Goal: Information Seeking & Learning: Learn about a topic

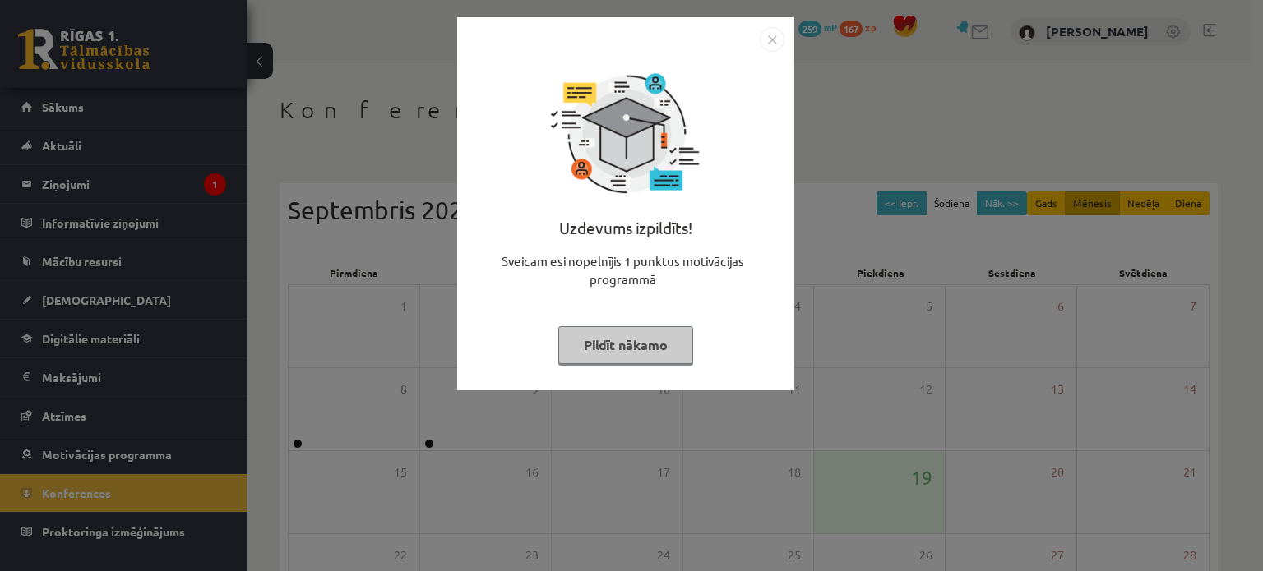
click at [778, 45] on img "Close" at bounding box center [772, 39] width 25 height 25
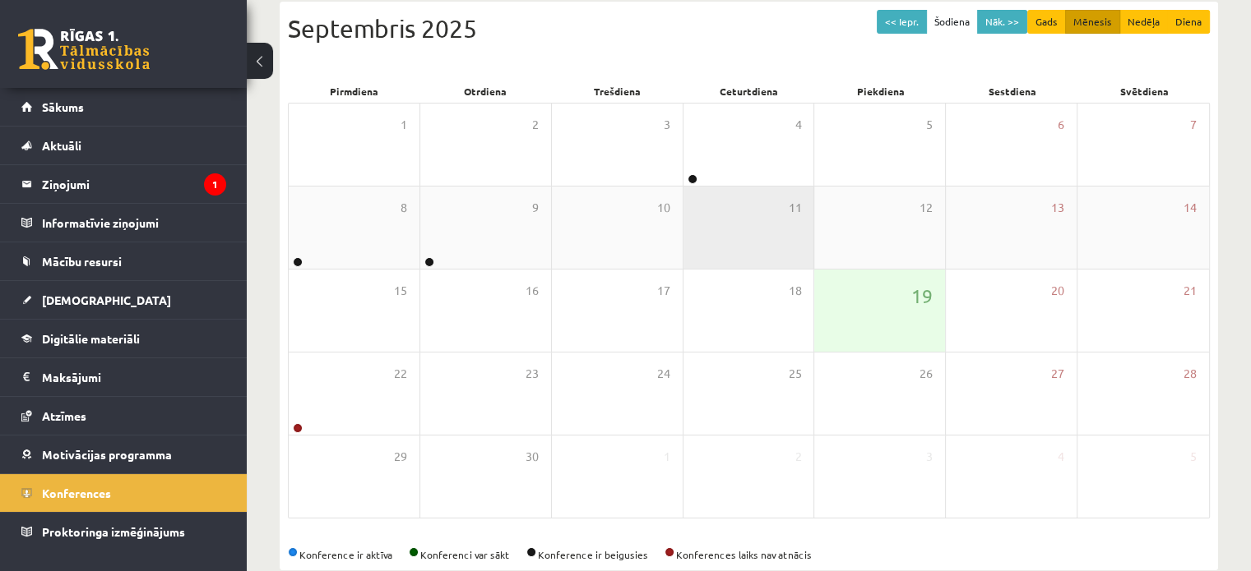
scroll to position [213, 0]
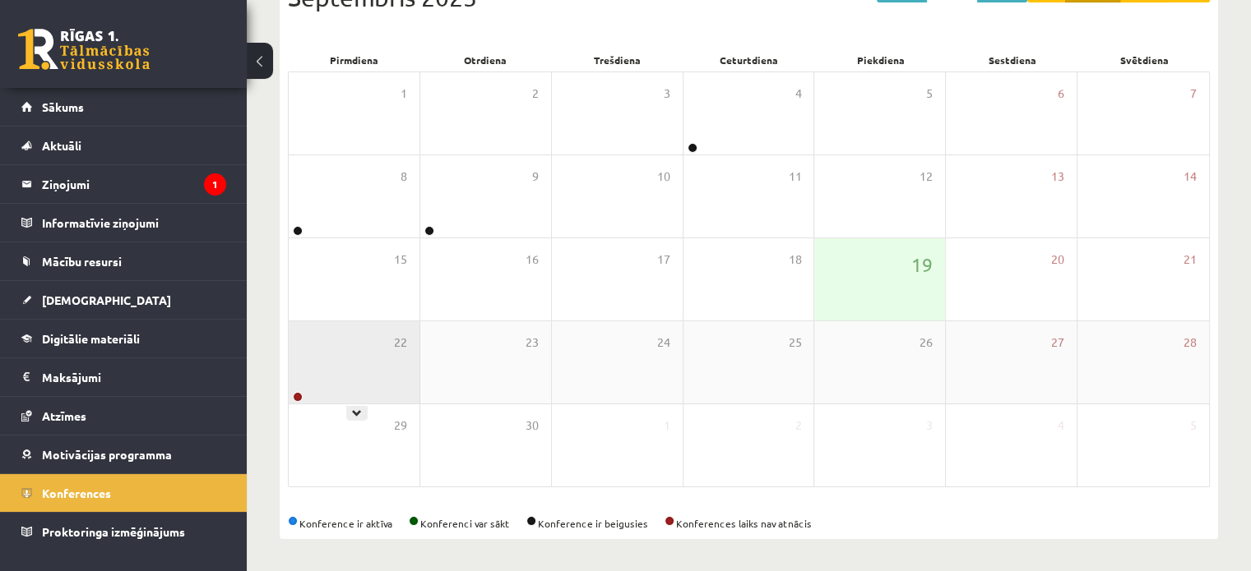
click at [339, 355] on div "22" at bounding box center [354, 362] width 131 height 82
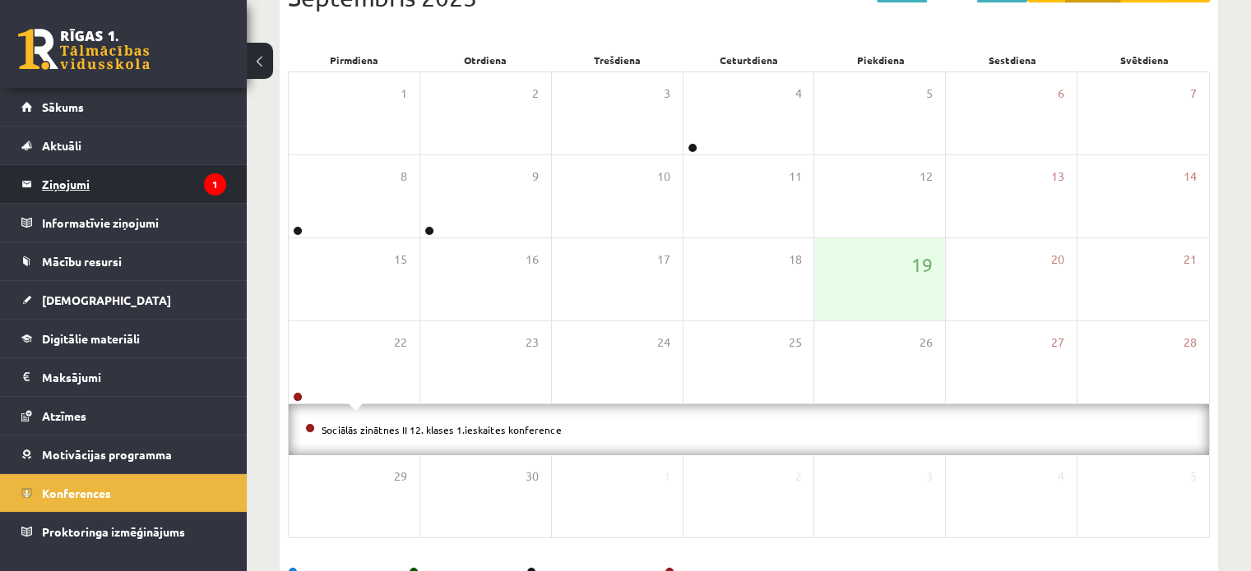
click at [182, 192] on legend "Ziņojumi 1" at bounding box center [134, 184] width 184 height 38
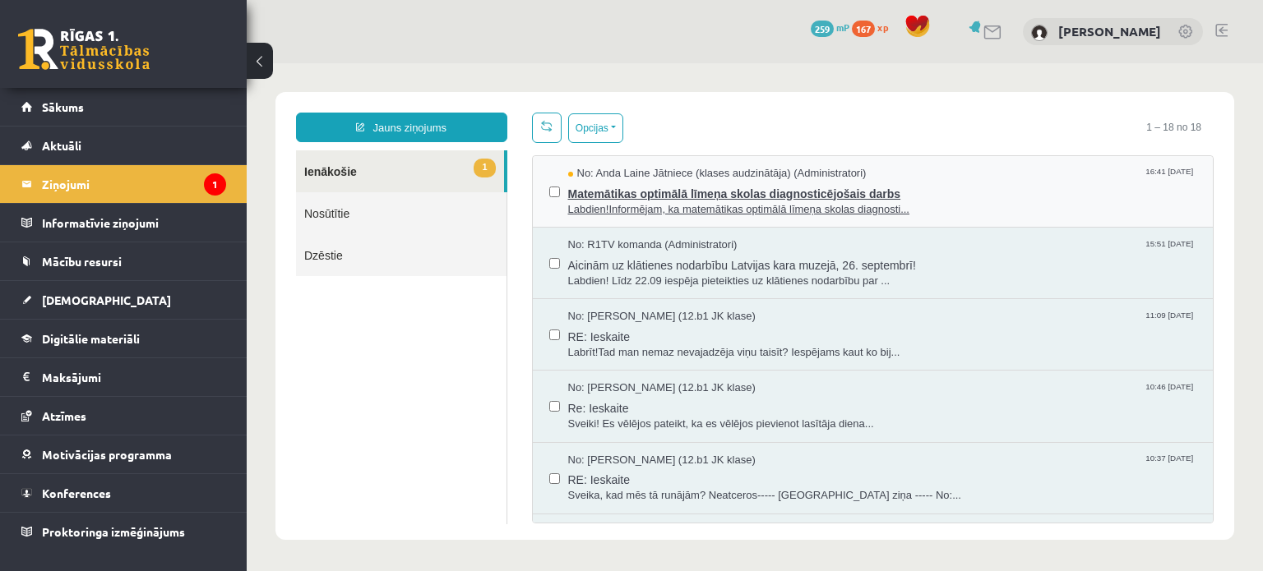
click at [807, 207] on span "Labdien!Informējam, ka matemātikas optimālā līmeņa skolas diagnosti..." at bounding box center [882, 210] width 629 height 16
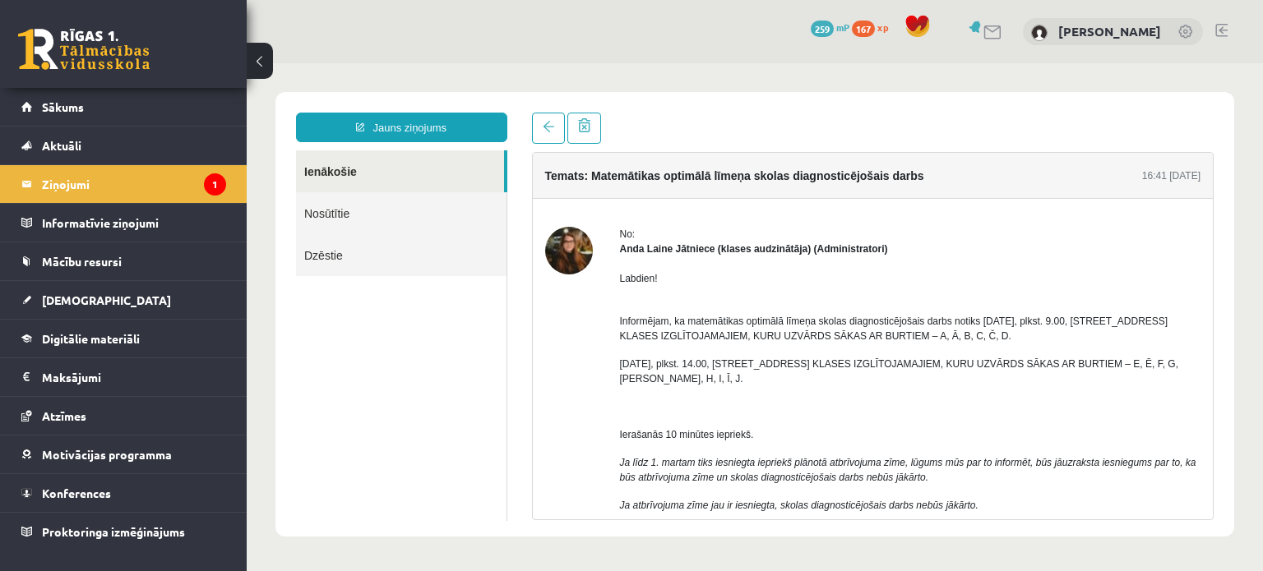
scroll to position [109, 0]
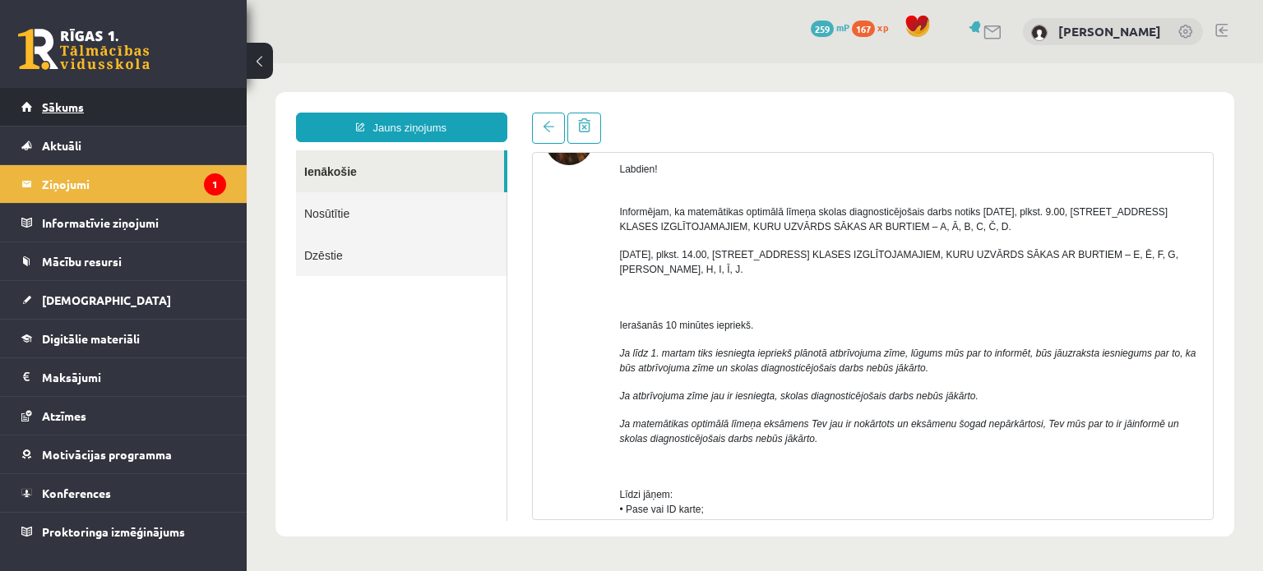
click at [122, 114] on link "Sākums" at bounding box center [123, 107] width 205 height 38
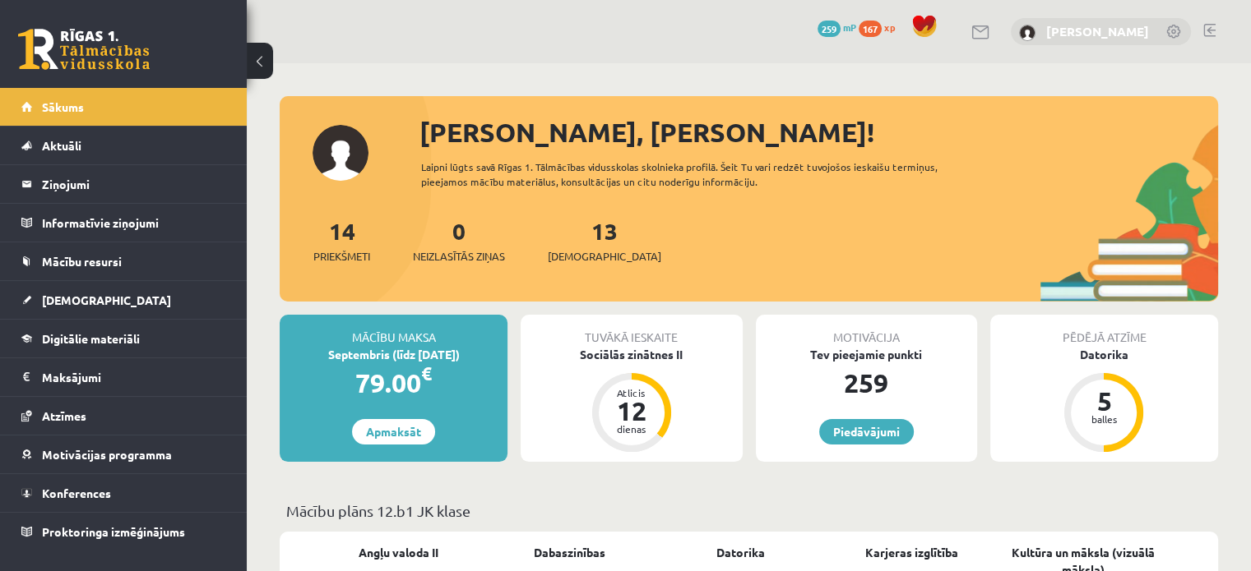
click at [1066, 32] on link "[PERSON_NAME]" at bounding box center [1097, 31] width 103 height 16
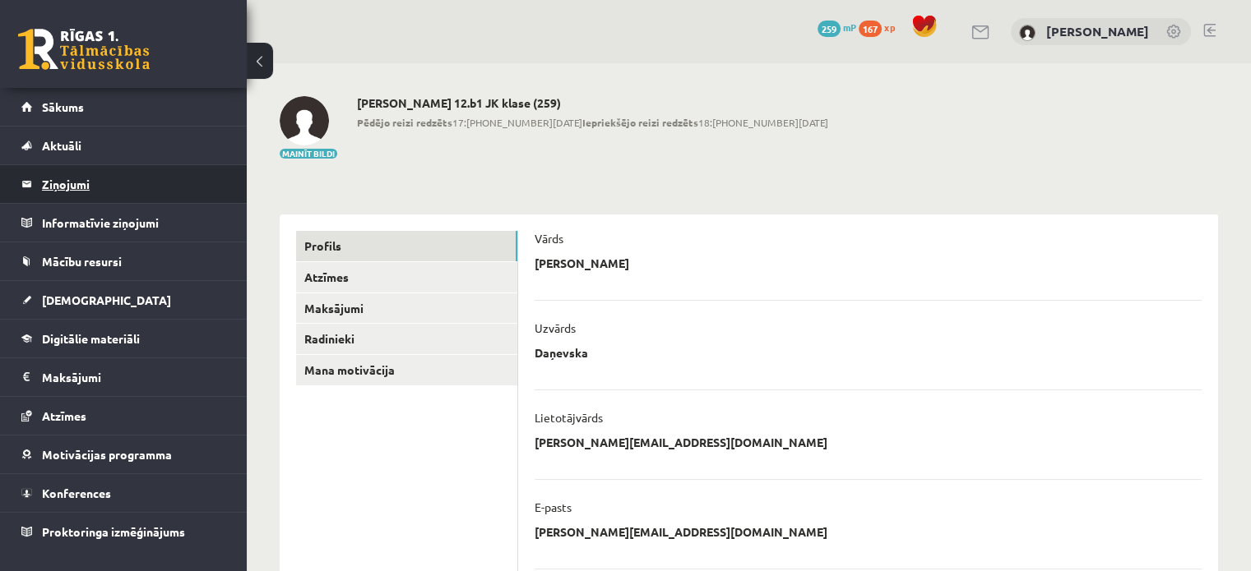
click at [162, 184] on legend "Ziņojumi 0" at bounding box center [134, 184] width 184 height 38
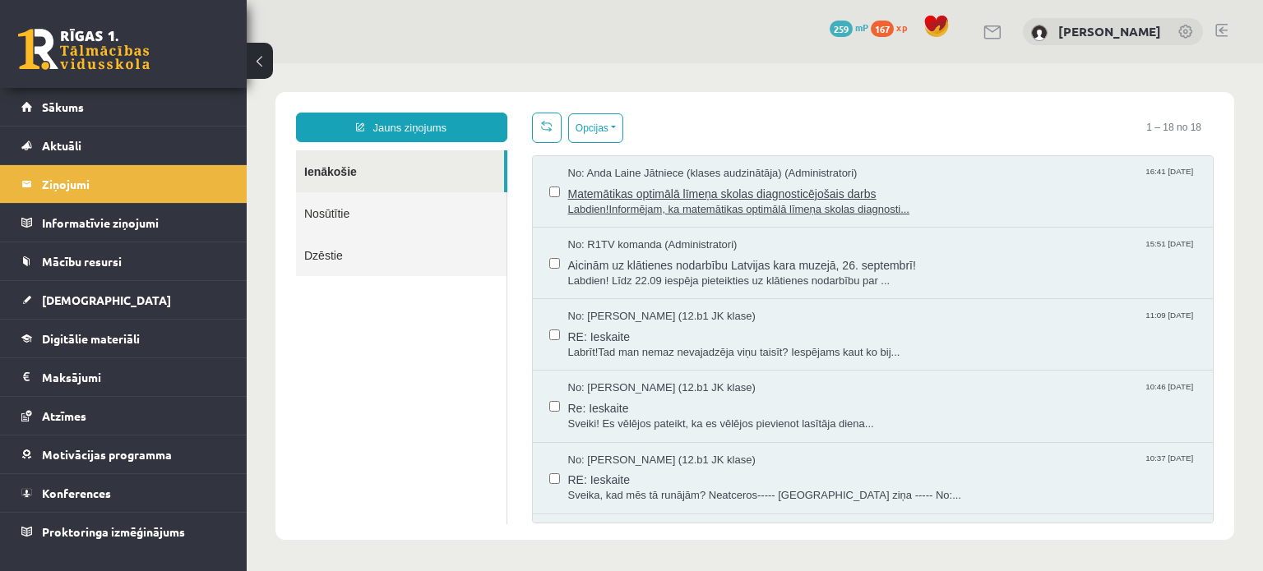
click at [648, 202] on span "Labdien!Informējam, ka matemātikas optimālā līmeņa skolas diagnosti..." at bounding box center [882, 210] width 629 height 16
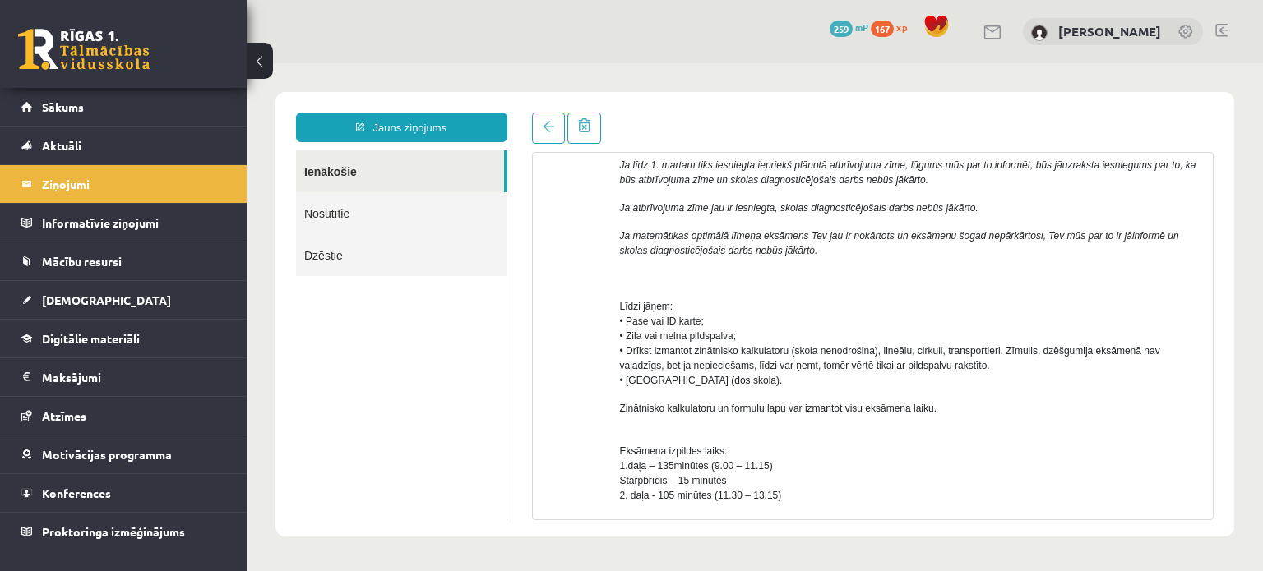
scroll to position [329, 0]
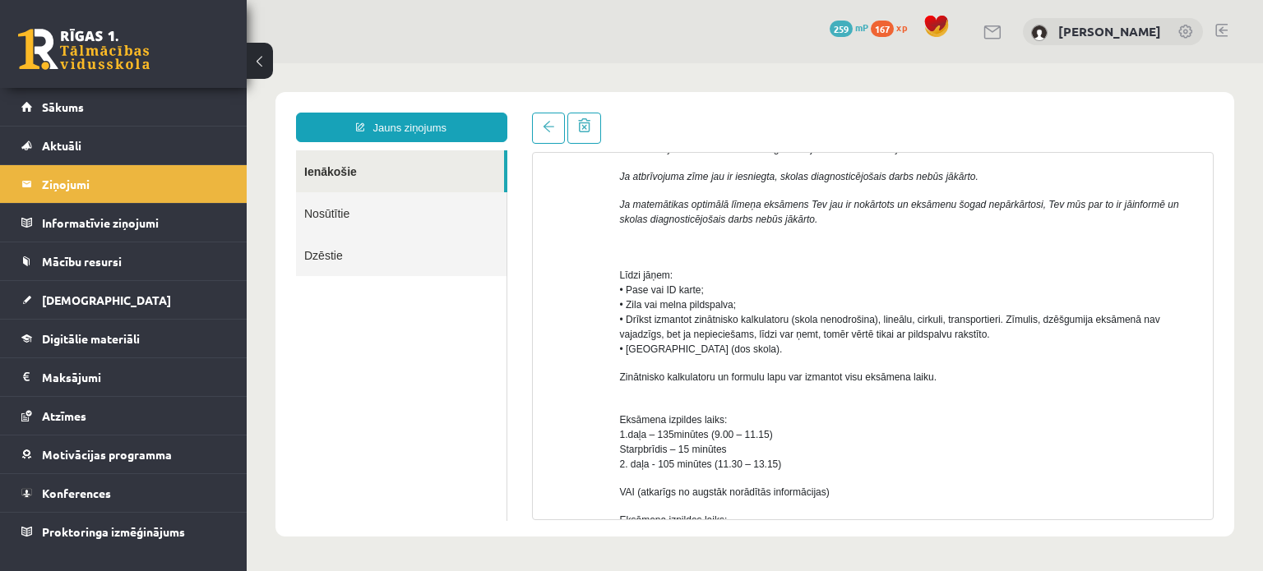
drag, startPoint x: 885, startPoint y: 404, endPoint x: 861, endPoint y: 400, distance: 24.1
click at [861, 400] on p "Eksāmena izpildes laiks: 1.daļa – 135minūtes (9.00 – 11.15) Starpbrīdis – 15 mi…" at bounding box center [910, 435] width 581 height 74
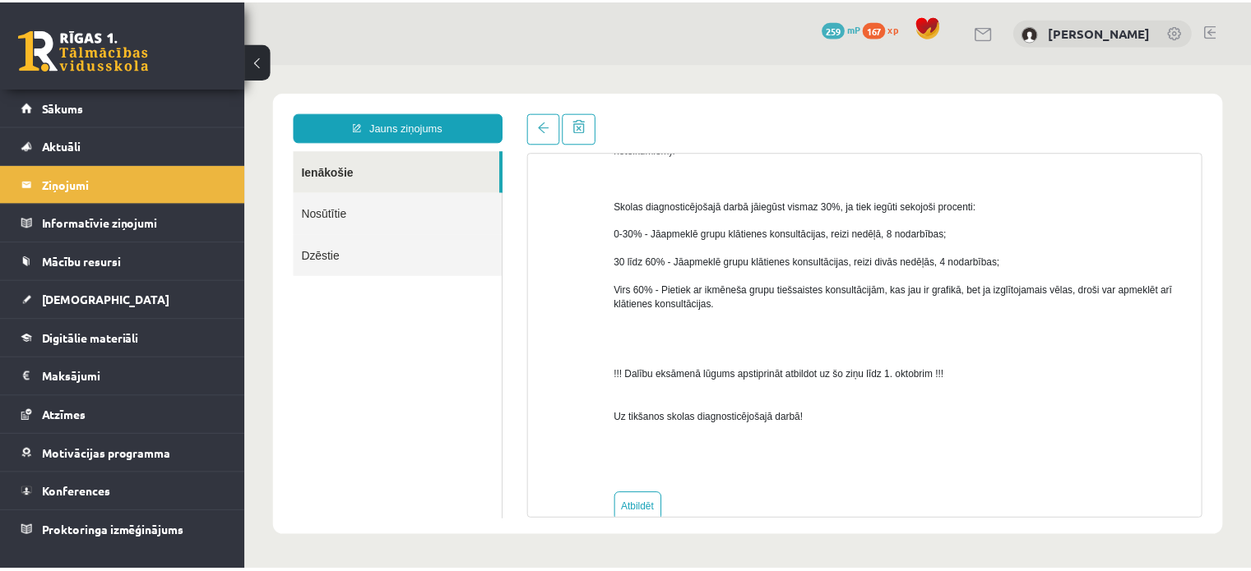
scroll to position [987, 0]
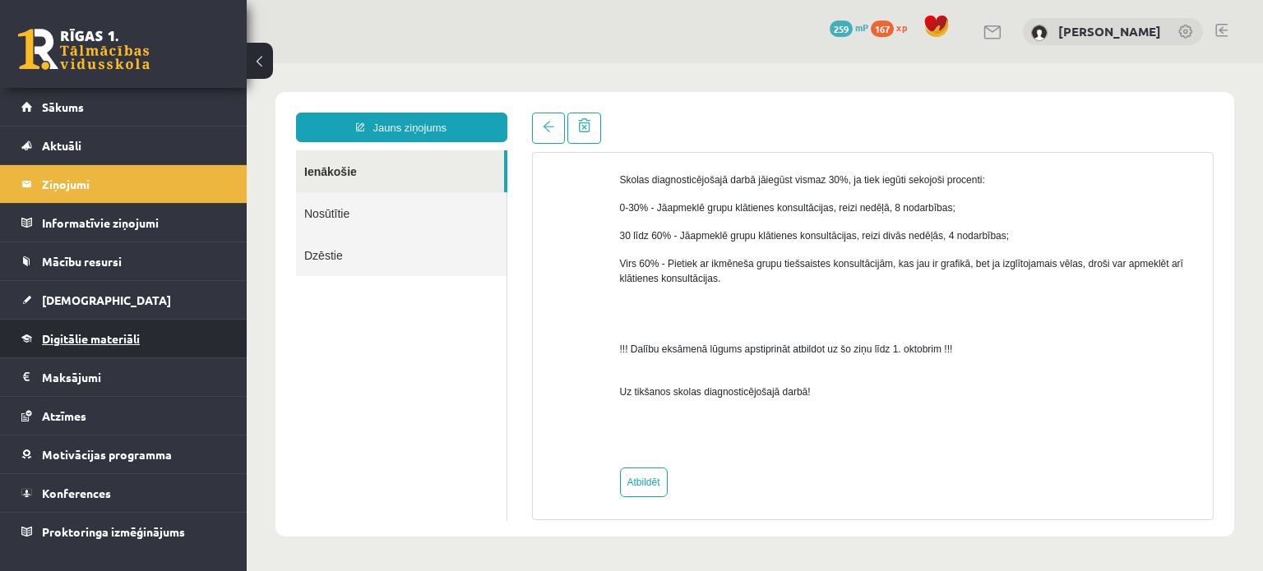
click at [163, 343] on link "Digitālie materiāli" at bounding box center [123, 339] width 205 height 38
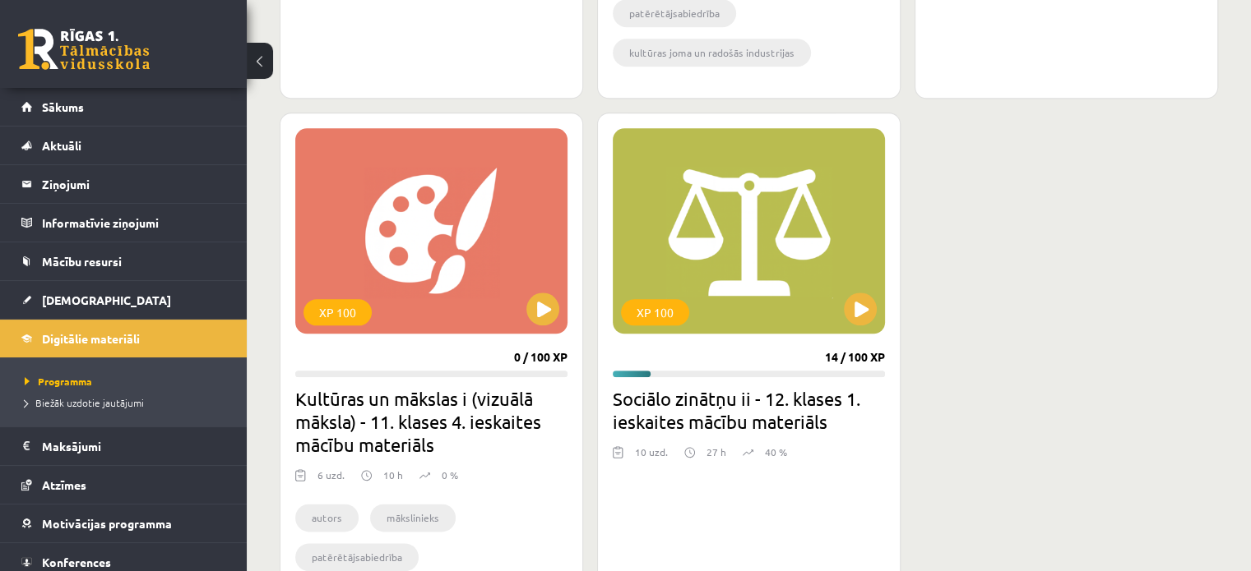
scroll to position [1863, 0]
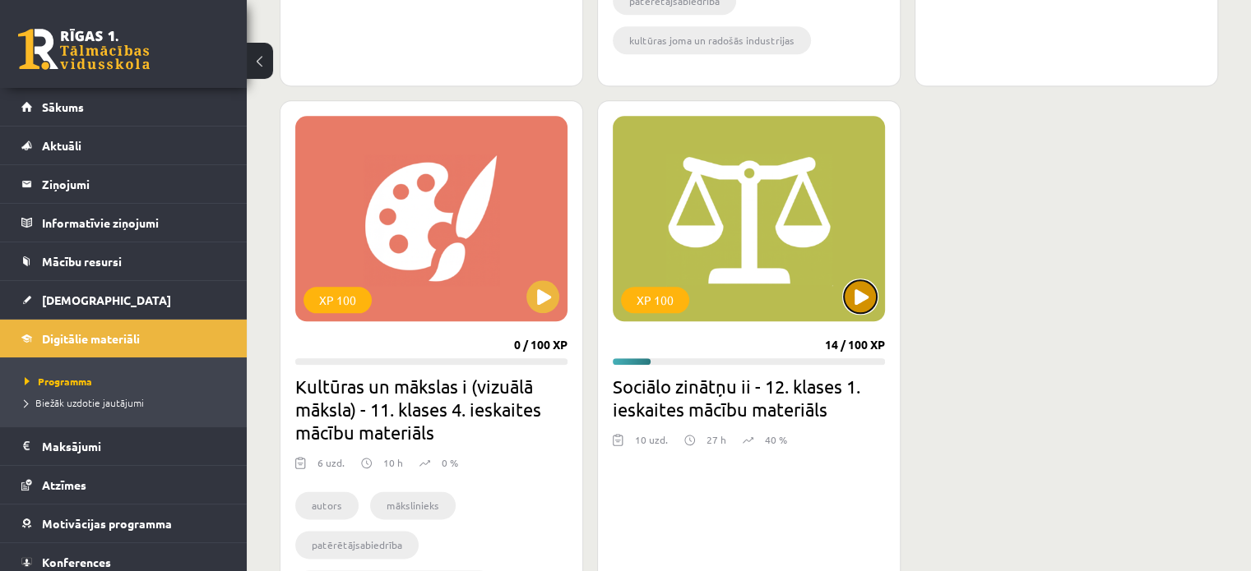
click at [853, 295] on button at bounding box center [860, 296] width 33 height 33
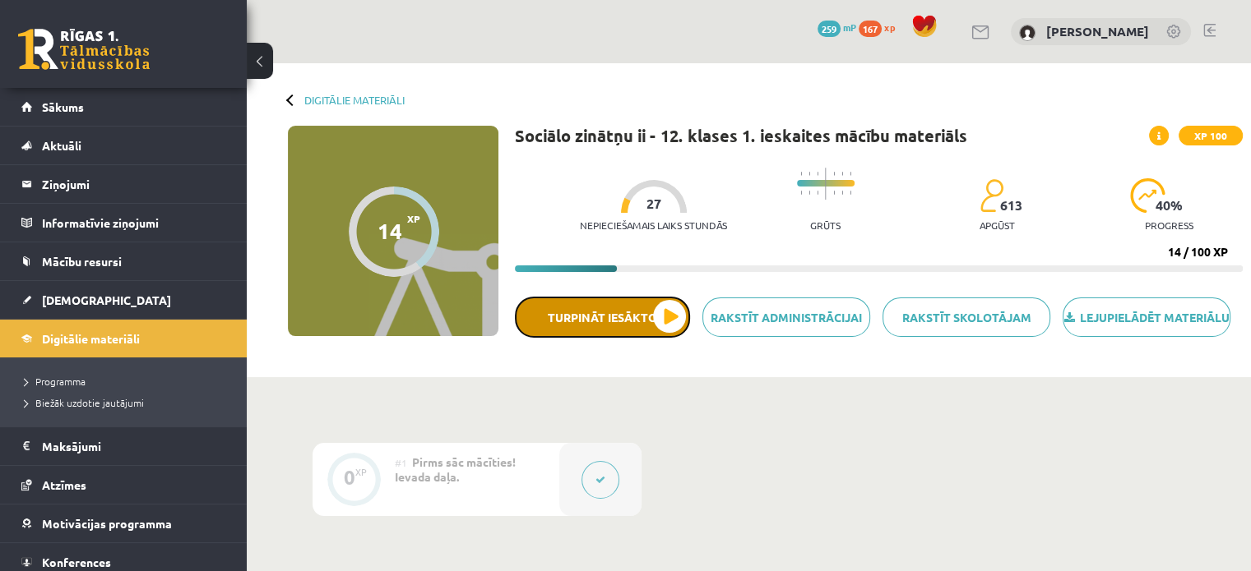
click at [659, 338] on button "Turpināt iesākto" at bounding box center [602, 317] width 175 height 41
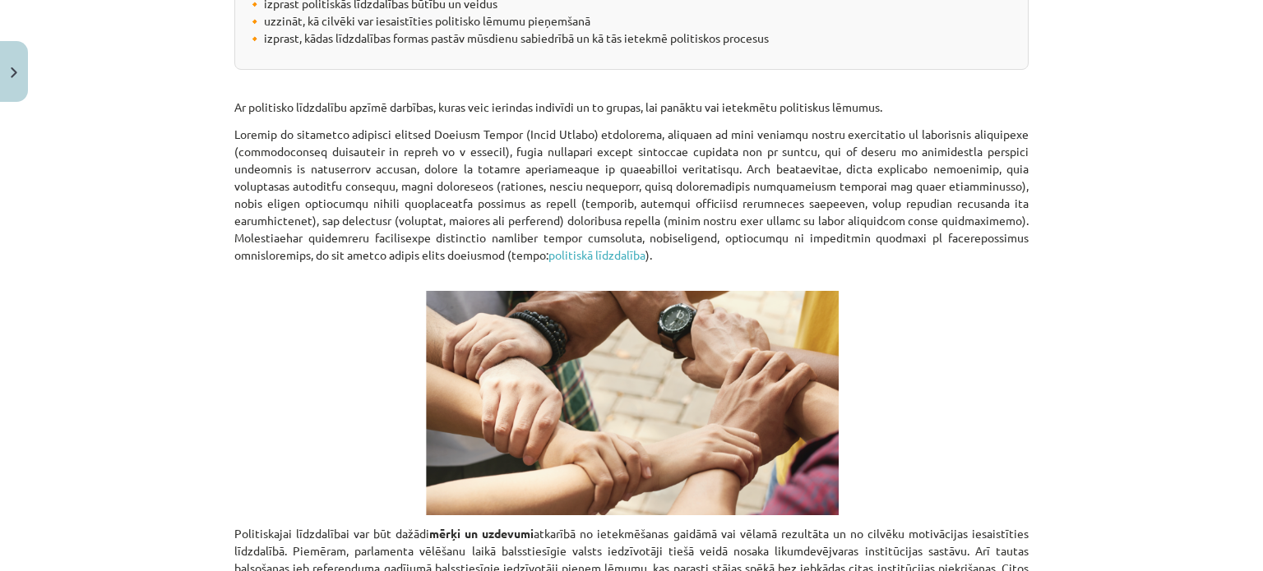
scroll to position [109, 0]
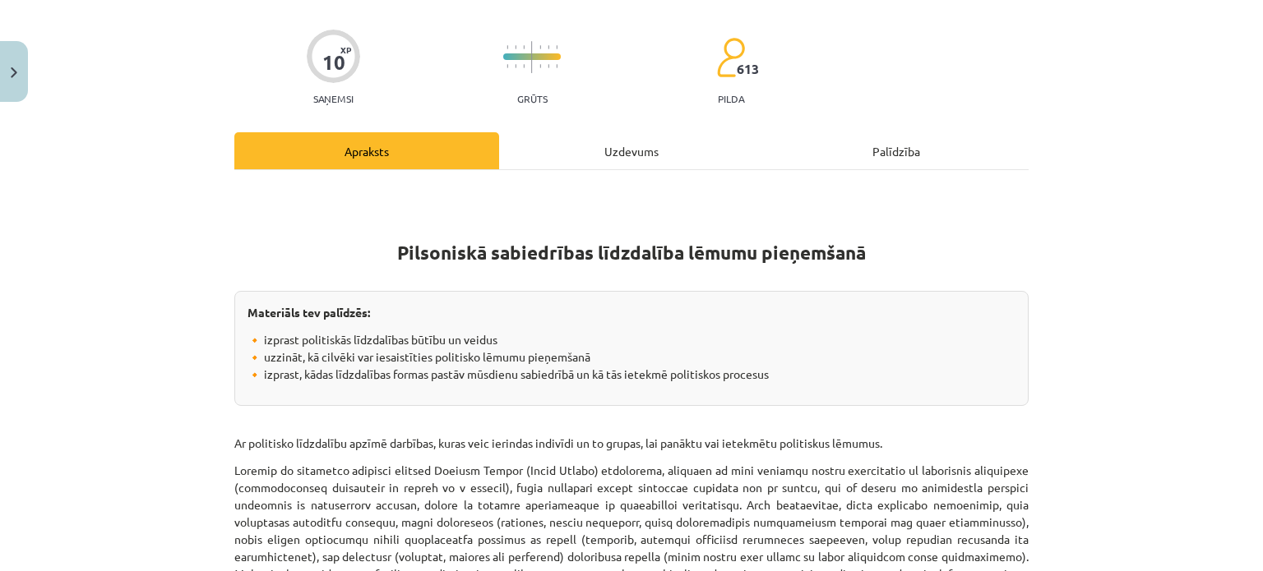
click at [645, 157] on div "Uzdevums" at bounding box center [631, 150] width 265 height 37
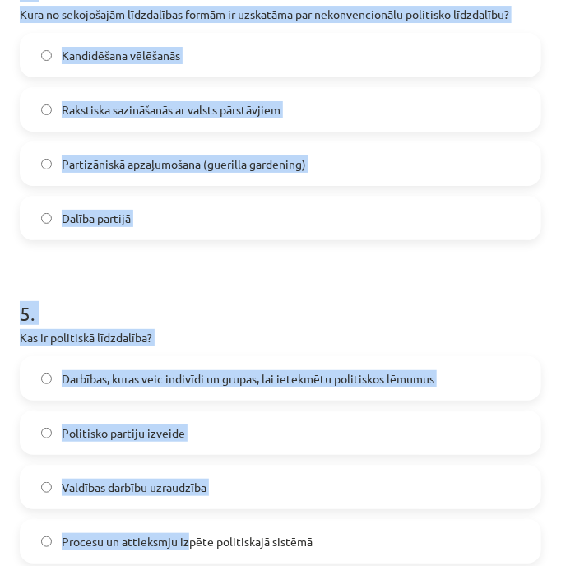
scroll to position [1498, 0]
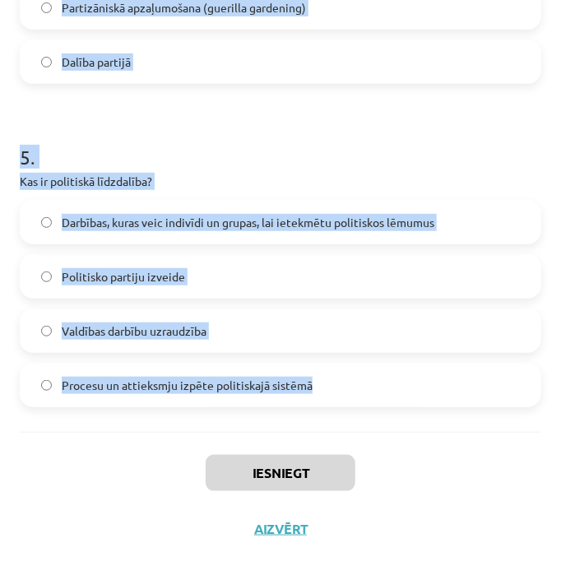
drag, startPoint x: 18, startPoint y: 250, endPoint x: 375, endPoint y: 402, distance: 387.9
copy form "Kurš no sekojošajiem ir piemērs konvencionālajai politiskajai līdzdalībai? Pied…"
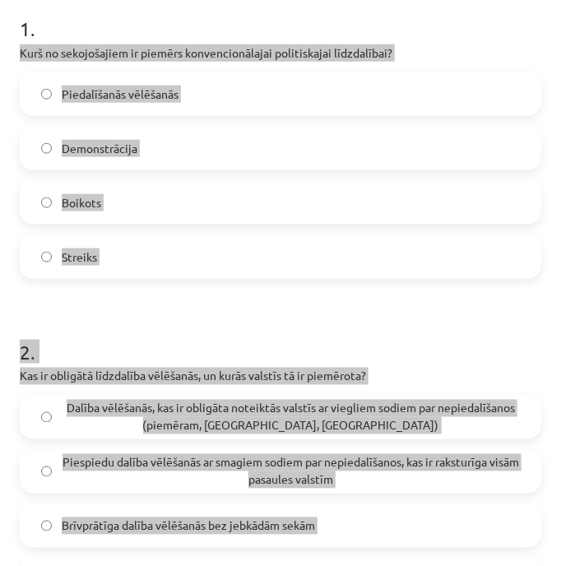
scroll to position [183, 0]
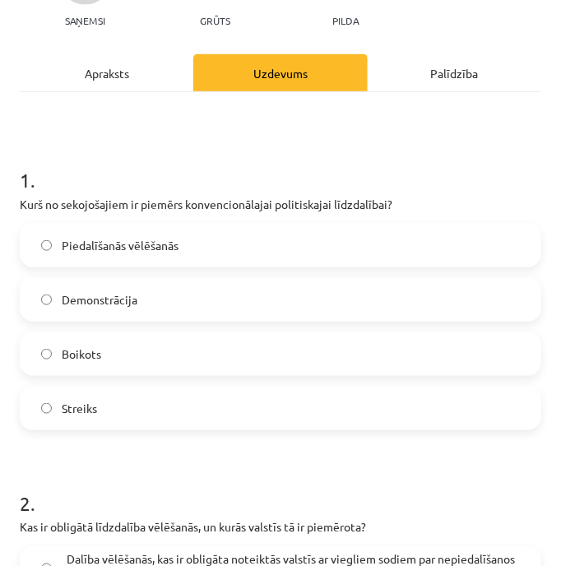
click at [306, 241] on label "Piedalīšanās vēlēšanās" at bounding box center [280, 244] width 518 height 41
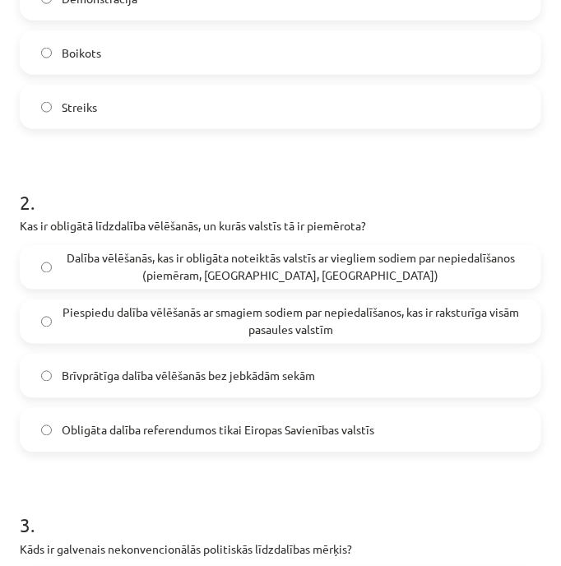
scroll to position [511, 0]
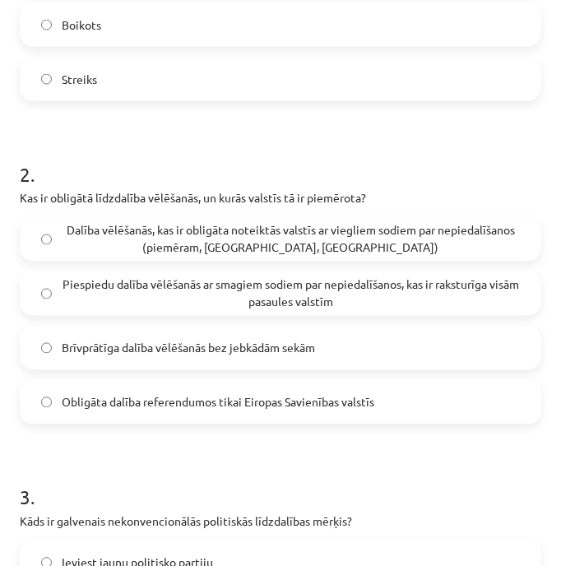
click at [360, 243] on span "Dalība vēlēšanās, kas ir obligāta noteiktās valstīs ar viegliem sodiem par nepi…" at bounding box center [291, 239] width 458 height 35
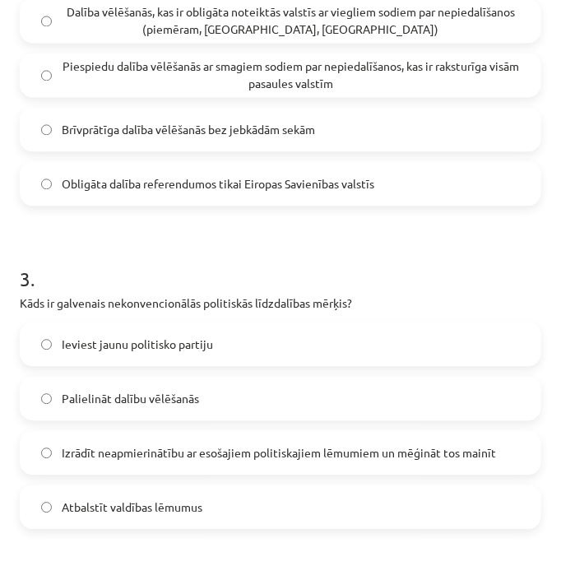
scroll to position [840, 0]
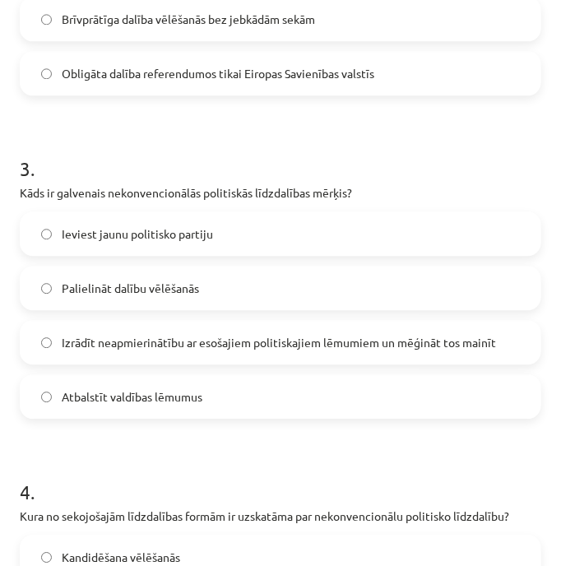
click at [373, 342] on span "Izrādīt neapmierinātību ar esošajiem politiskajiem lēmumiem un mēģināt tos main…" at bounding box center [279, 342] width 434 height 17
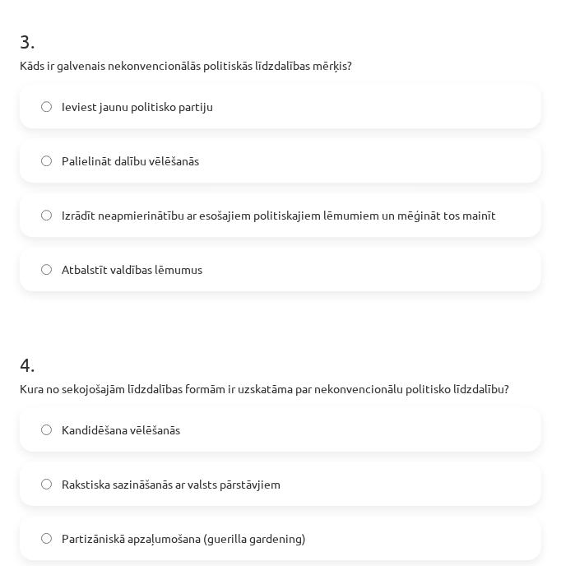
scroll to position [1059, 0]
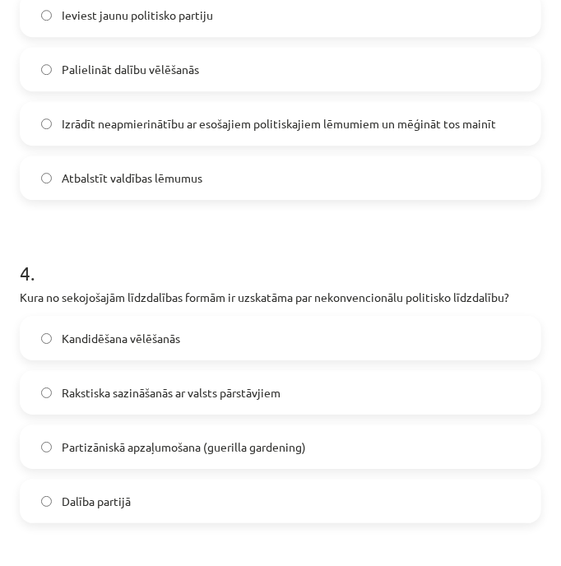
click at [363, 452] on label "Partizāniskā apzaļumošana (guerilla gardening)" at bounding box center [280, 446] width 518 height 41
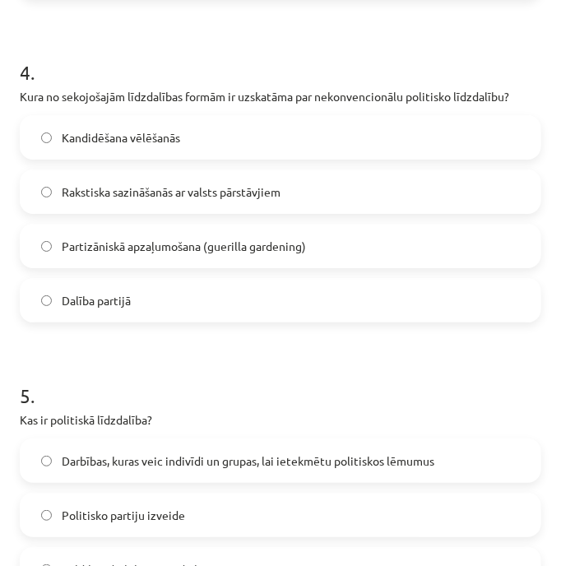
scroll to position [1388, 0]
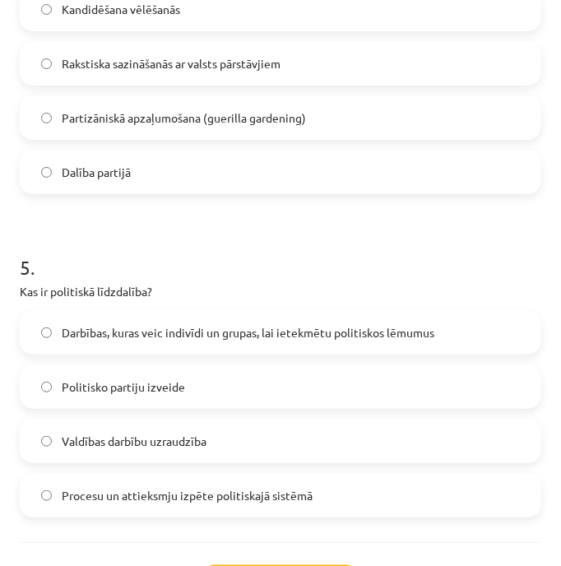
click at [349, 301] on div "5 . Kas ir politiskā līdzdalība? Darbības, kuras veic indivīdi un grupas, lai i…" at bounding box center [280, 372] width 521 height 290
click at [362, 320] on label "Darbības, kuras veic indivīdi un grupas, lai ietekmētu politiskos lēmumus" at bounding box center [280, 332] width 518 height 41
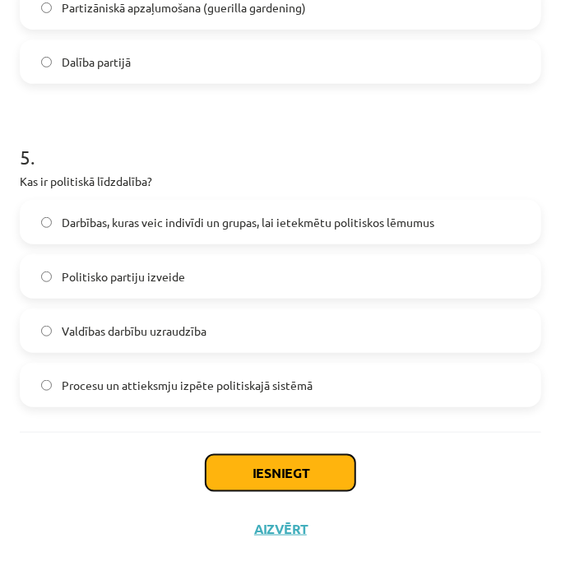
click at [317, 482] on button "Iesniegt" at bounding box center [281, 473] width 150 height 36
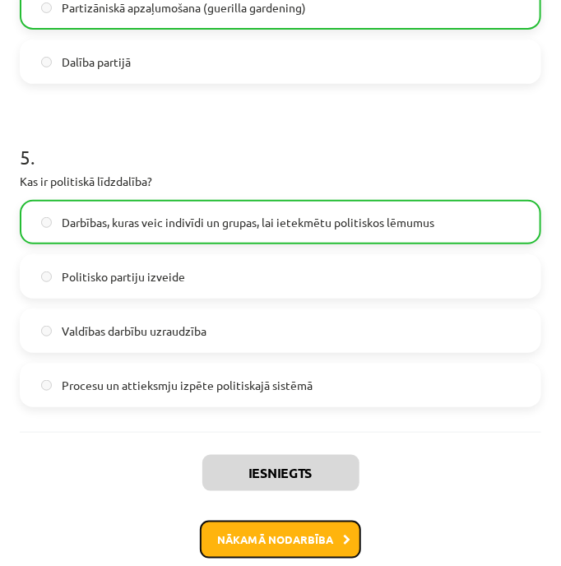
click at [298, 546] on button "Nākamā nodarbība" at bounding box center [280, 539] width 161 height 38
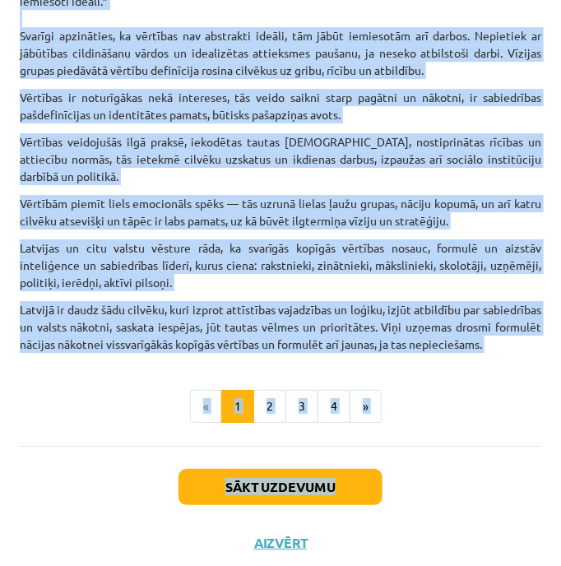
scroll to position [1136, 0]
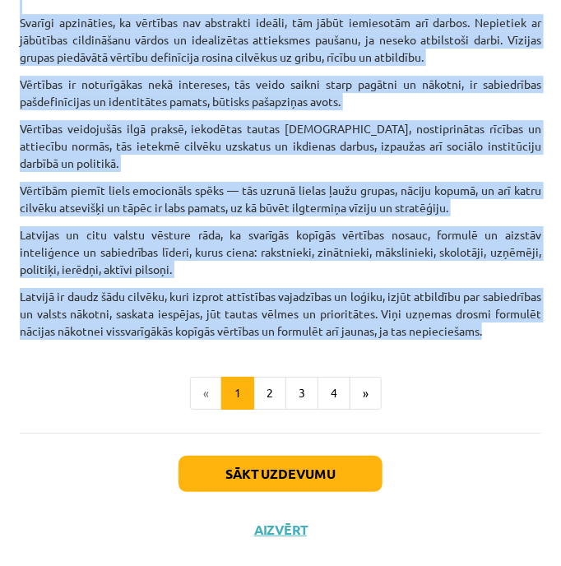
drag, startPoint x: 20, startPoint y: 197, endPoint x: 475, endPoint y: 335, distance: 476.0
copy div "Vērtības nav kāda abstrakta ideālā pasaule, kura eksistē paralēli mūsu ikdienas…"
click at [276, 394] on button "2" at bounding box center [269, 393] width 33 height 33
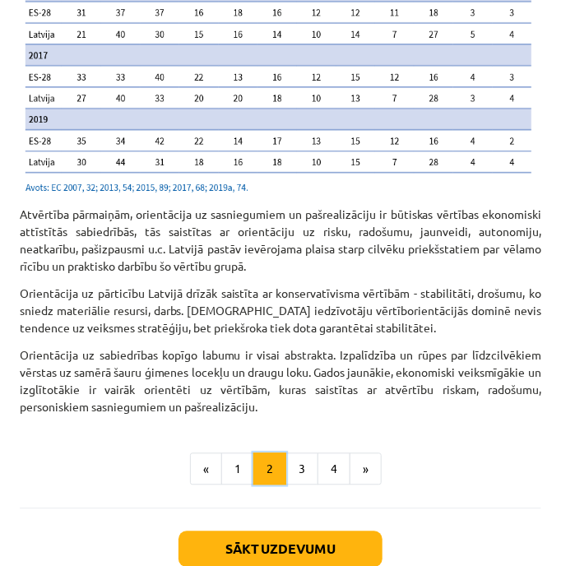
scroll to position [2023, 0]
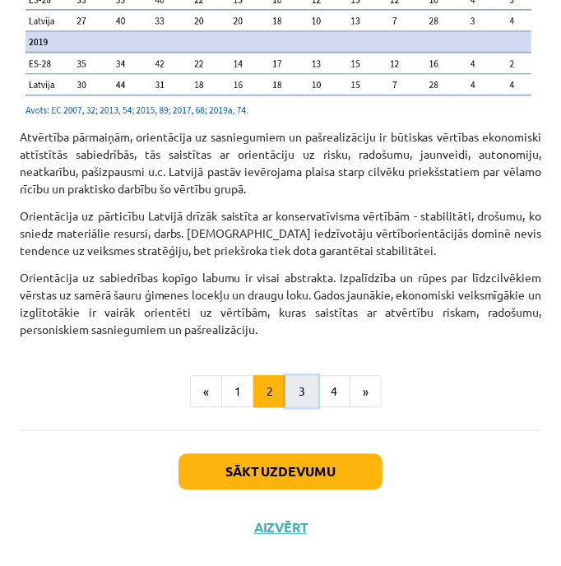
click at [304, 393] on button "3" at bounding box center [301, 392] width 33 height 33
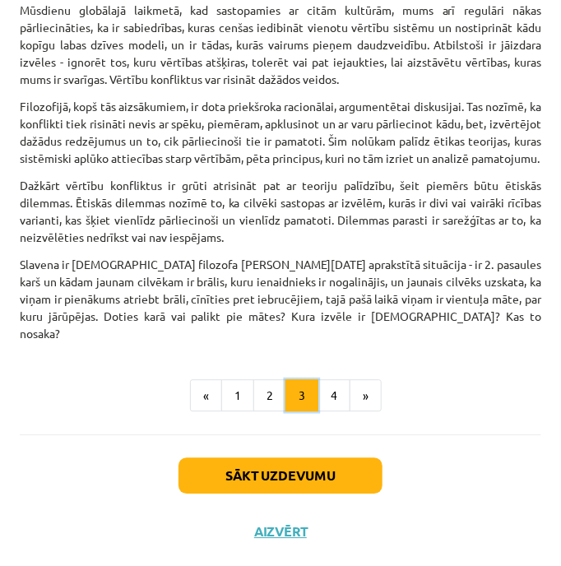
scroll to position [748, 0]
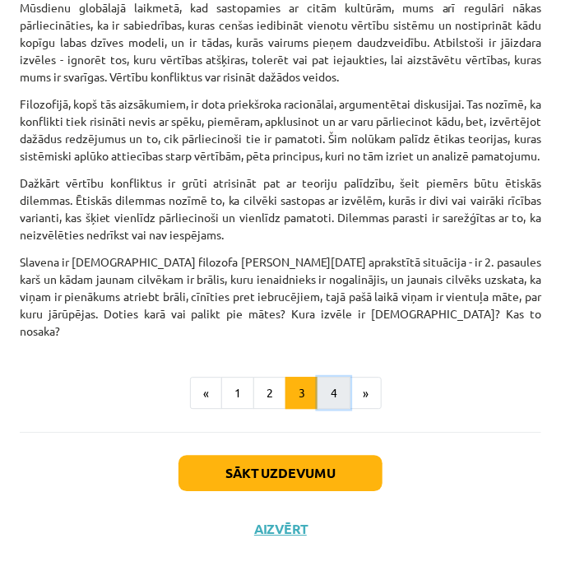
click at [326, 391] on button "4" at bounding box center [333, 393] width 33 height 33
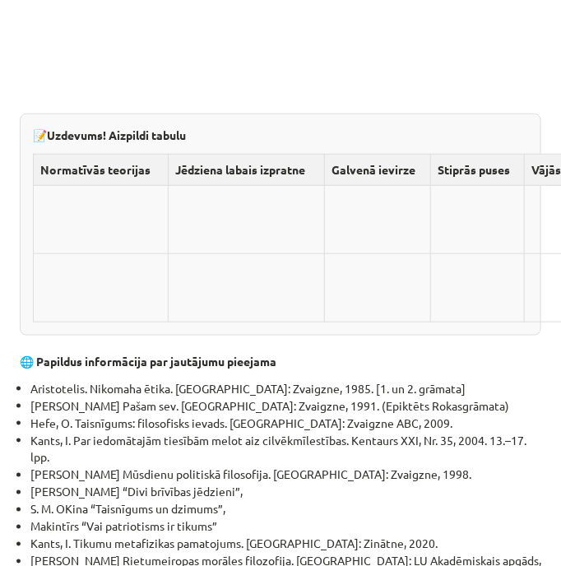
scroll to position [6045, 0]
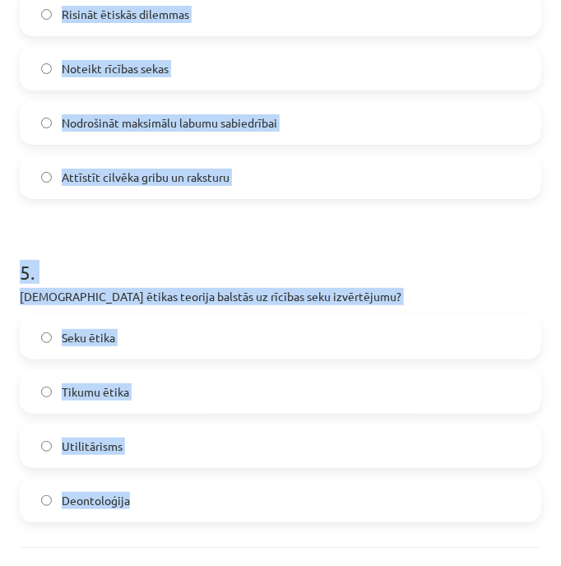
scroll to position [1472, 0]
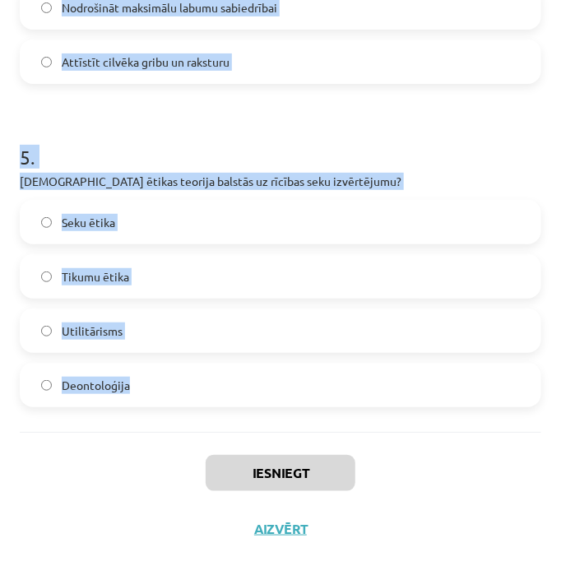
drag, startPoint x: 15, startPoint y: 346, endPoint x: 296, endPoint y: 409, distance: 288.0
copy form "Kura ētikas teorija uzsver morāles likumus un pienākumu? Deontoloģija Tikumu ēt…"
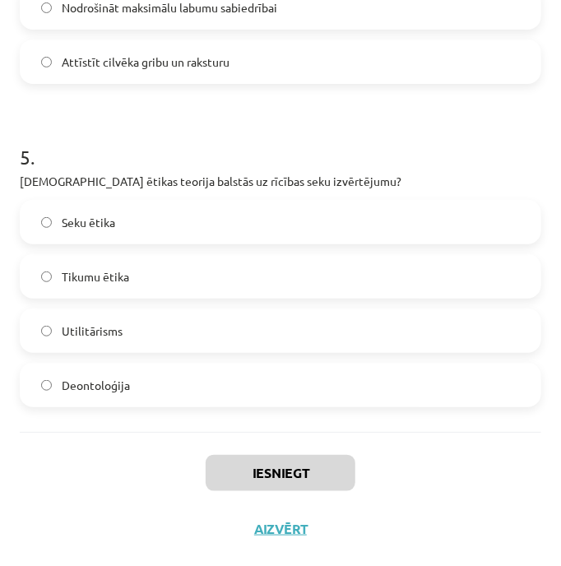
click at [474, 509] on div "Iesniegt Aizvērt" at bounding box center [280, 489] width 521 height 115
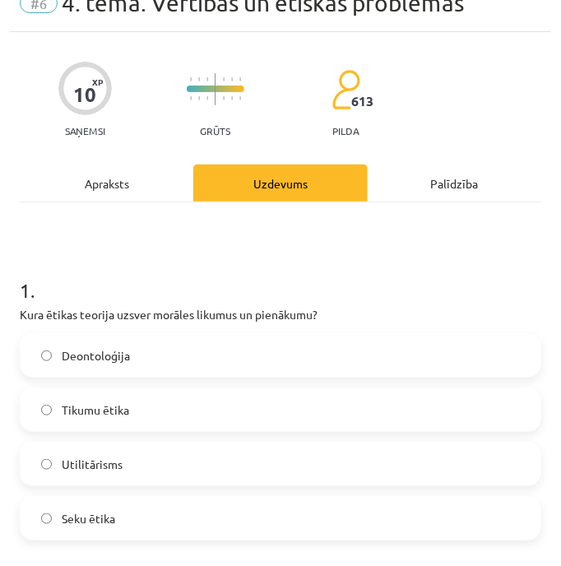
scroll to position [156, 0]
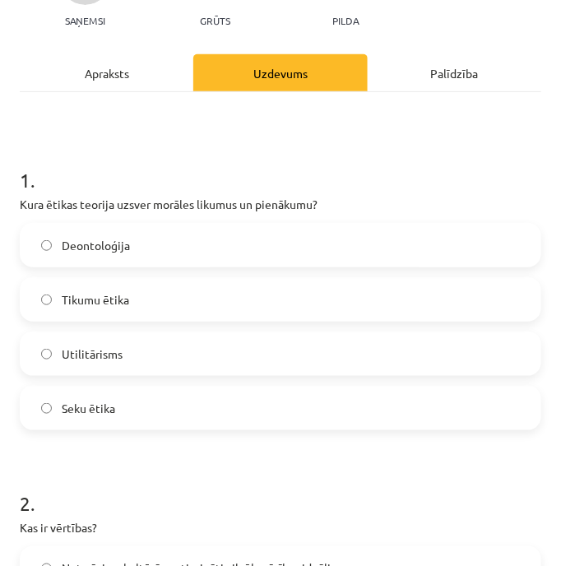
click at [325, 248] on label "Deontoloģija" at bounding box center [280, 244] width 518 height 41
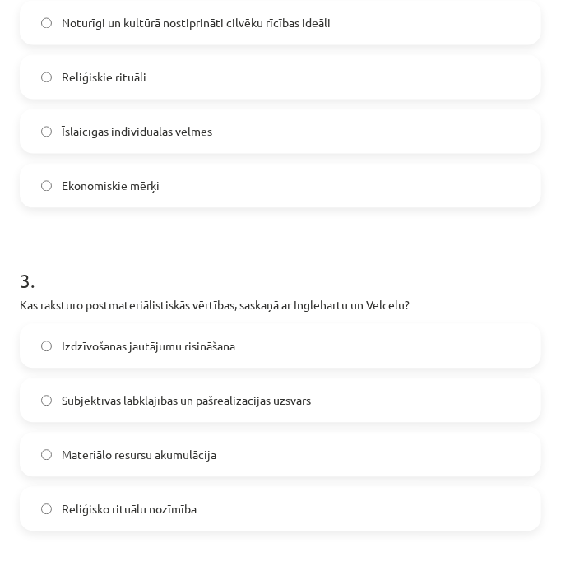
scroll to position [704, 0]
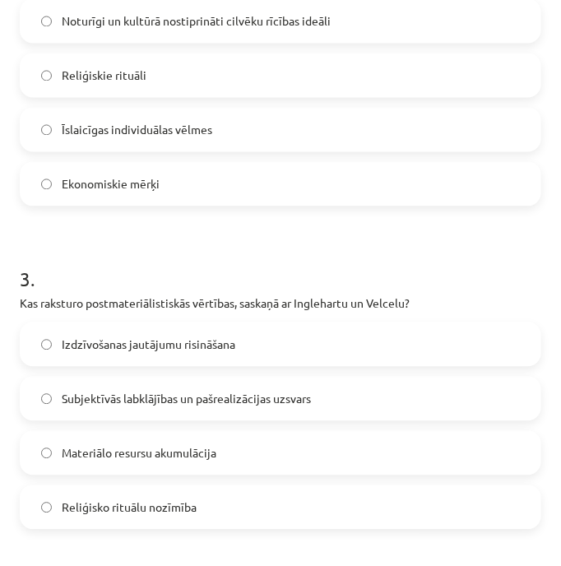
click at [320, 31] on label "Noturīgi un kultūrā nostiprināti cilvēku rīcības ideāli" at bounding box center [280, 20] width 518 height 41
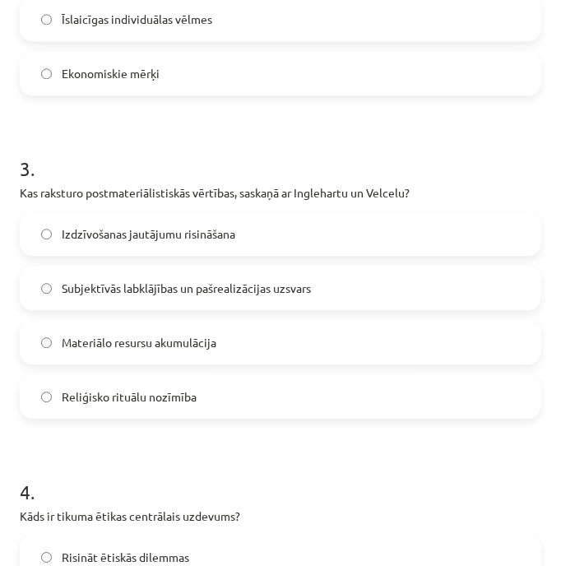
click at [356, 291] on label "Subjektīvās labklājības un pašrealizācijas uzsvars" at bounding box center [280, 287] width 518 height 41
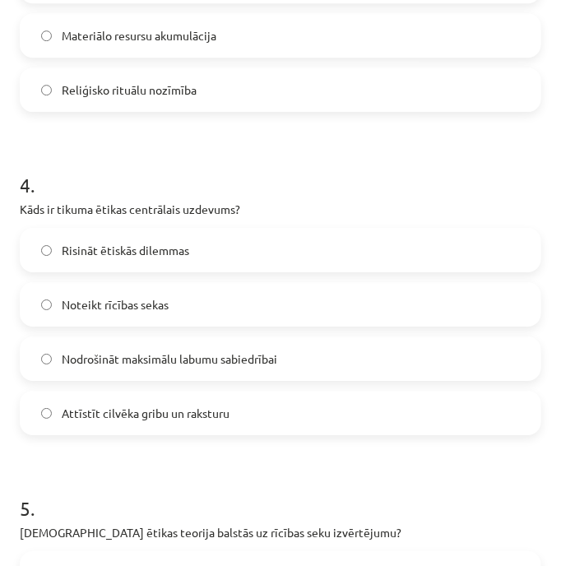
scroll to position [1143, 0]
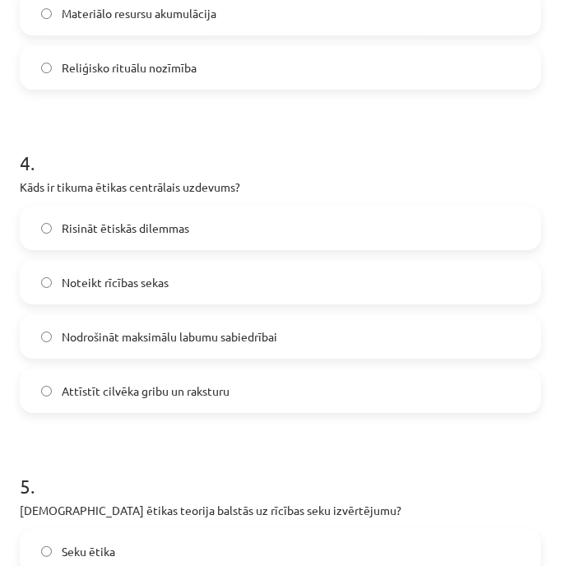
click at [378, 381] on label "Attīstīt cilvēka gribu un raksturu" at bounding box center [280, 390] width 518 height 41
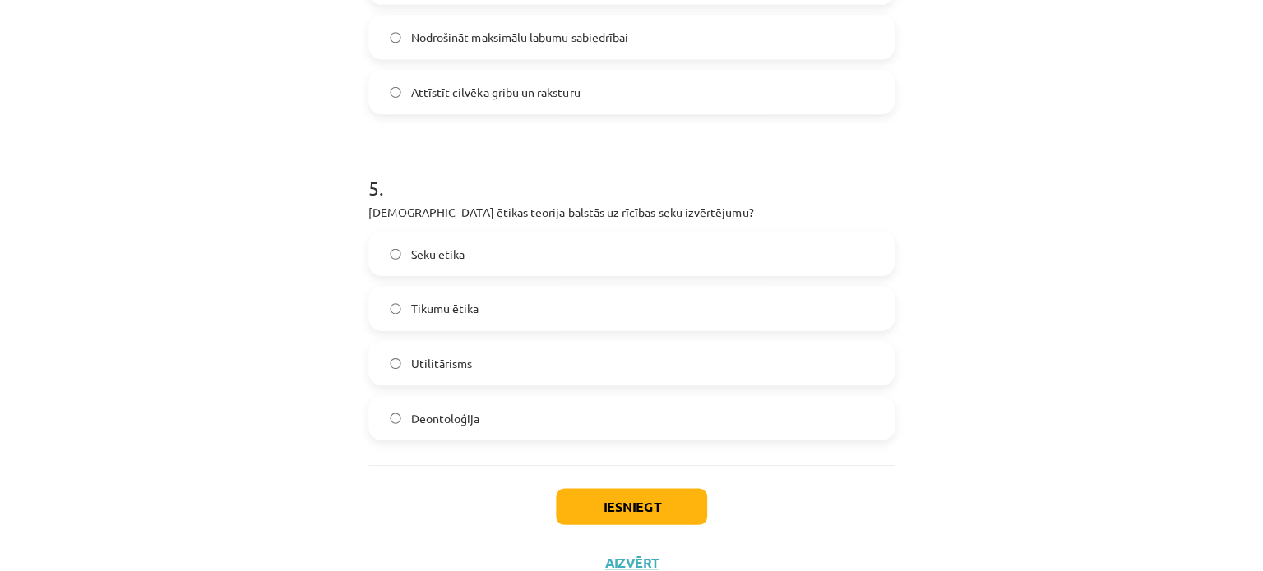
scroll to position [1472, 0]
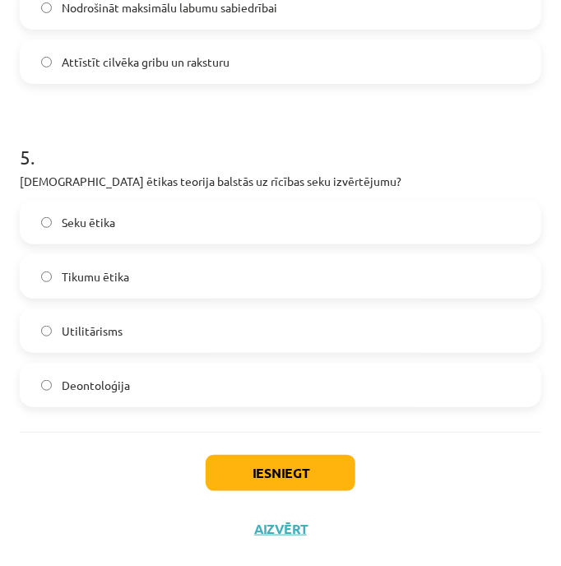
click at [359, 220] on label "Seku ētika" at bounding box center [280, 221] width 518 height 41
click at [324, 476] on button "Iesniegt" at bounding box center [281, 473] width 150 height 36
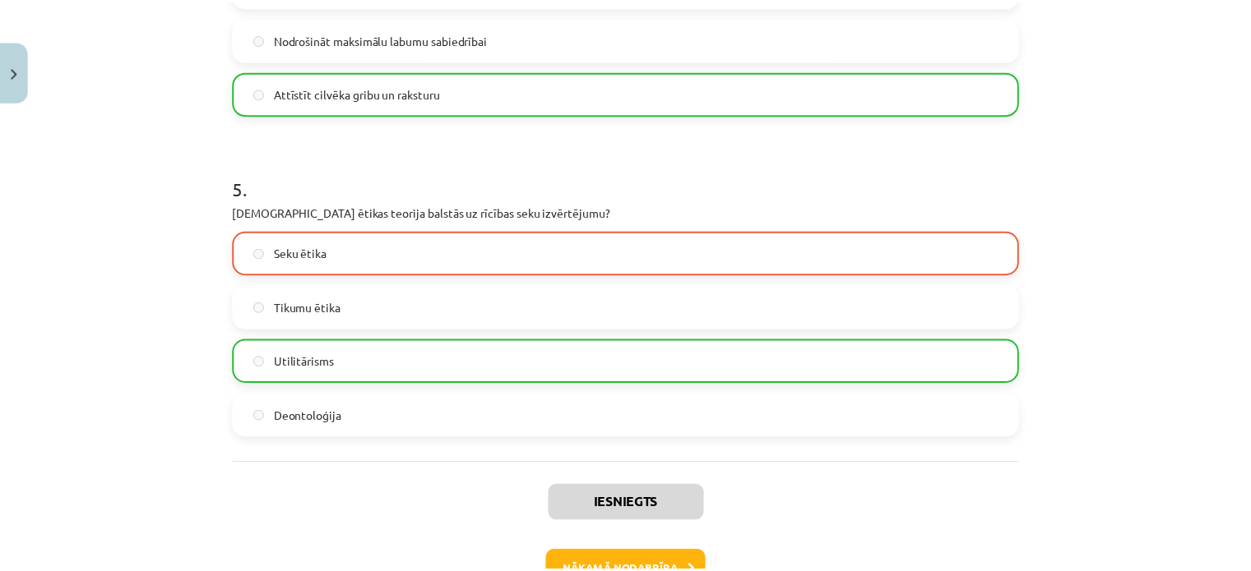
scroll to position [1580, 0]
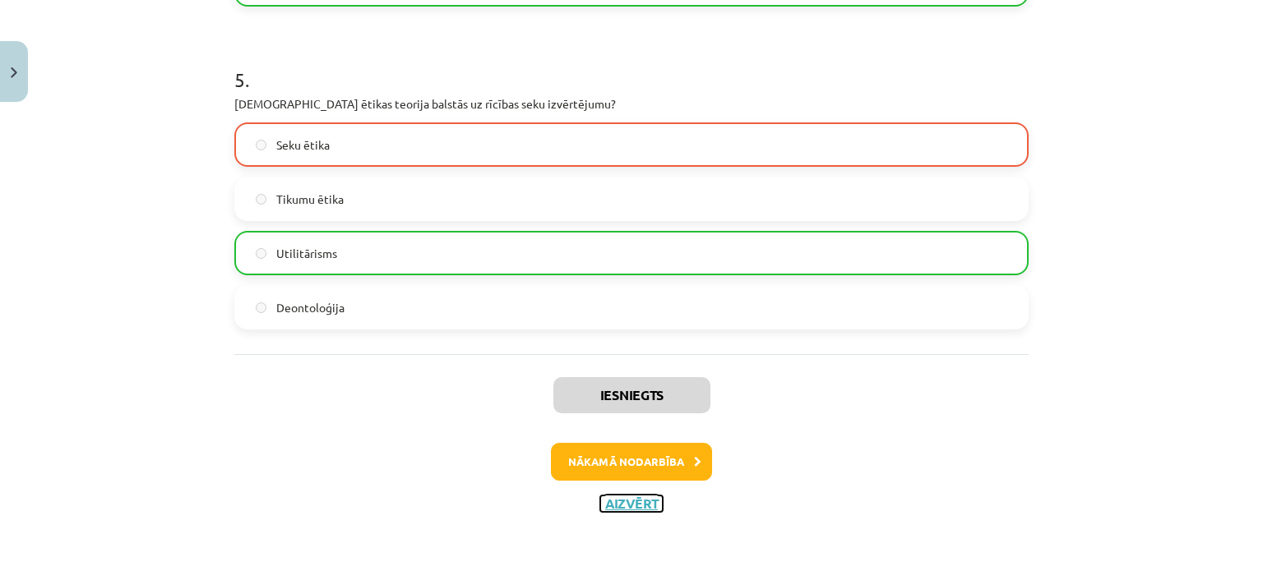
click at [632, 506] on button "Aizvērt" at bounding box center [631, 504] width 62 height 16
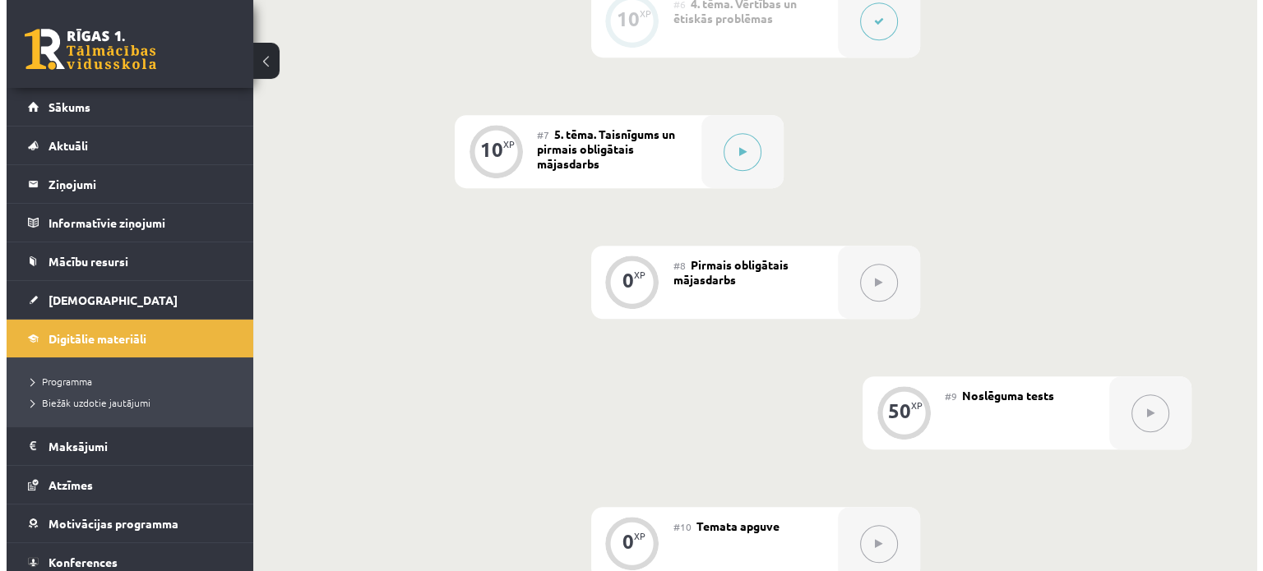
scroll to position [987, 0]
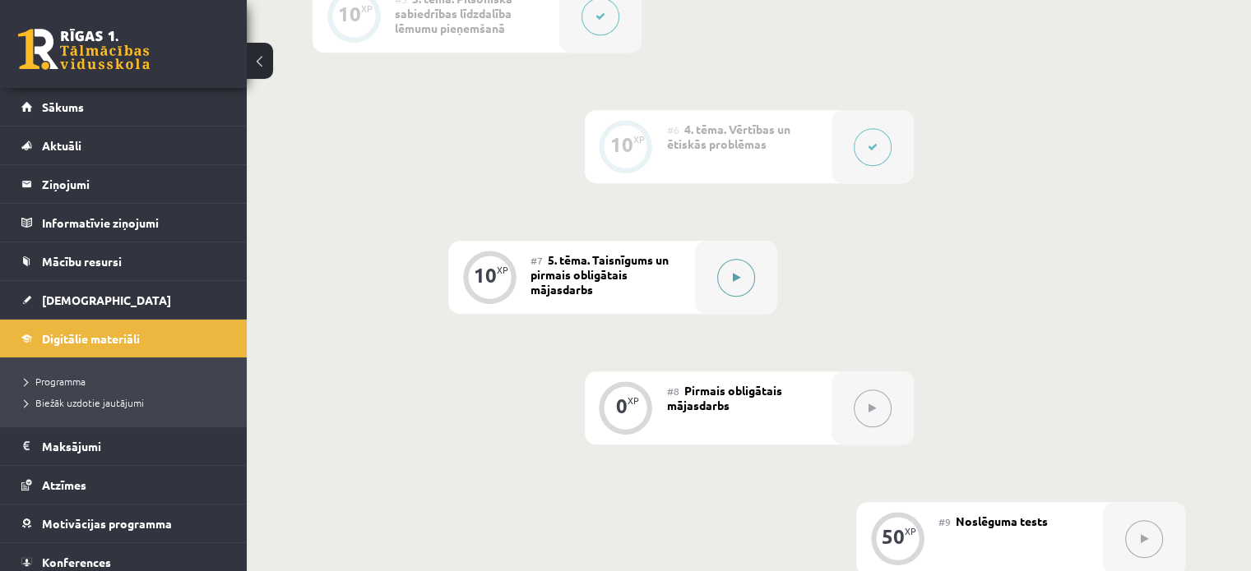
click at [724, 297] on button at bounding box center [736, 278] width 38 height 38
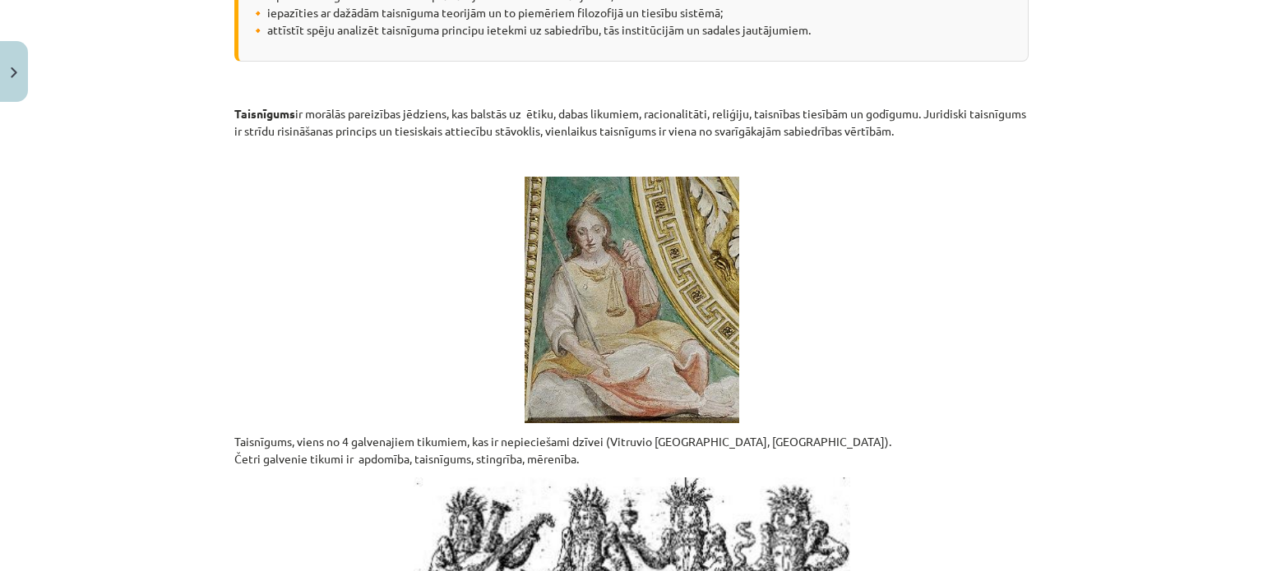
scroll to position [0, 0]
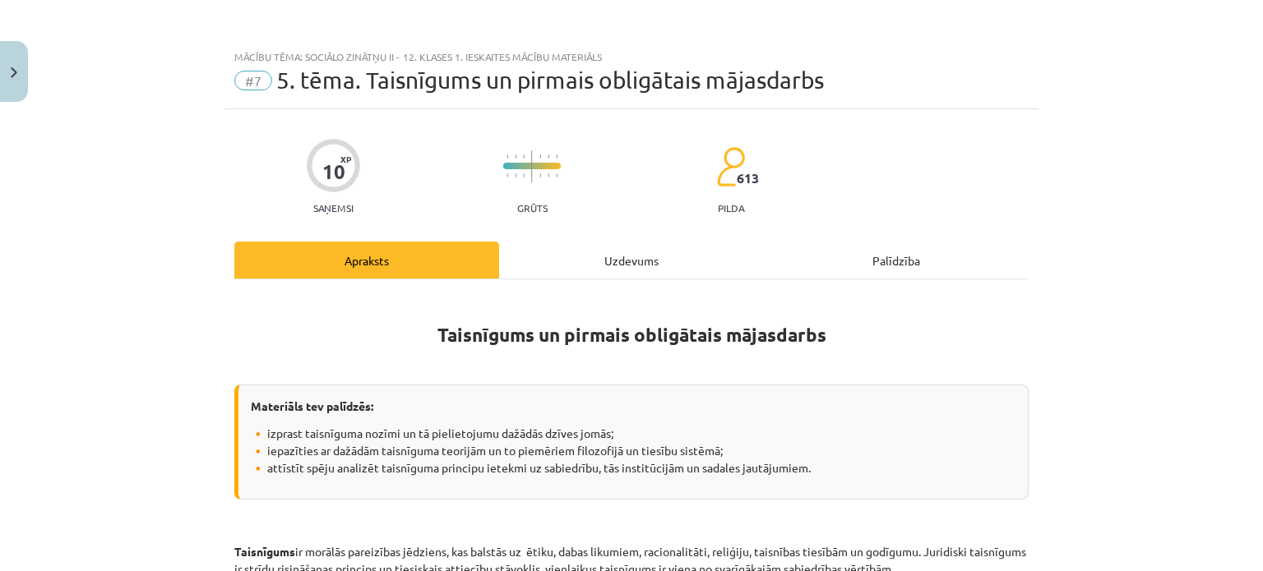
click at [635, 257] on div "Uzdevums" at bounding box center [631, 260] width 265 height 37
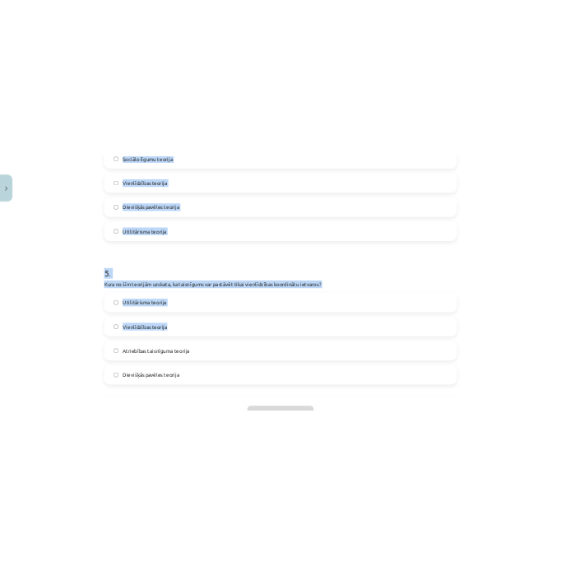
scroll to position [1528, 0]
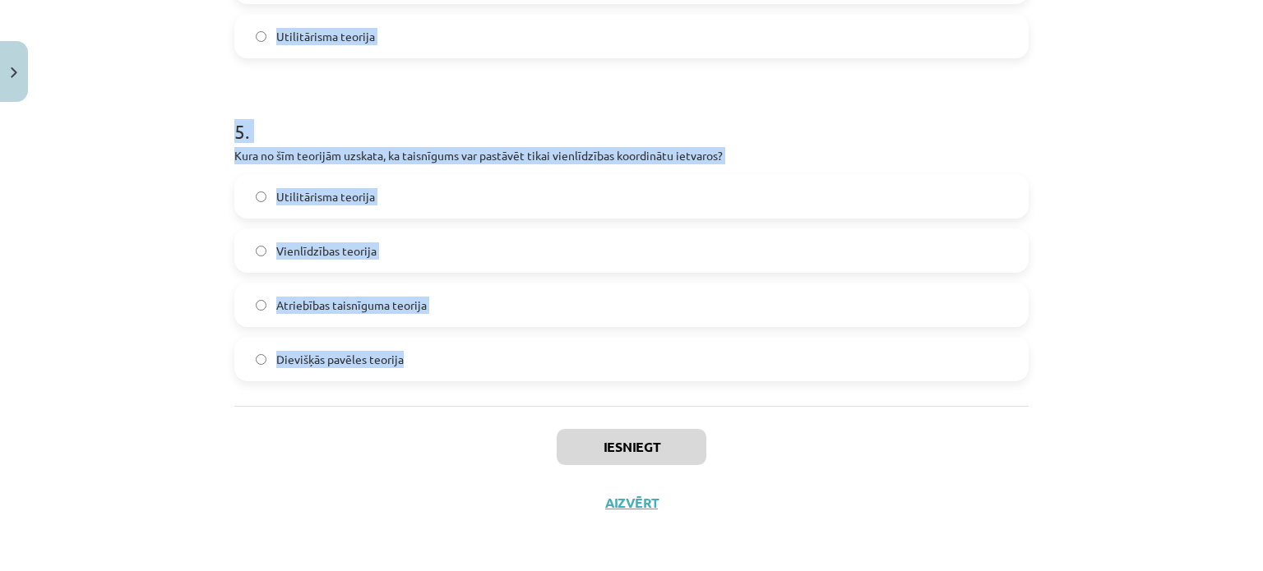
drag, startPoint x: 221, startPoint y: 125, endPoint x: 532, endPoint y: 351, distance: 384.3
copy form "Kas, pēc Džona Roulza domām, ir taisnīguma teorijas galvenie principi? Apmaiņas…"
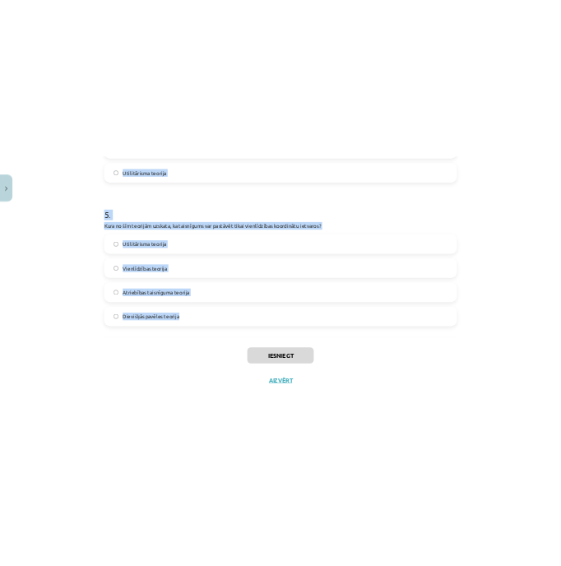
scroll to position [1515, 0]
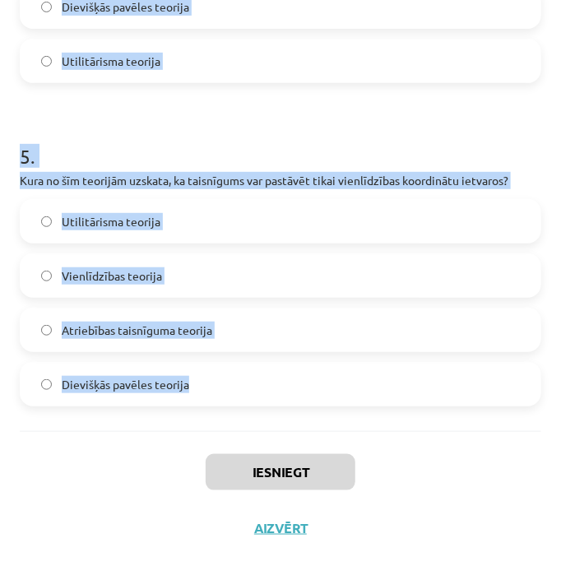
click at [548, 226] on div "Mācību tēma: Sociālo zinātņu ii - 12. klases 1. ieskaites mācību materiāls #7 5…" at bounding box center [280, 283] width 561 height 566
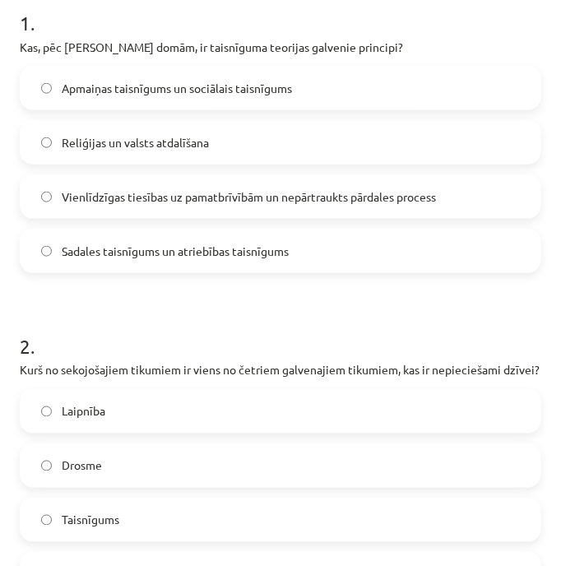
scroll to position [200, 0]
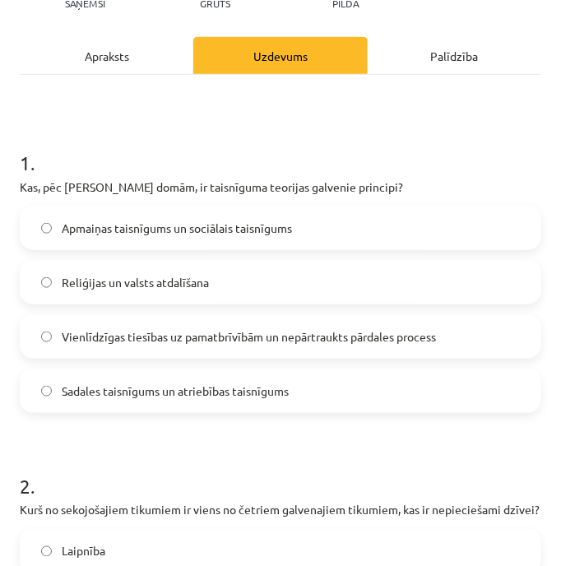
click at [480, 335] on label "Vienlīdzīgas tiesības uz pamatbrīvībām un nepārtraukts pārdales process" at bounding box center [280, 336] width 518 height 41
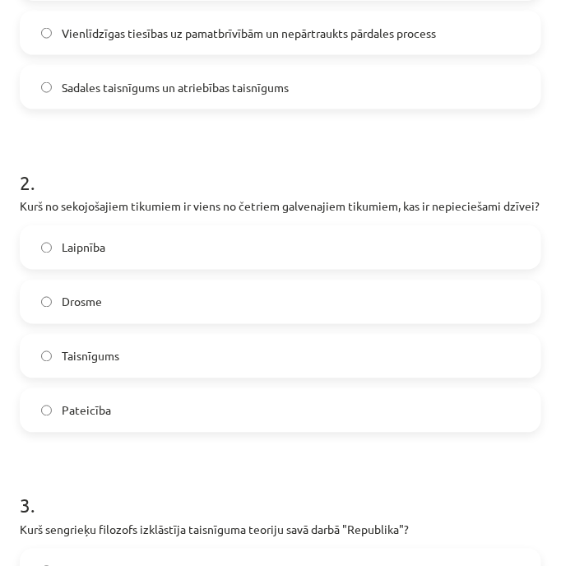
scroll to position [529, 0]
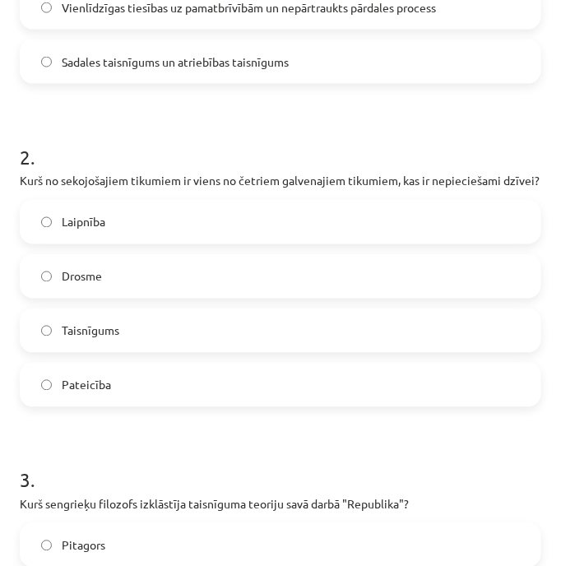
click at [472, 335] on label "Taisnīgums" at bounding box center [280, 330] width 518 height 41
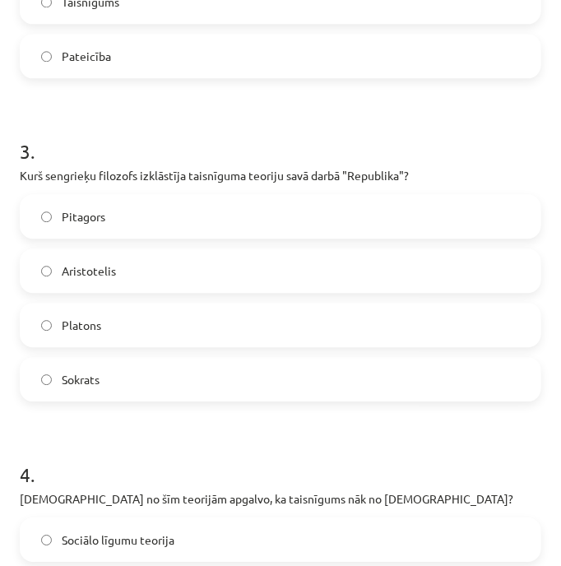
click at [503, 344] on label "Platons" at bounding box center [280, 324] width 518 height 41
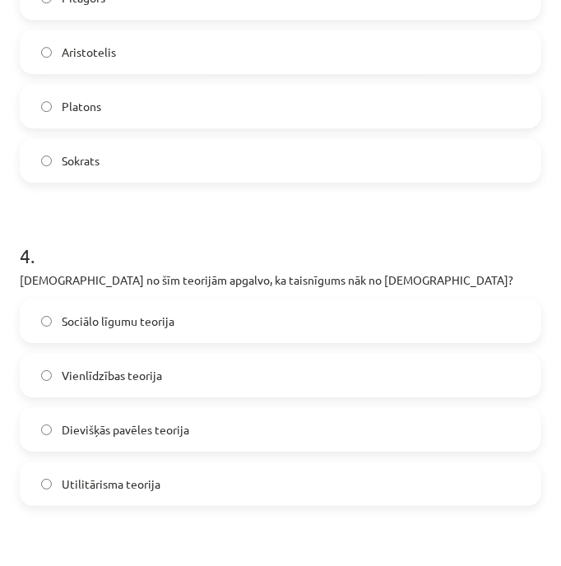
scroll to position [1186, 0]
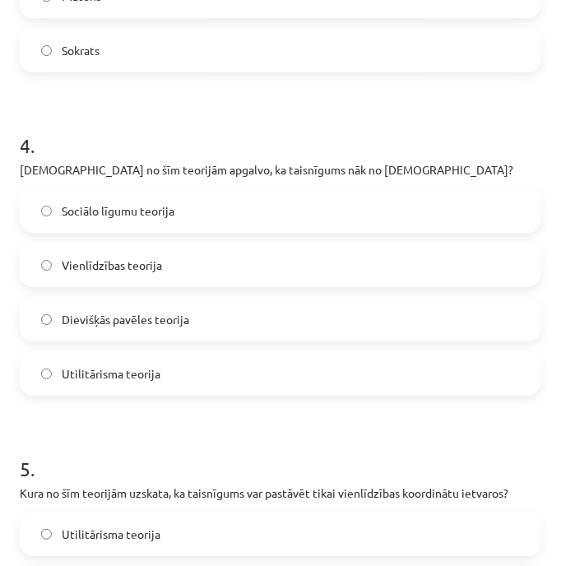
click at [501, 340] on label "Dievišķās pavēles teorija" at bounding box center [280, 318] width 518 height 41
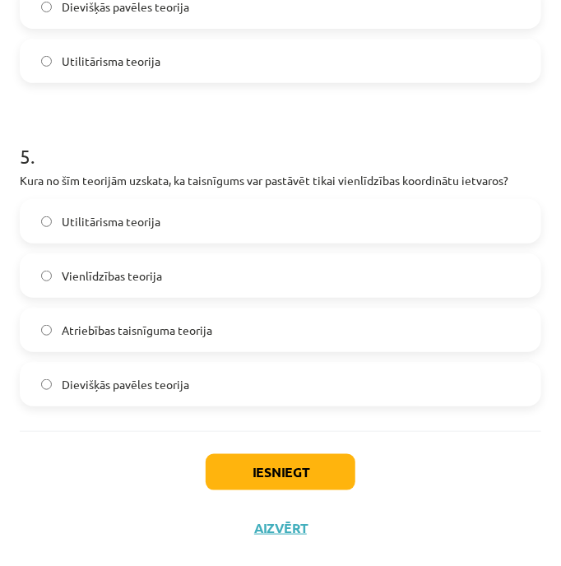
click at [471, 279] on label "Vienlīdzības teorija" at bounding box center [280, 275] width 518 height 41
click at [325, 471] on button "Iesniegt" at bounding box center [281, 472] width 150 height 36
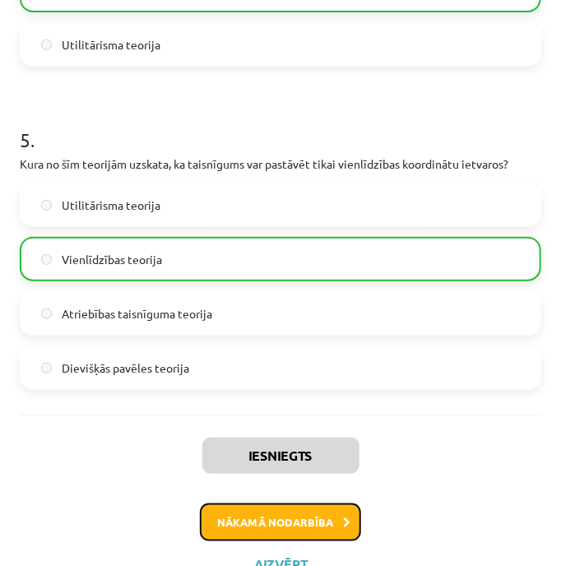
click at [319, 539] on button "Nākamā nodarbība" at bounding box center [280, 522] width 161 height 38
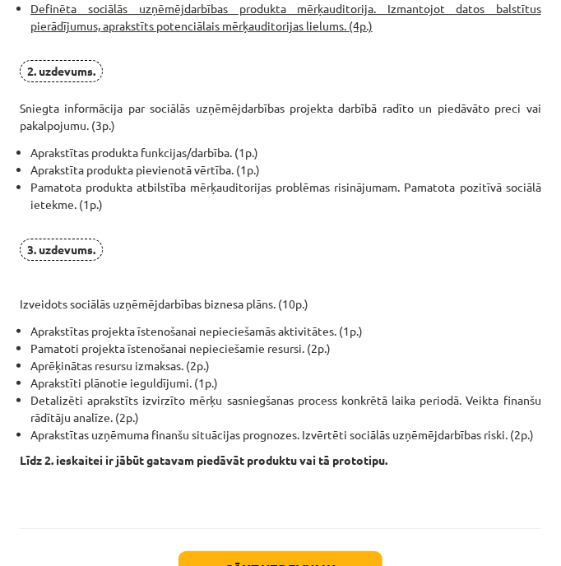
scroll to position [1418, 0]
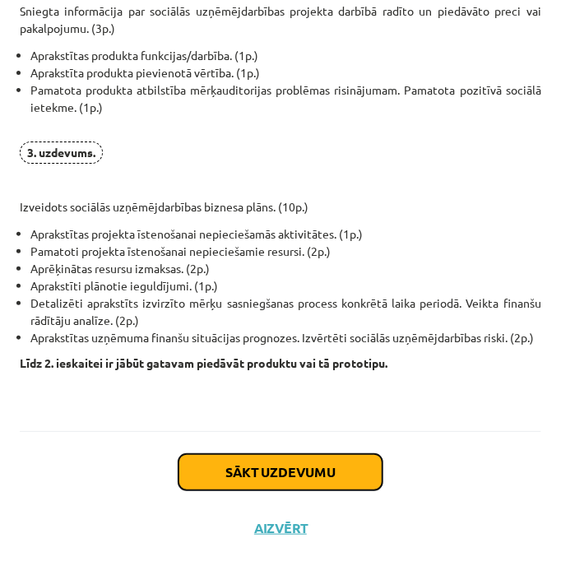
click at [334, 465] on button "Sākt uzdevumu" at bounding box center [280, 472] width 204 height 36
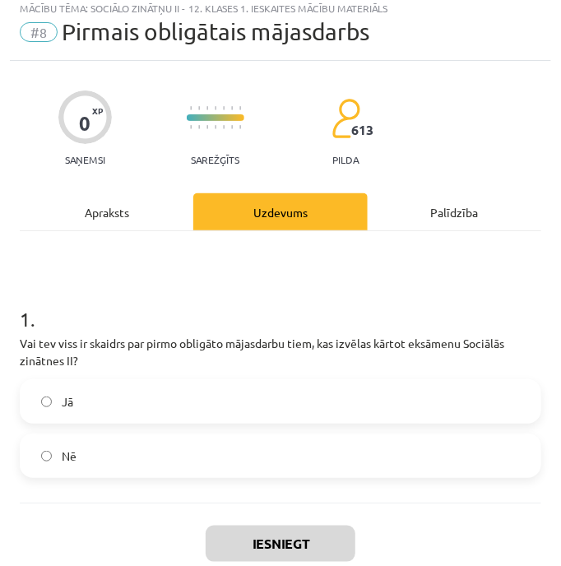
scroll to position [10, 0]
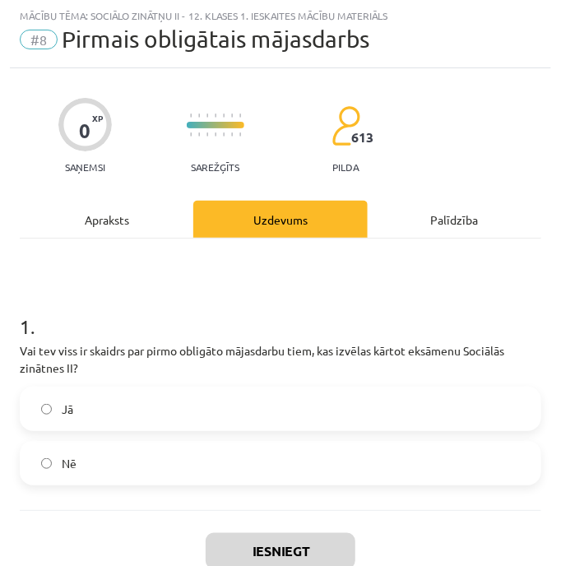
click at [16, 348] on div "0 XP Saņemsi Sarežģīts 613 pilda Apraksts Uzdevums Palīdzība 1 . Vai tev viss i…" at bounding box center [280, 351] width 541 height 566
click at [87, 410] on label "Jā" at bounding box center [280, 408] width 518 height 41
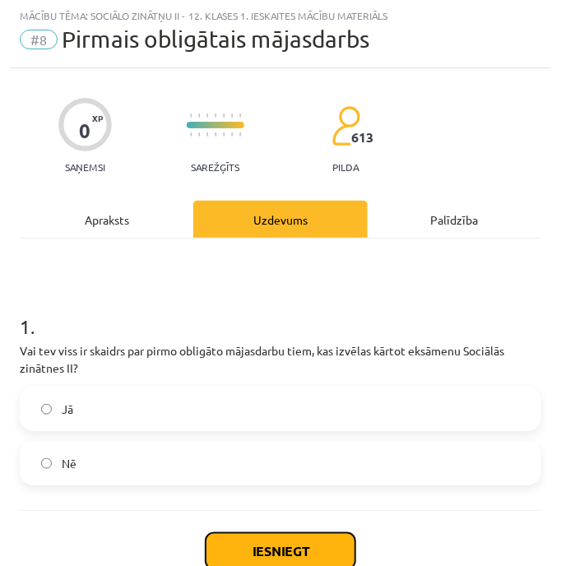
click at [312, 542] on button "Iesniegt" at bounding box center [281, 551] width 150 height 36
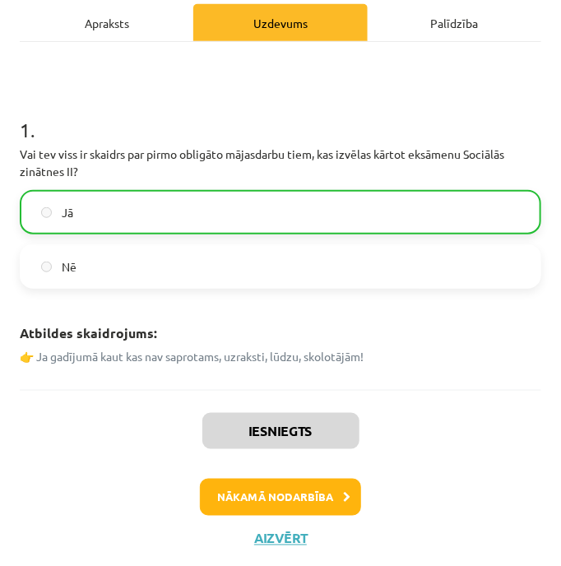
scroll to position [216, 0]
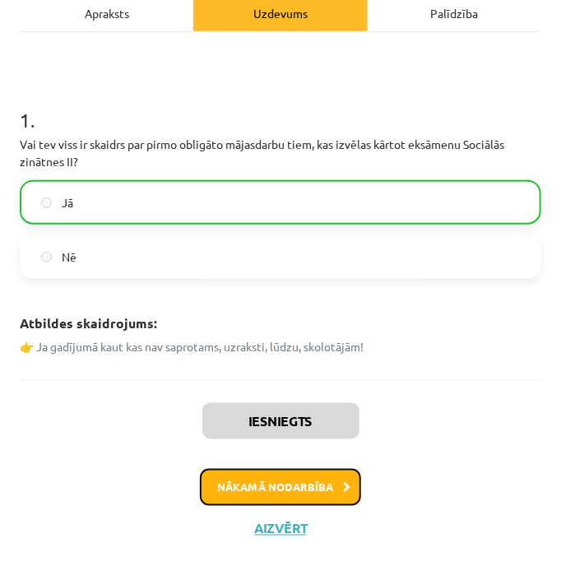
click at [303, 490] on button "Nākamā nodarbība" at bounding box center [280, 488] width 161 height 38
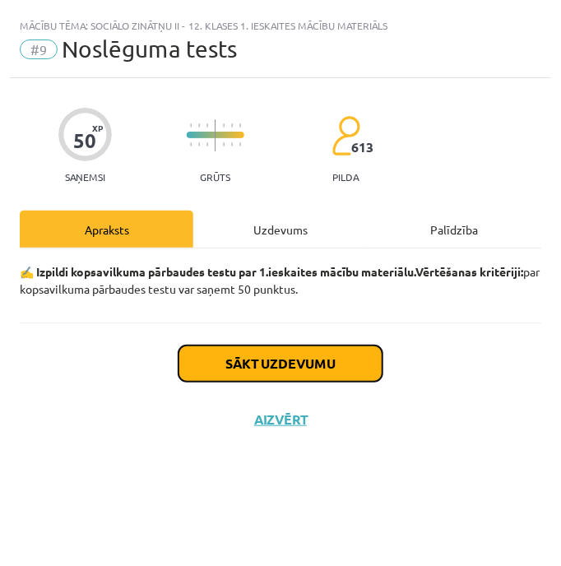
click at [286, 362] on button "Sākt uzdevumu" at bounding box center [280, 363] width 204 height 36
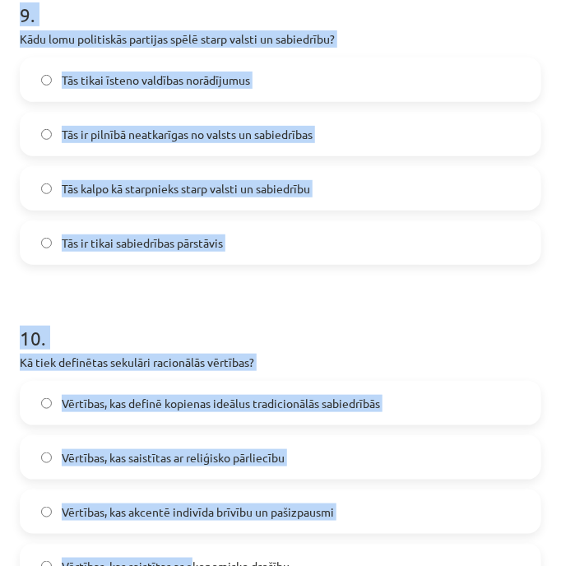
scroll to position [3087, 0]
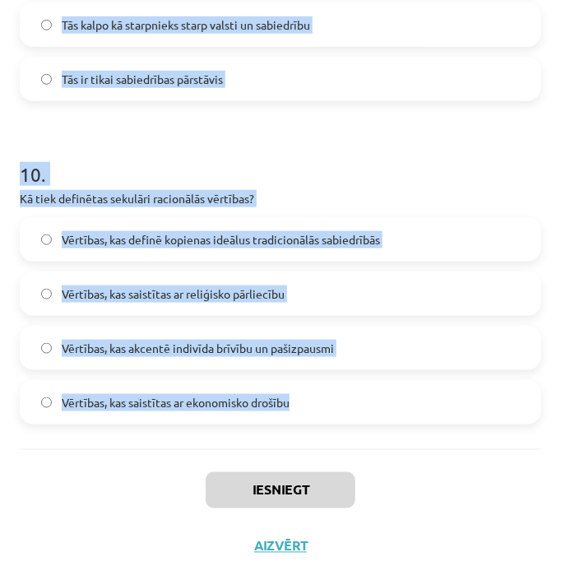
drag, startPoint x: 12, startPoint y: 243, endPoint x: 348, endPoint y: 390, distance: 367.1
copy form "Kura ētikas teorija uzsver rīcības lietderību pēc iespējas lielākam cilvēku ska…"
click at [450, 144] on h1 "10 ." at bounding box center [280, 159] width 521 height 51
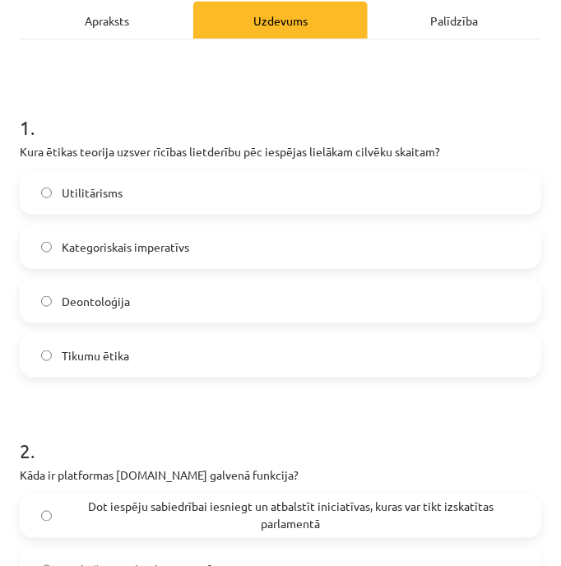
scroll to position [127, 0]
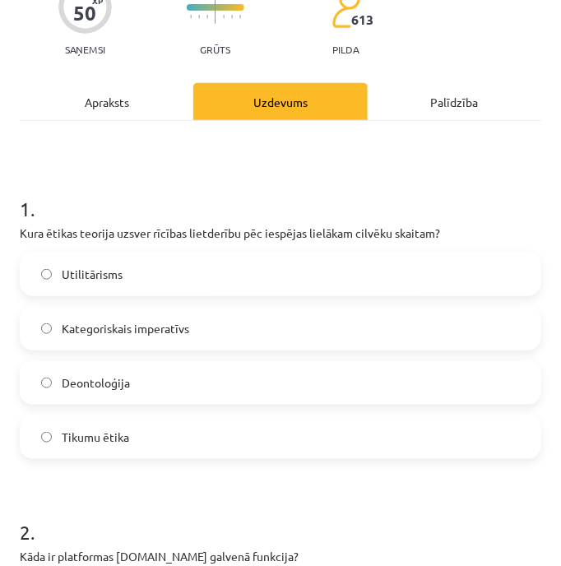
click at [284, 272] on label "Utilitārisms" at bounding box center [280, 273] width 518 height 41
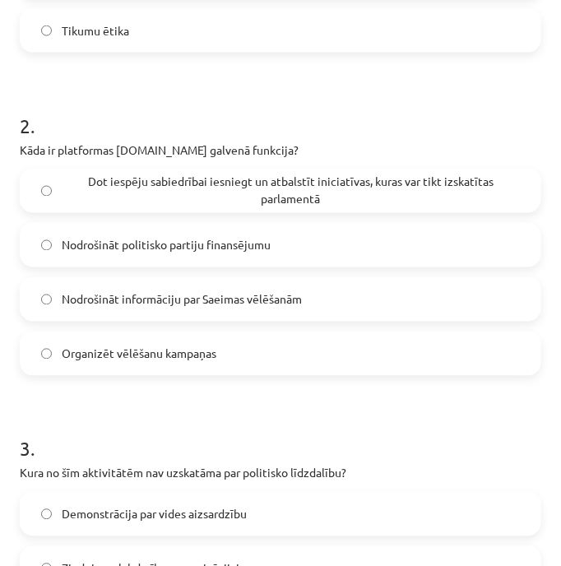
scroll to position [566, 0]
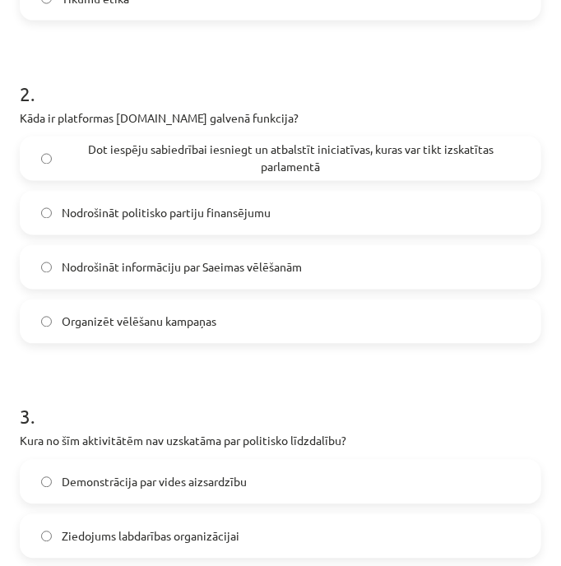
click at [256, 170] on span "Dot iespēju sabiedrībai iesniegt un atbalstīt iniciatīvas, kuras var tikt izska…" at bounding box center [291, 158] width 458 height 35
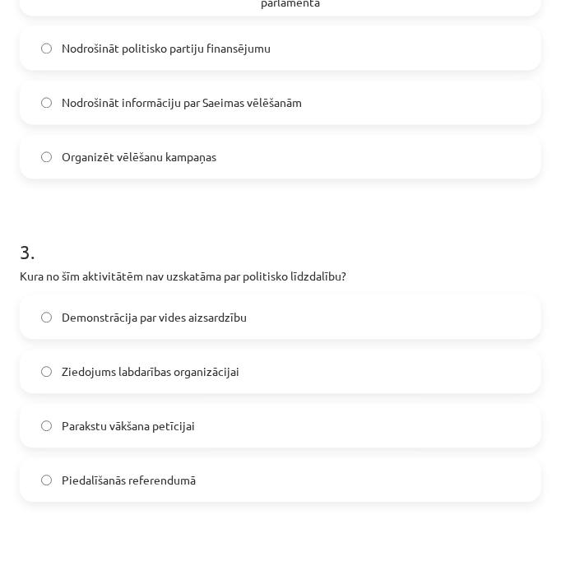
scroll to position [785, 0]
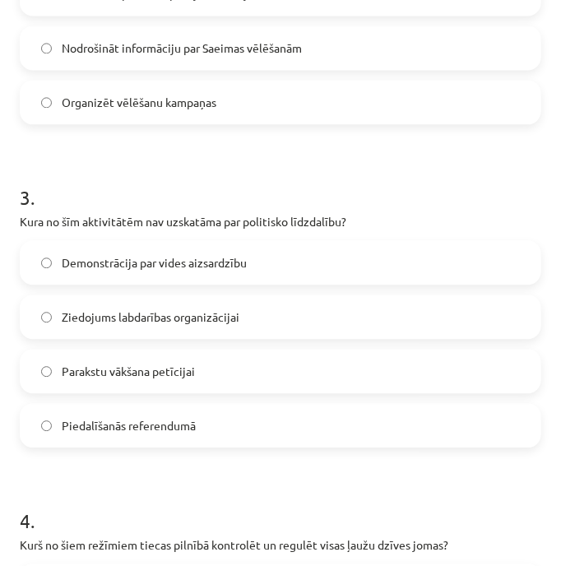
click at [275, 325] on label "Ziedojums labdarības organizācijai" at bounding box center [280, 316] width 518 height 41
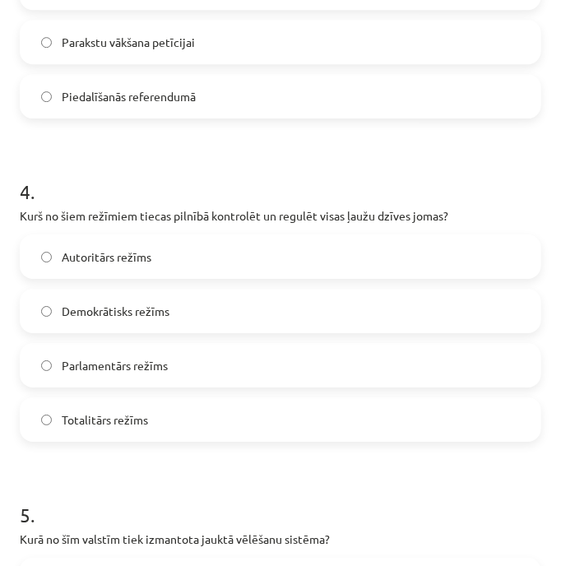
scroll to position [1223, 0]
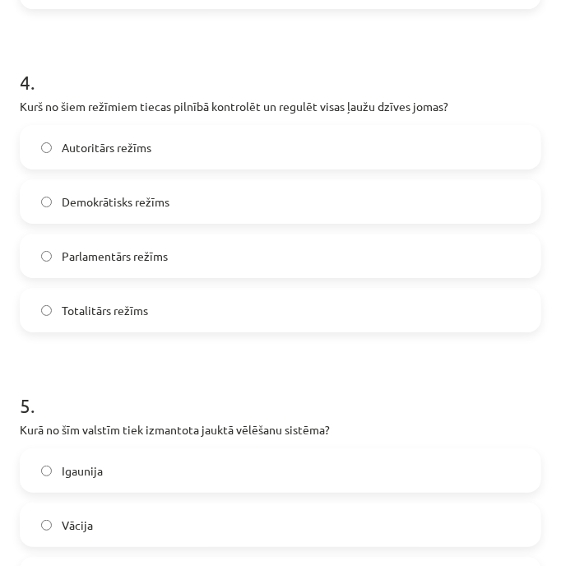
click at [256, 298] on label "Totalitārs režīms" at bounding box center [280, 309] width 518 height 41
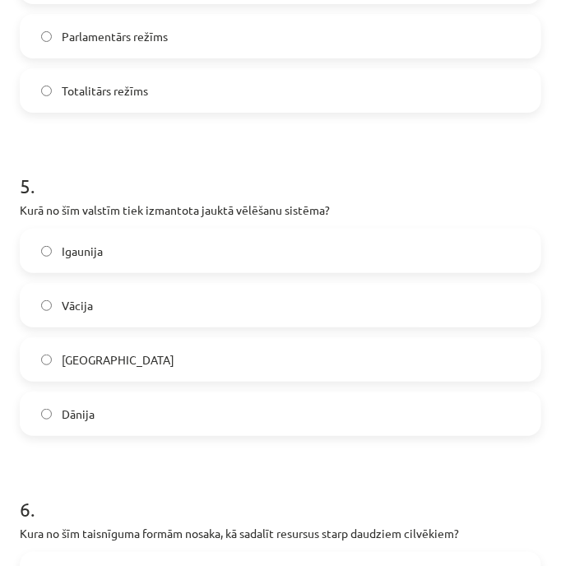
scroll to position [1552, 0]
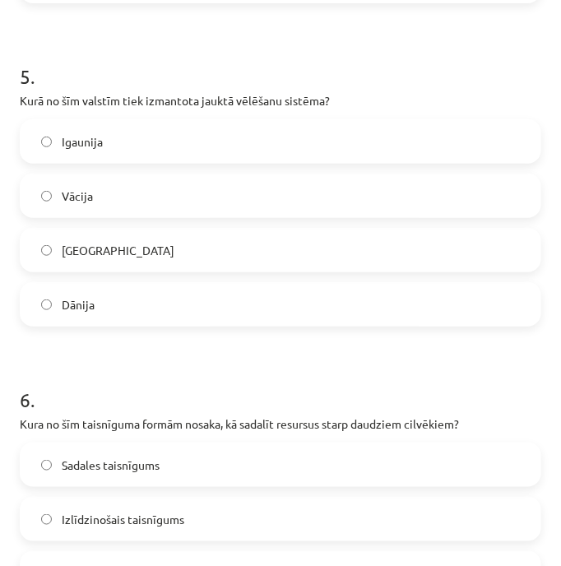
click at [235, 200] on label "Vācija" at bounding box center [280, 195] width 518 height 41
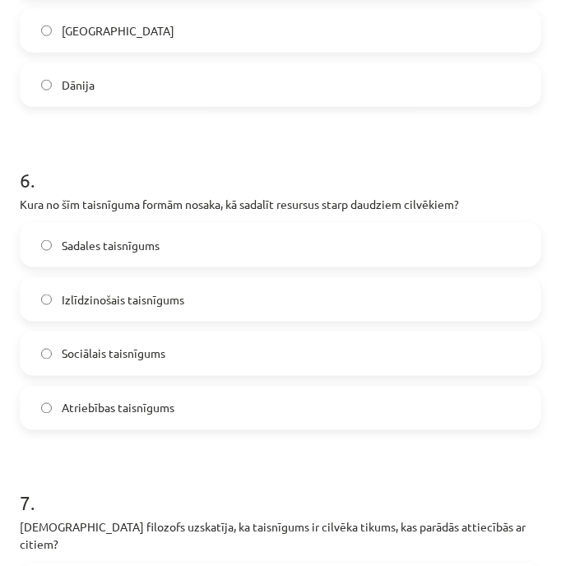
scroll to position [1881, 0]
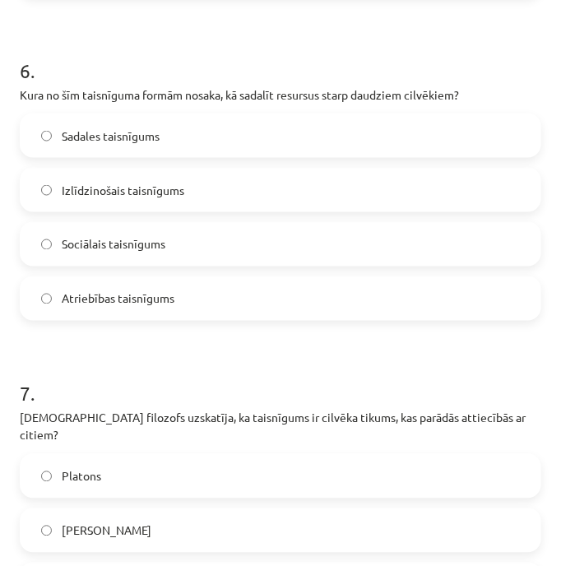
click at [234, 141] on label "Sadales taisnīgums" at bounding box center [280, 135] width 518 height 41
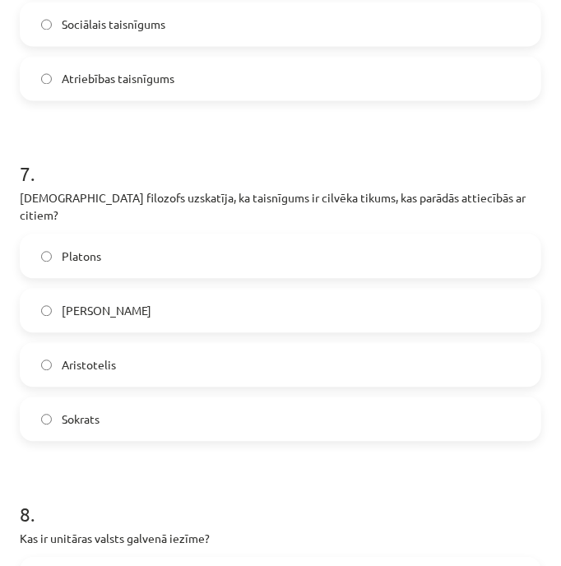
scroll to position [2210, 0]
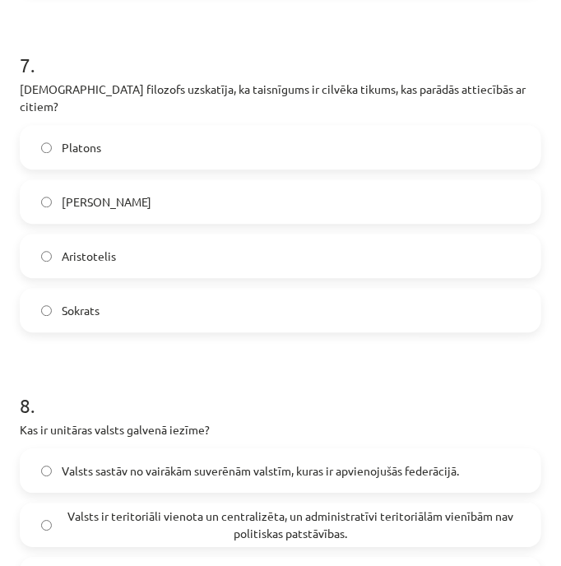
click at [264, 239] on label "Aristotelis" at bounding box center [280, 255] width 518 height 41
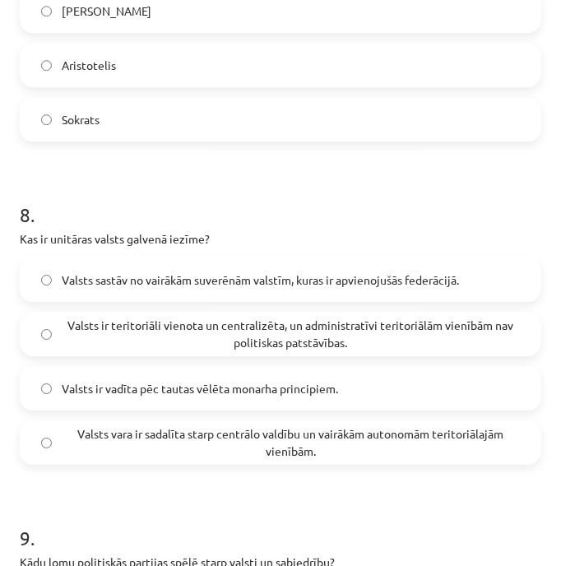
scroll to position [2430, 0]
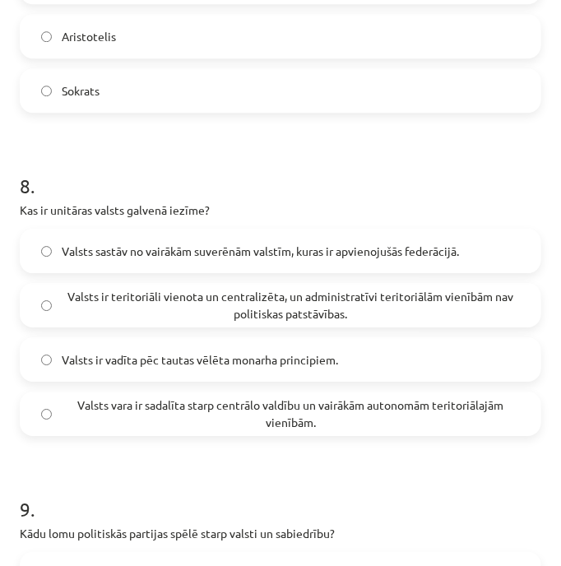
click at [295, 302] on span "Valsts ir teritoriāli vienota un centralizēta, un administratīvi teritoriālām v…" at bounding box center [291, 305] width 458 height 35
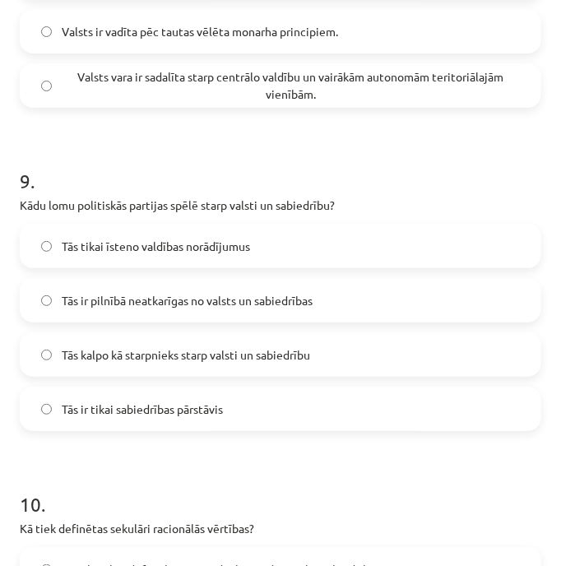
scroll to position [2758, 0]
click at [263, 345] on span "Tās kalpo kā starpnieks starp valsti un sabiedrību" at bounding box center [186, 353] width 248 height 17
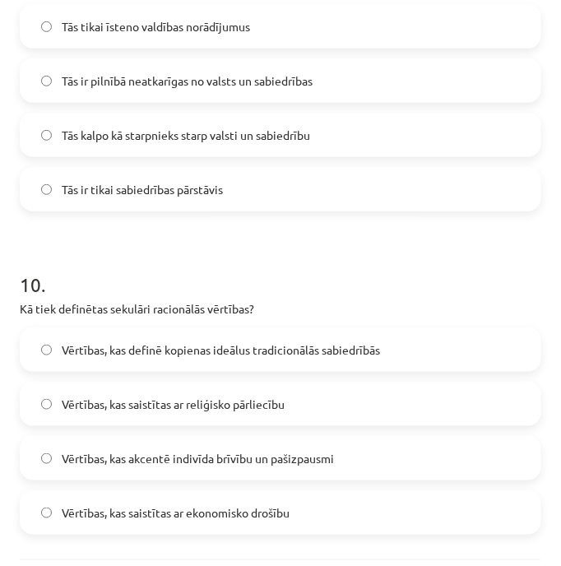
scroll to position [3087, 0]
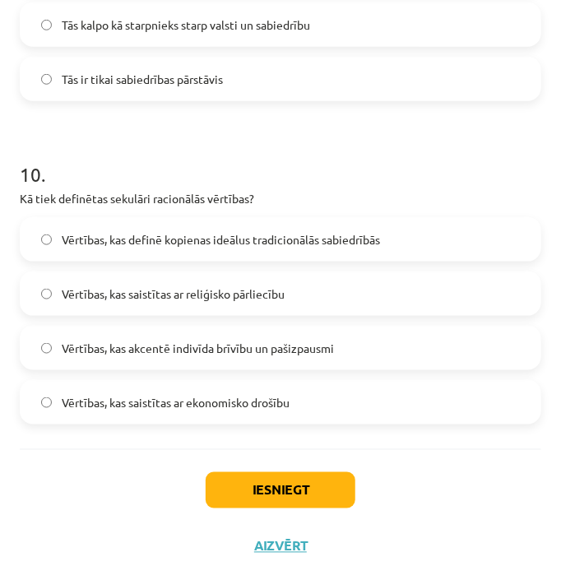
click at [293, 347] on label "Vērtības, kas akcentē indivīda brīvību un pašizpausmi" at bounding box center [280, 347] width 518 height 41
click at [309, 472] on button "Iesniegt" at bounding box center [281, 490] width 150 height 36
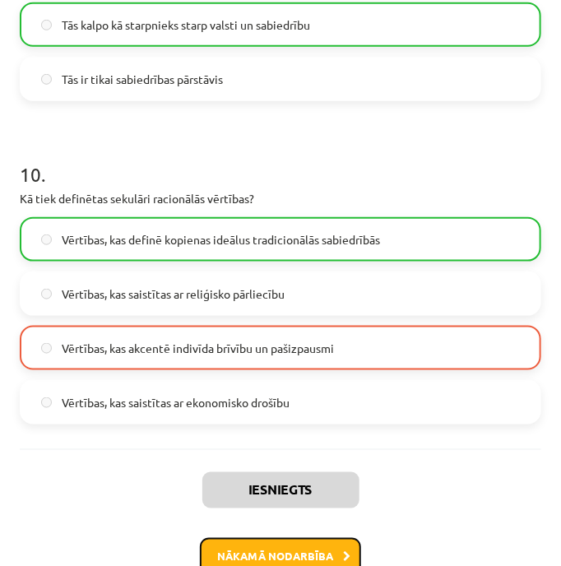
click at [329, 538] on button "Nākamā nodarbība" at bounding box center [280, 557] width 161 height 38
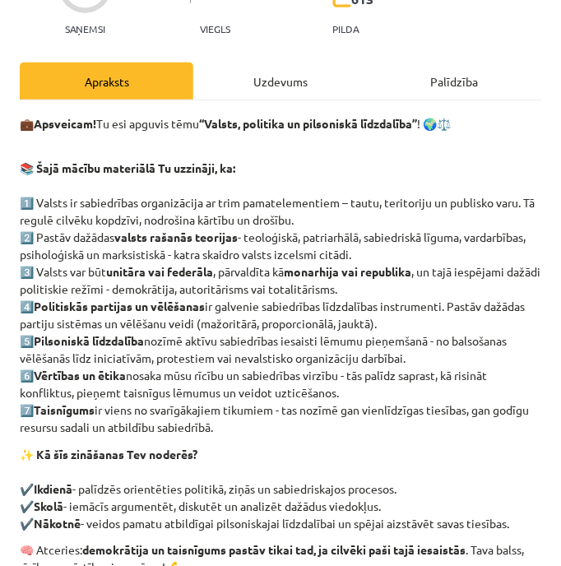
scroll to position [344, 0]
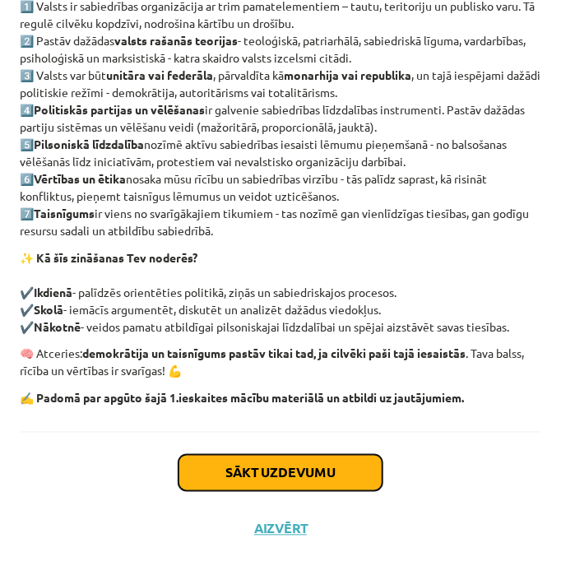
click at [298, 478] on button "Sākt uzdevumu" at bounding box center [280, 473] width 204 height 36
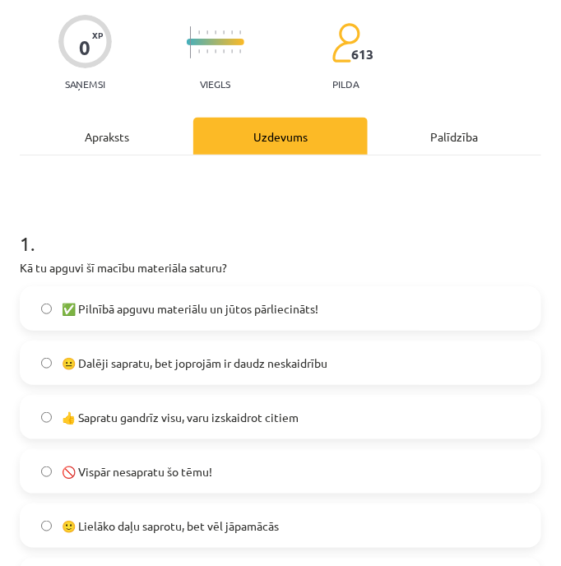
scroll to position [119, 0]
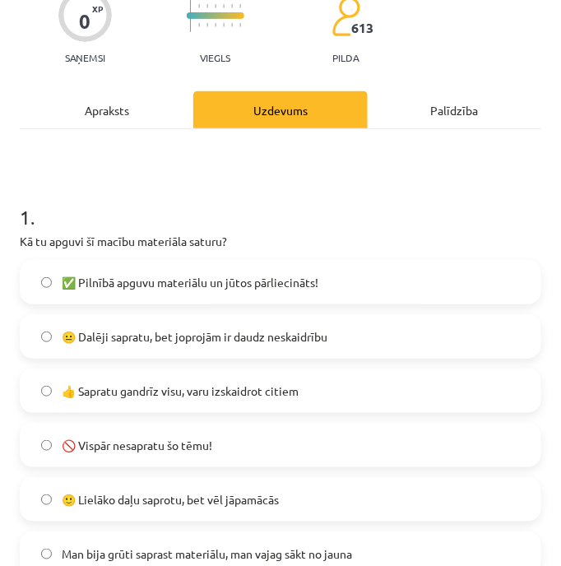
click at [111, 281] on span "✅ Pilnībā apguvu materiālu un jūtos pārliecināts!" at bounding box center [190, 282] width 257 height 17
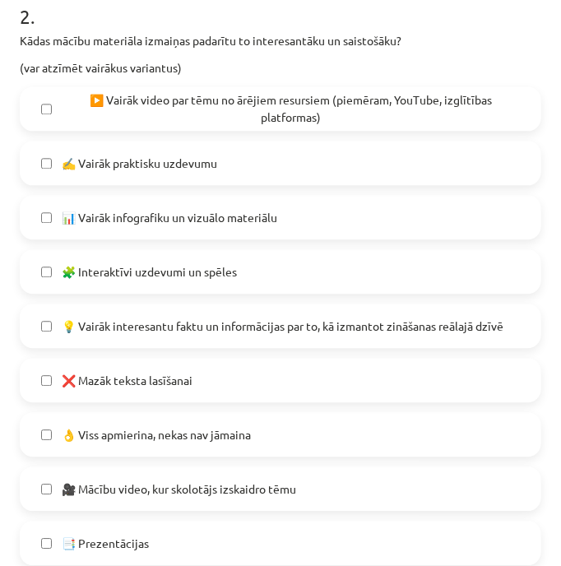
scroll to position [777, 0]
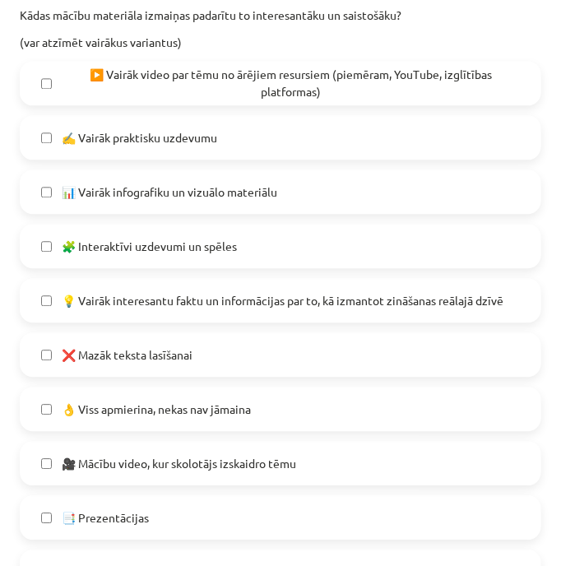
click at [243, 414] on span "👌 Viss apmierina, nekas nav jāmaina" at bounding box center [156, 408] width 189 height 17
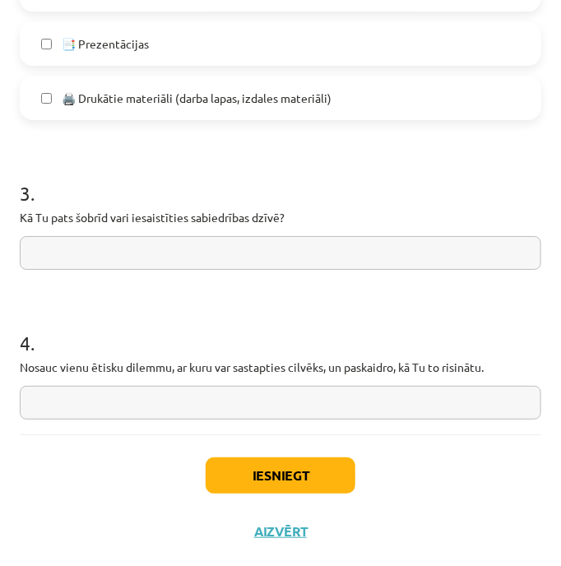
scroll to position [1253, 0]
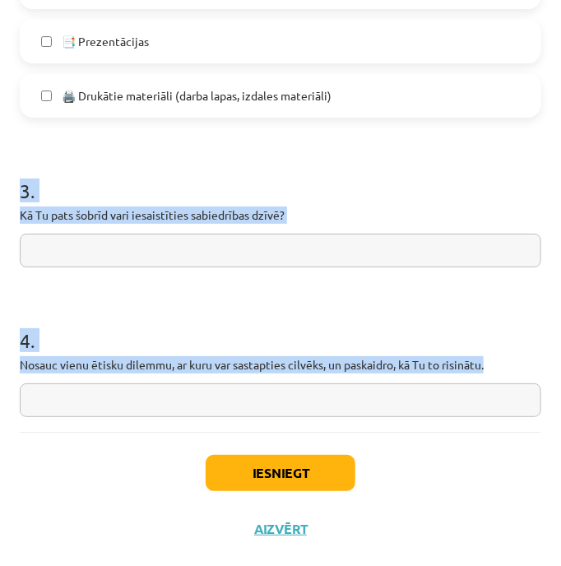
drag, startPoint x: 24, startPoint y: 188, endPoint x: 510, endPoint y: 368, distance: 517.9
copy form "3 . Kā Tu pats šobrīd vari iesaistīties sabiedrības dzīvē? 4 . Nosauc vienu ēti…"
click at [187, 253] on input "text" at bounding box center [280, 251] width 521 height 34
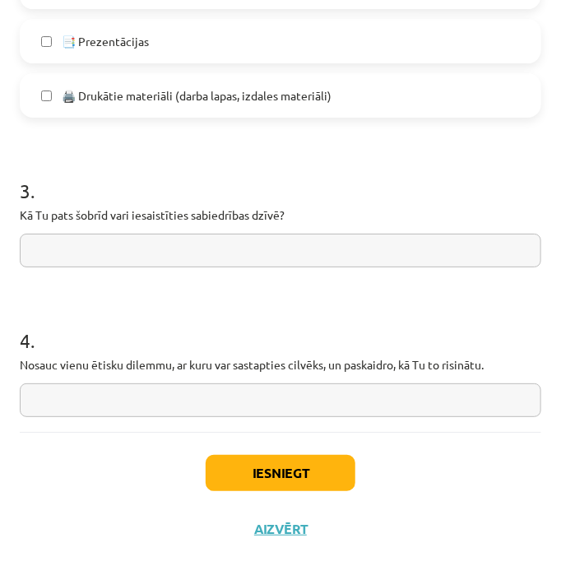
paste input "**********"
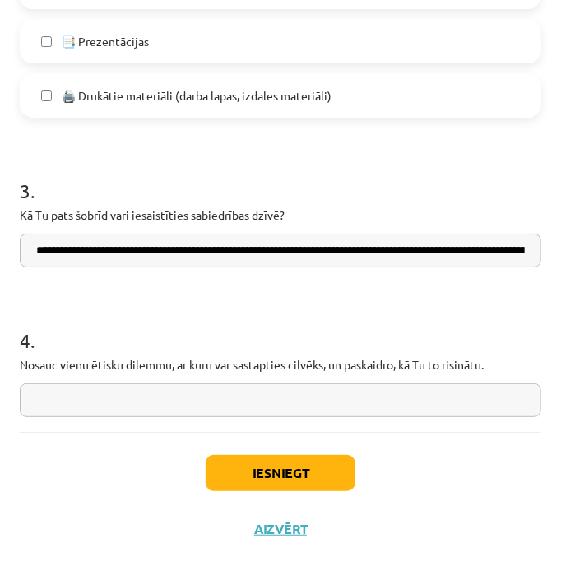
scroll to position [0, 1186]
type input "**********"
click at [386, 394] on input "text" at bounding box center [280, 400] width 521 height 34
paste input "**********"
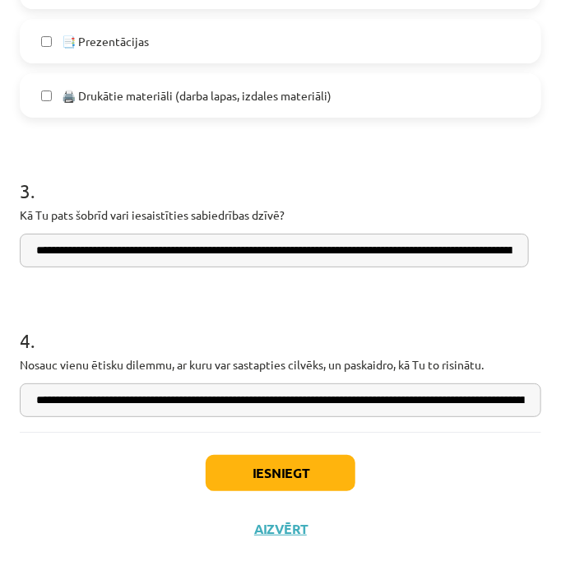
scroll to position [0, 1089]
type input "**********"
click at [332, 467] on button "Iesniegt" at bounding box center [281, 473] width 150 height 36
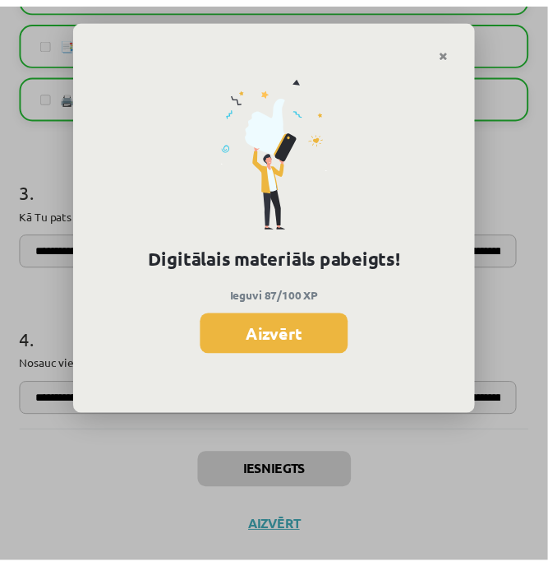
scroll to position [933, 0]
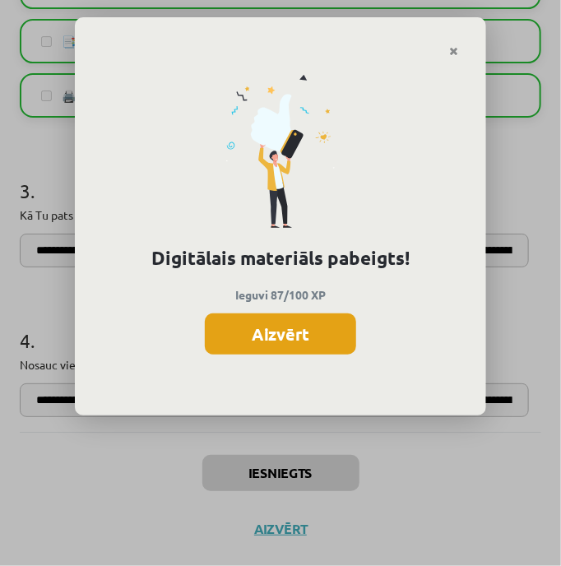
click at [304, 344] on button "Aizvērt" at bounding box center [280, 333] width 151 height 41
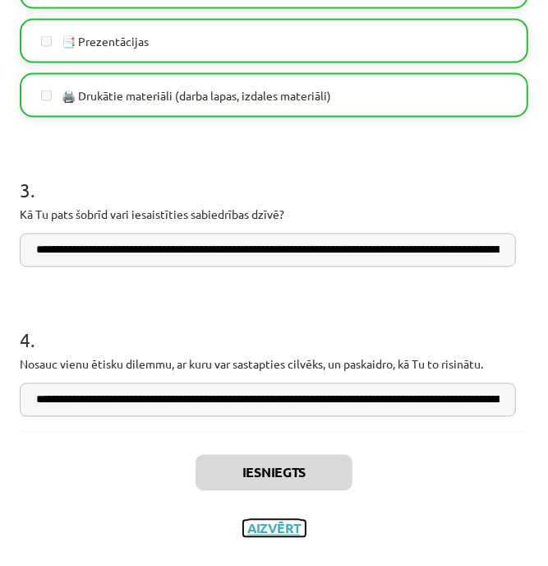
click at [284, 524] on button "Aizvērt" at bounding box center [274, 528] width 62 height 16
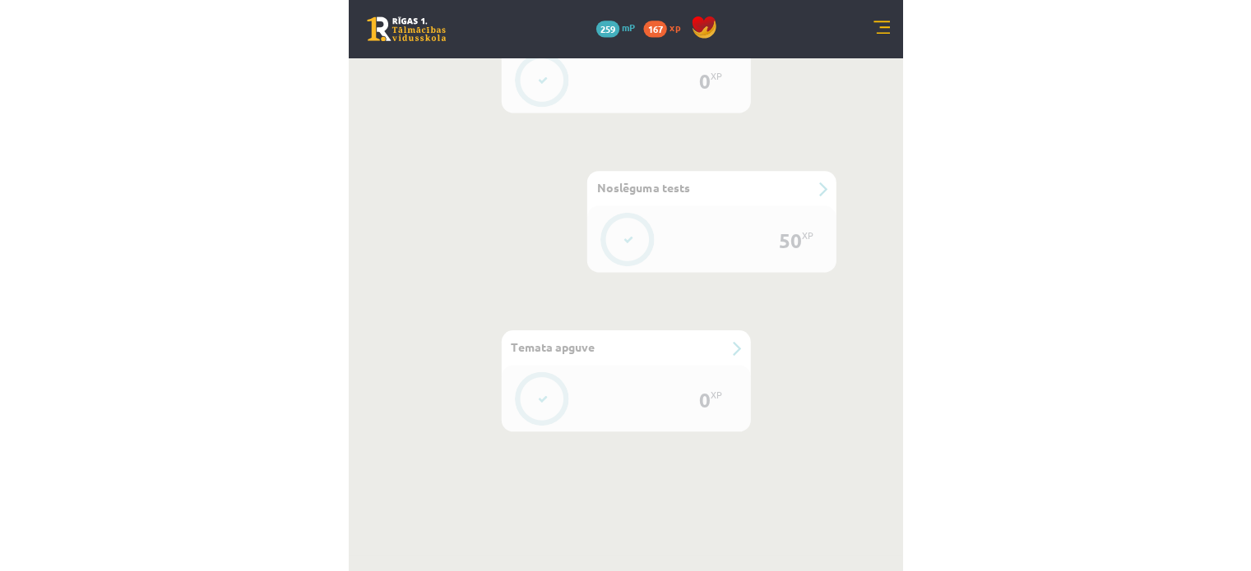
scroll to position [1408, 0]
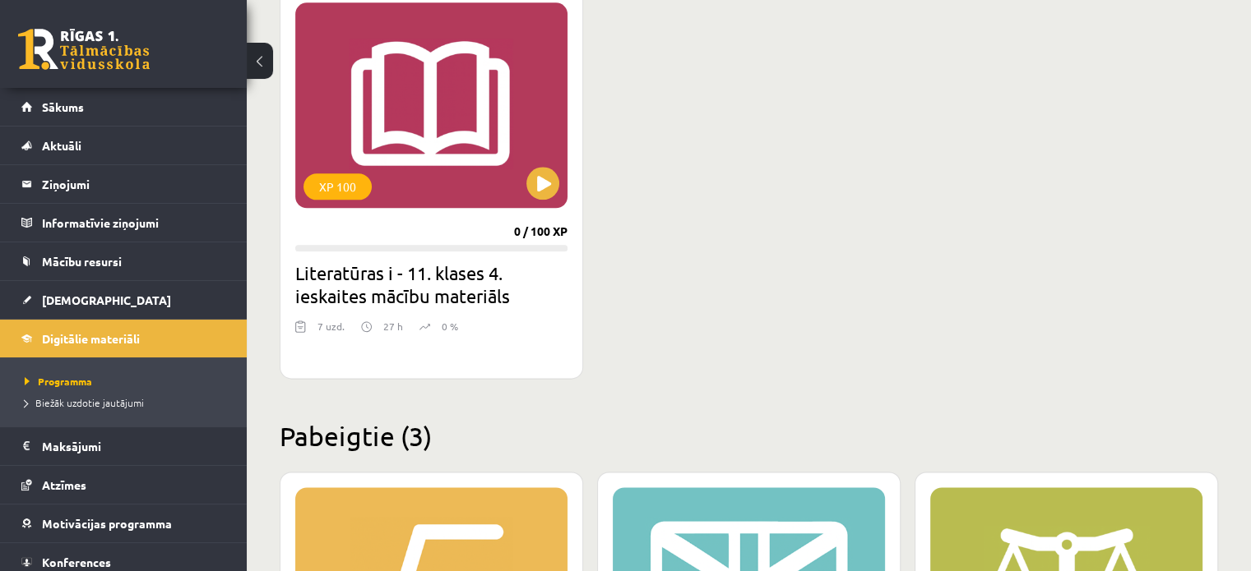
scroll to position [1867, 0]
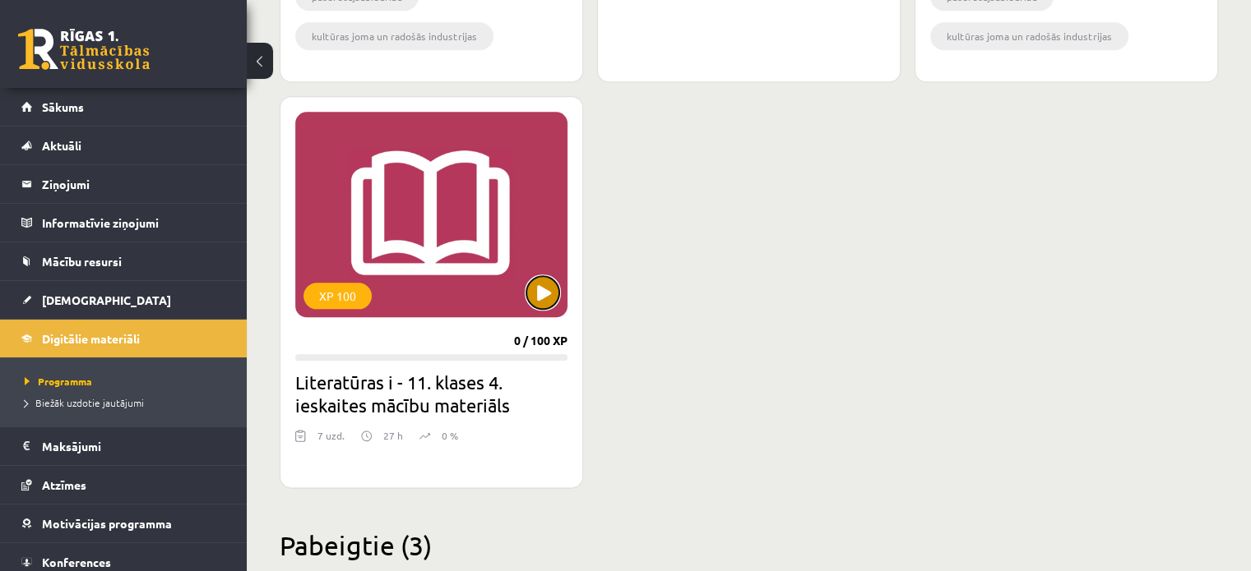
click at [536, 300] on button at bounding box center [542, 292] width 33 height 33
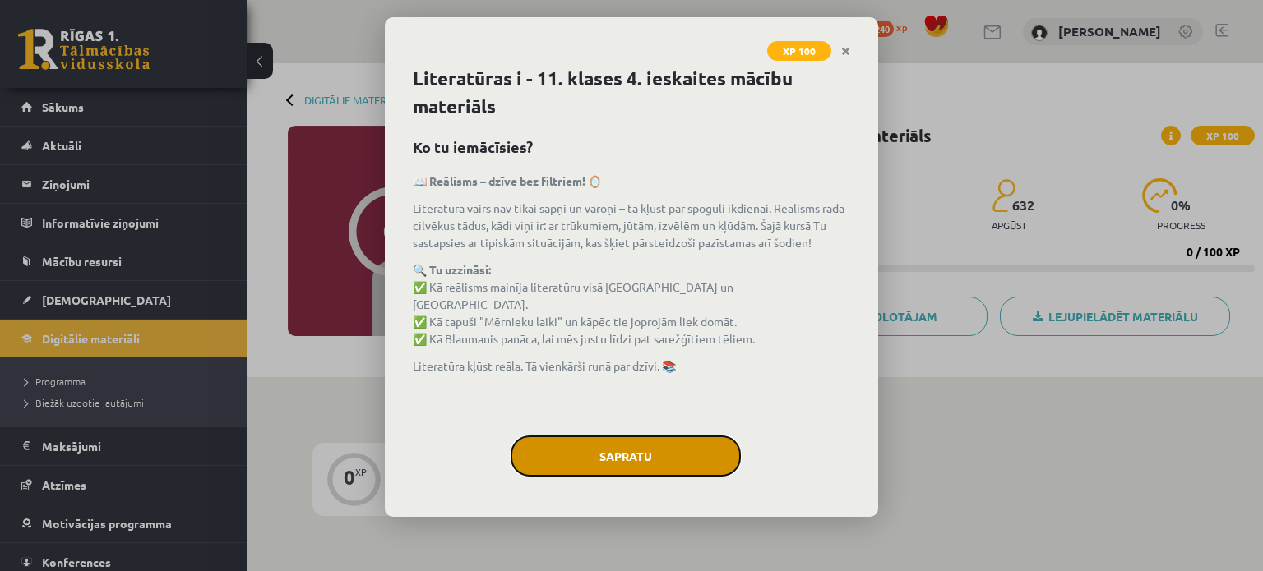
click at [640, 464] on button "Sapratu" at bounding box center [626, 456] width 230 height 41
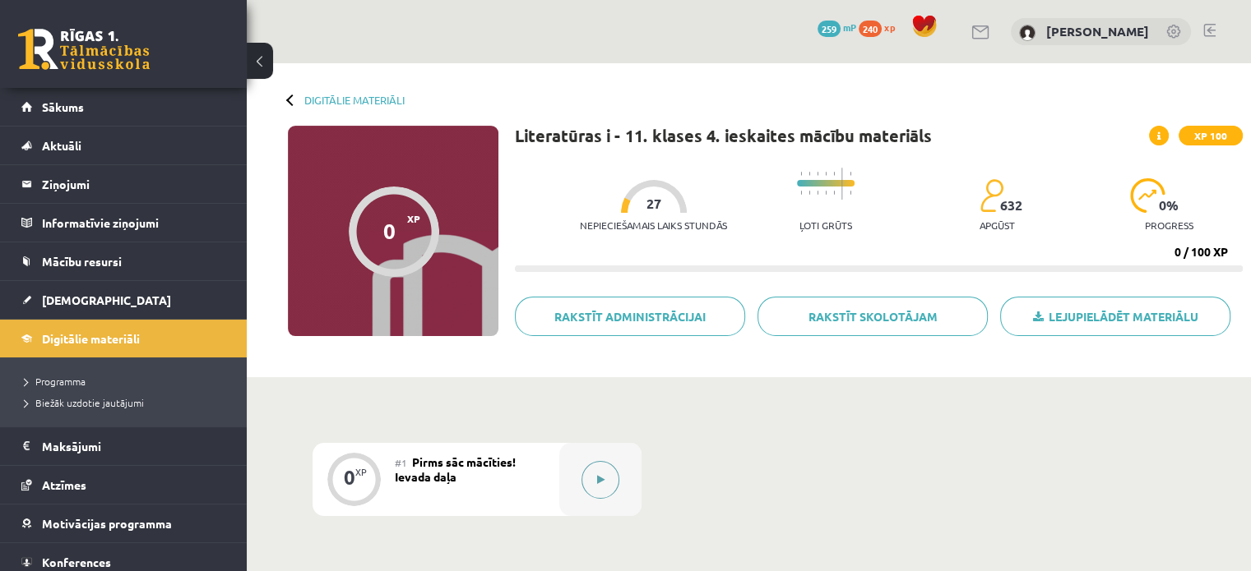
click at [608, 469] on button at bounding box center [600, 480] width 38 height 38
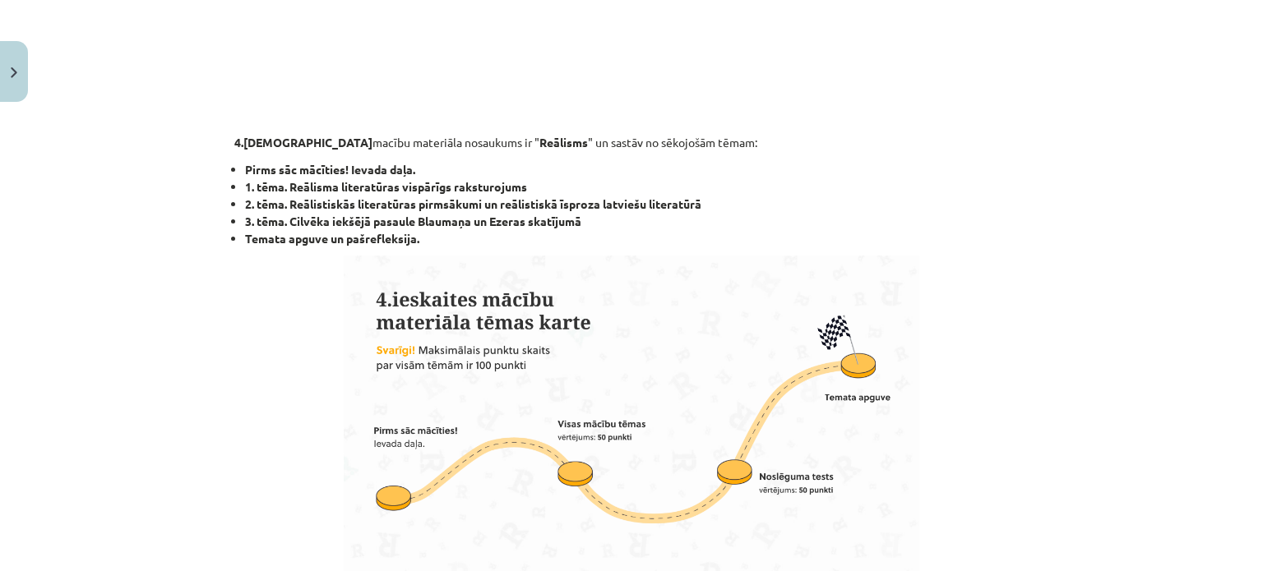
scroll to position [767, 0]
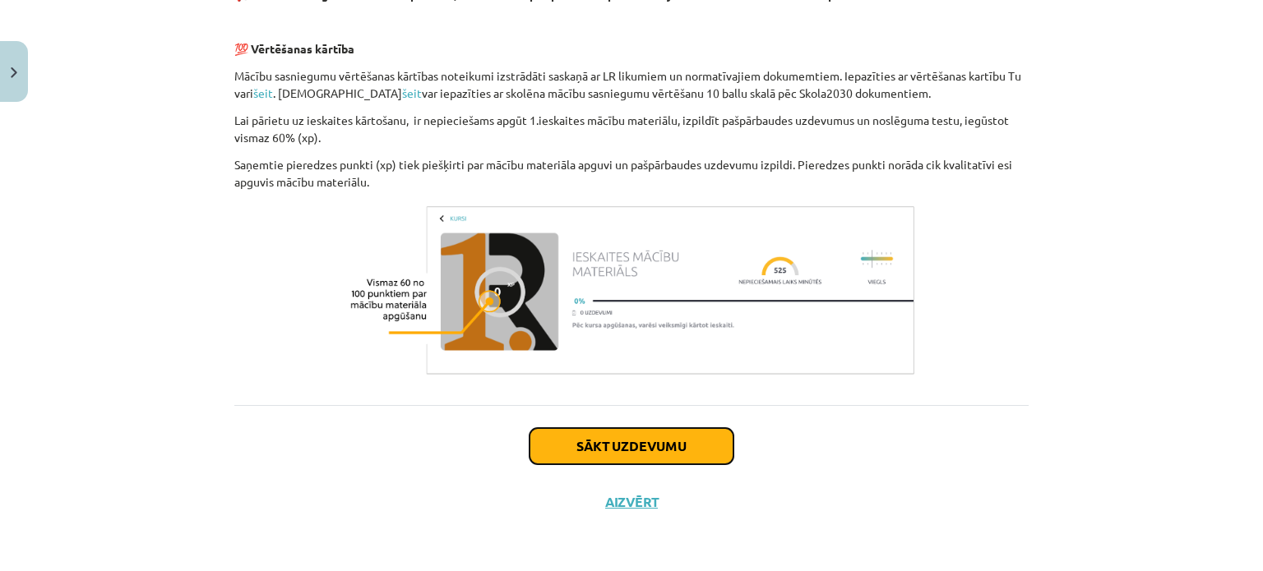
click at [694, 439] on button "Sākt uzdevumu" at bounding box center [631, 446] width 204 height 36
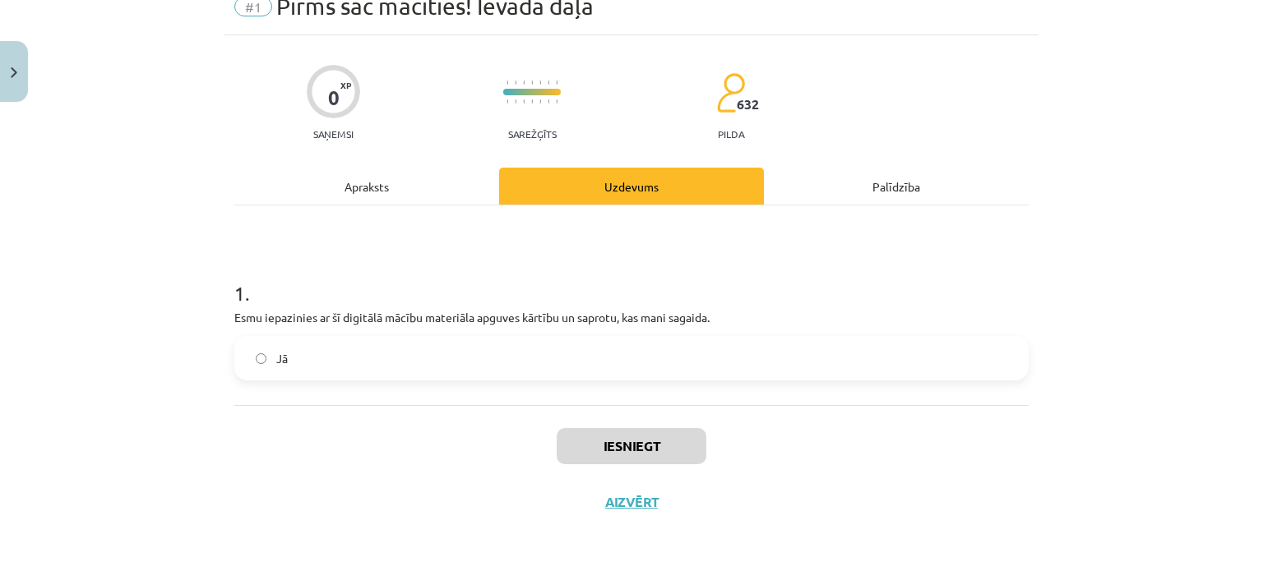
scroll to position [41, 0]
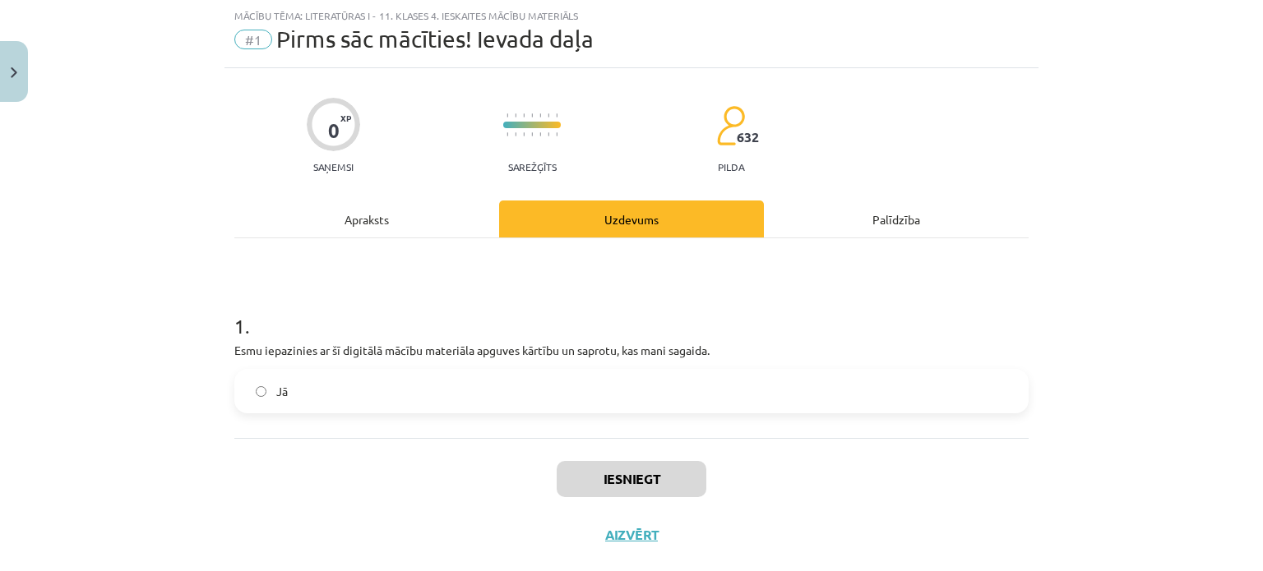
click at [500, 384] on label "Jā" at bounding box center [631, 391] width 791 height 41
click at [695, 477] on button "Iesniegt" at bounding box center [632, 479] width 150 height 36
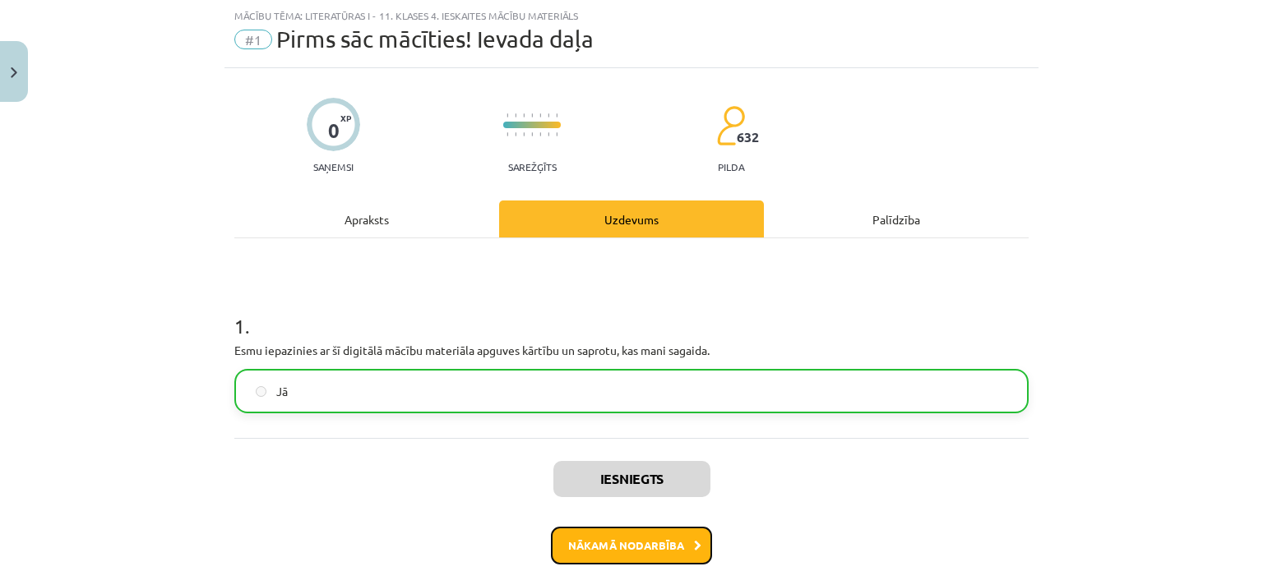
click at [698, 543] on button "Nākamā nodarbība" at bounding box center [631, 546] width 161 height 38
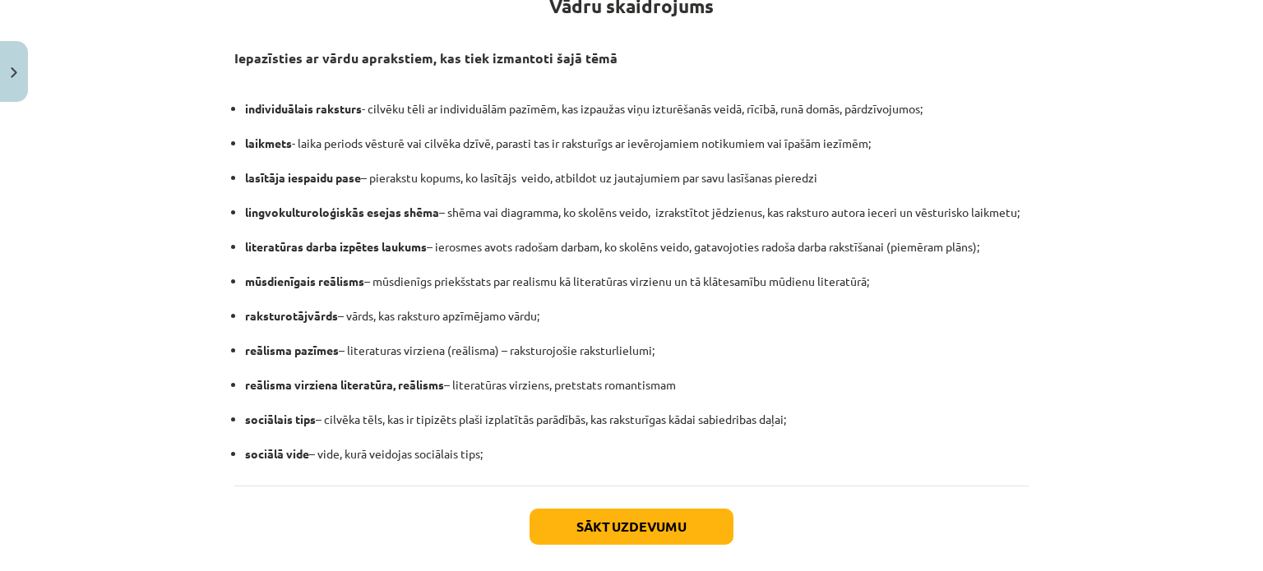
scroll to position [370, 0]
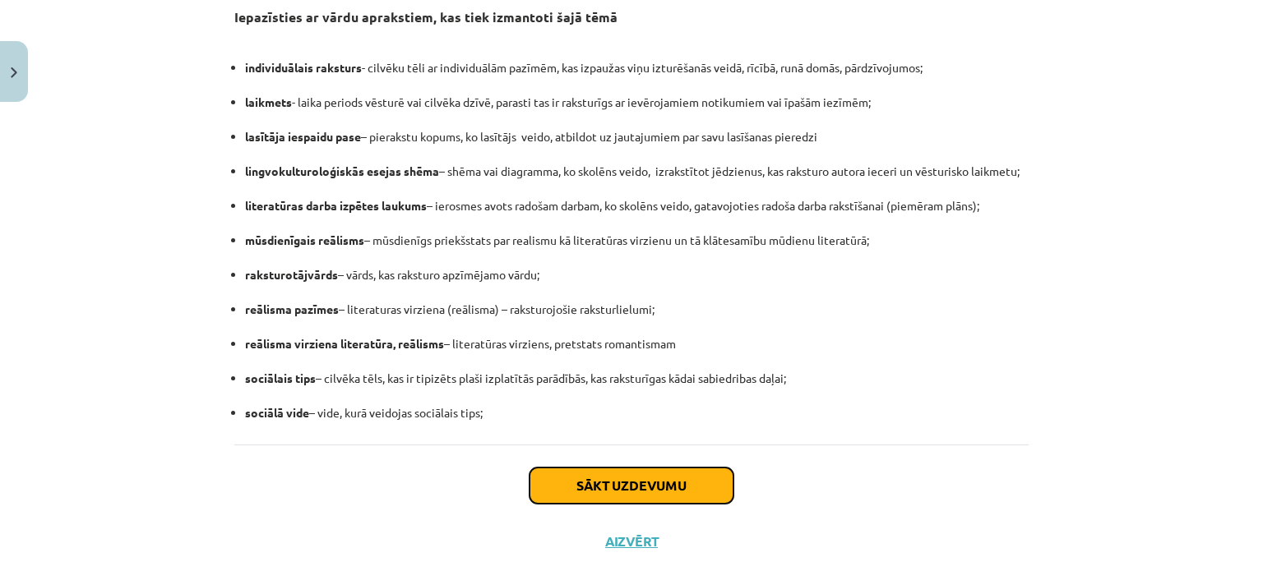
click at [706, 487] on button "Sākt uzdevumu" at bounding box center [631, 486] width 204 height 36
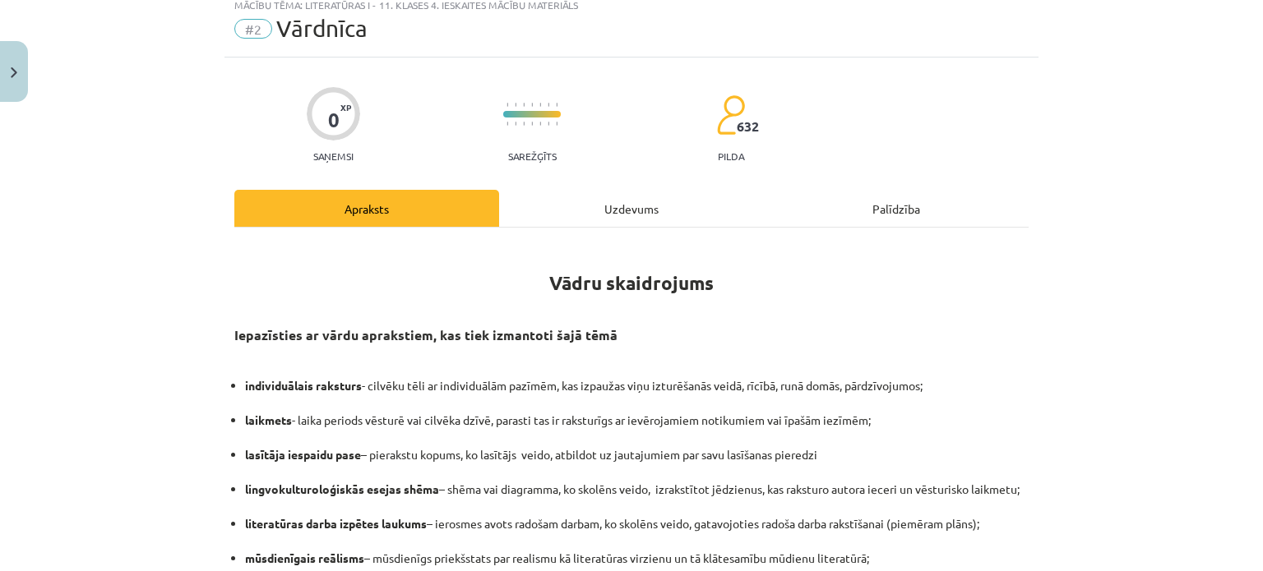
scroll to position [41, 0]
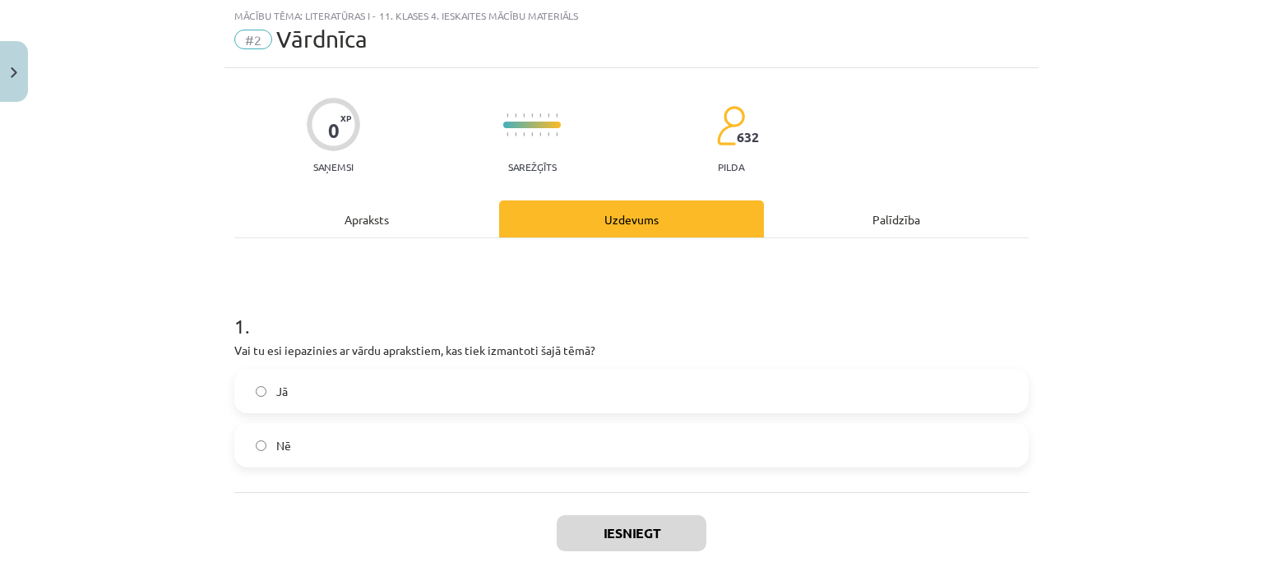
click at [457, 381] on label "Jā" at bounding box center [631, 391] width 791 height 41
click at [687, 524] on button "Iesniegt" at bounding box center [632, 534] width 150 height 36
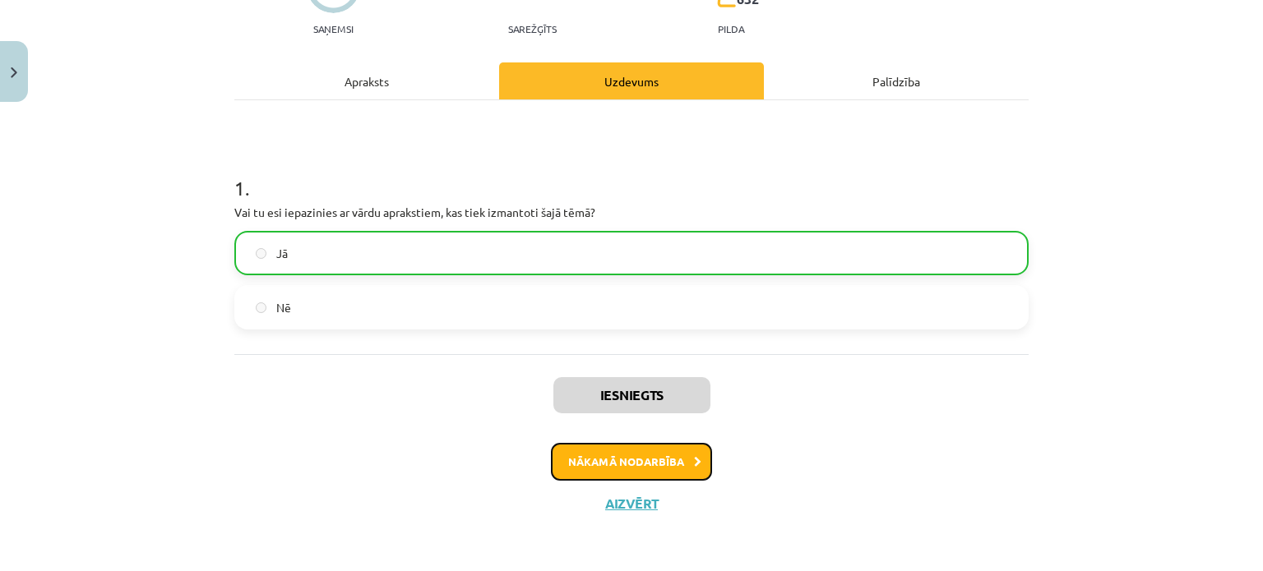
click at [653, 461] on button "Nākamā nodarbība" at bounding box center [631, 462] width 161 height 38
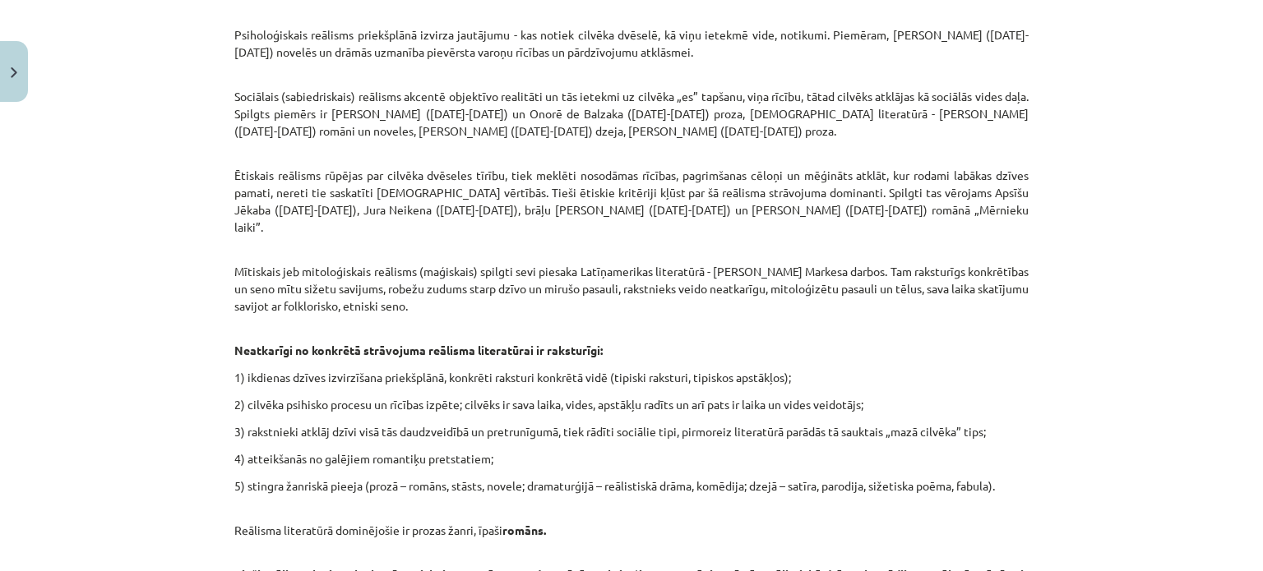
scroll to position [1368, 0]
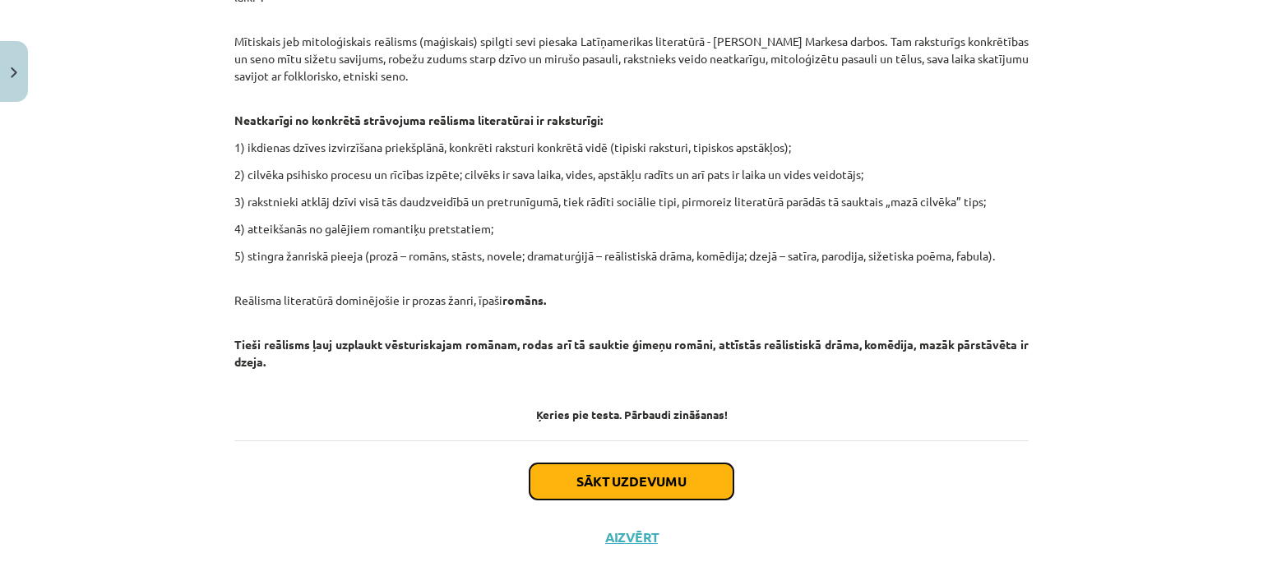
click at [651, 464] on button "Sākt uzdevumu" at bounding box center [631, 482] width 204 height 36
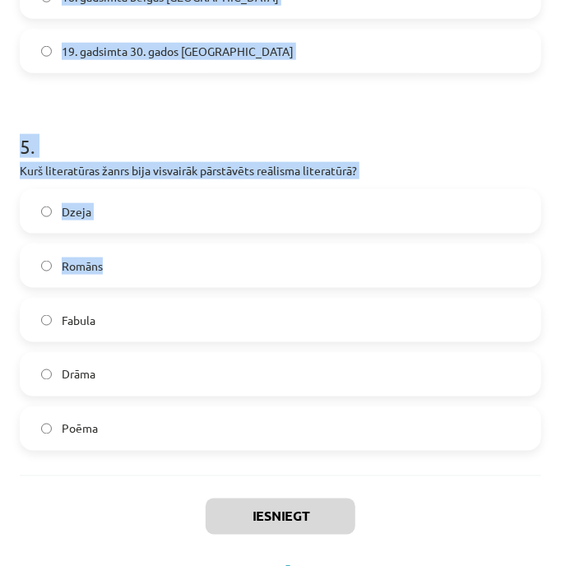
scroll to position [1769, 0]
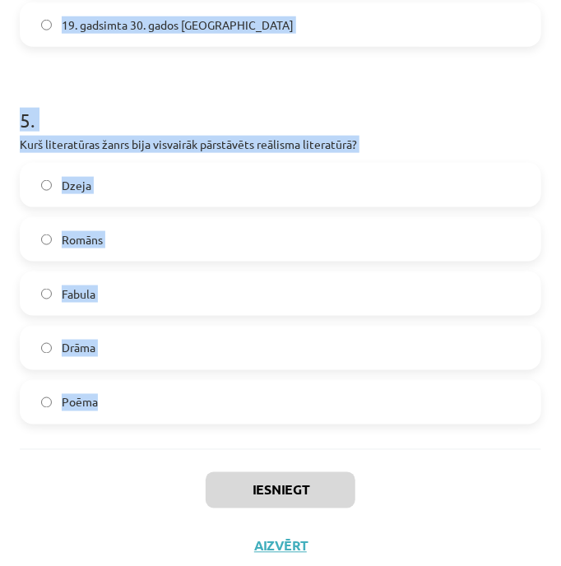
drag, startPoint x: 12, startPoint y: 98, endPoint x: 250, endPoint y: 386, distance: 373.2
copy form "1 . Kāda bija reālisma literatūras galvenā iezīme? Fantastikas un mītiskuma uzs…"
click at [493, 136] on p "Kurš literatūras žanrs bija visvairāk pārstāvēts reālisma literatūrā?" at bounding box center [280, 144] width 521 height 17
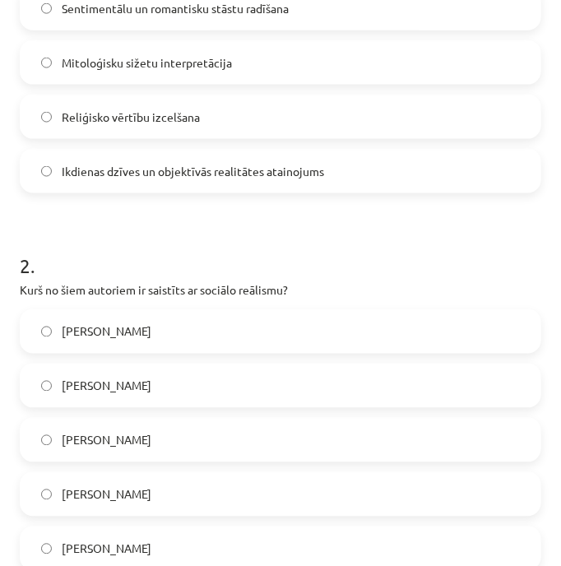
scroll to position [454, 0]
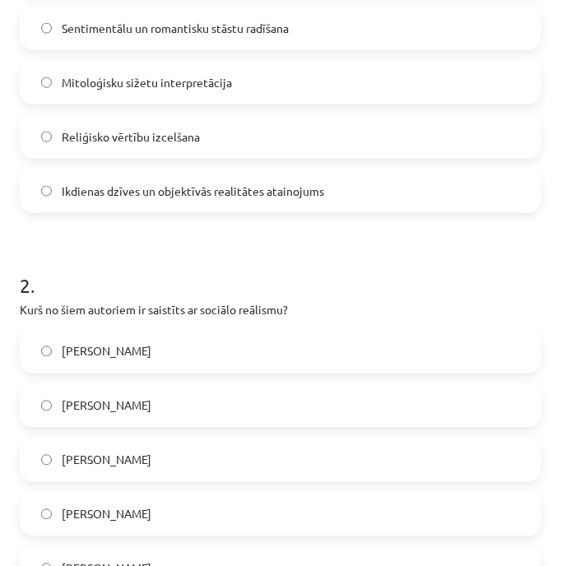
click at [345, 197] on label "Ikdienas dzīves un objektīvās realitātes atainojums" at bounding box center [280, 190] width 518 height 41
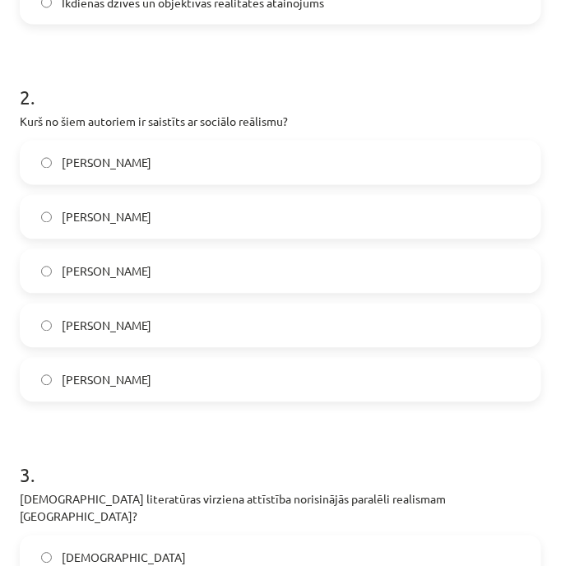
scroll to position [673, 0]
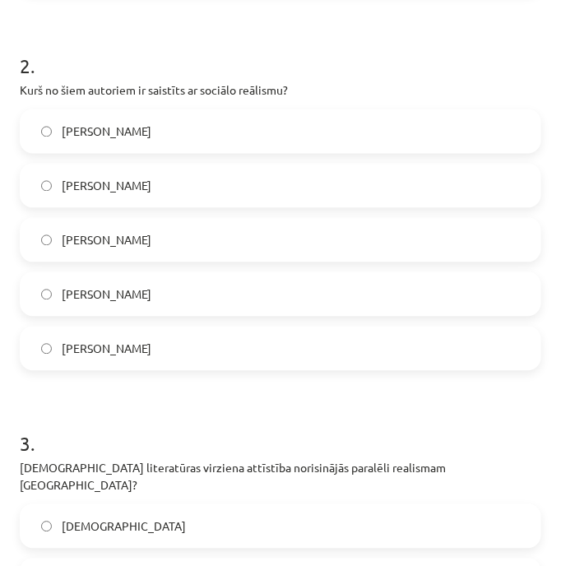
click at [378, 340] on label "[PERSON_NAME]" at bounding box center [280, 348] width 518 height 41
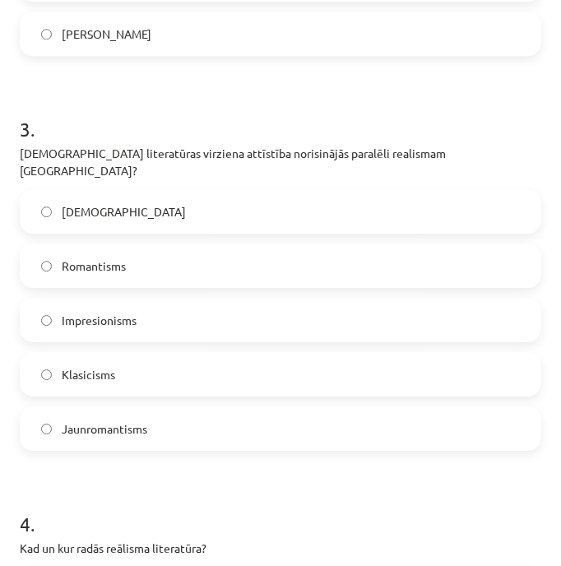
scroll to position [1002, 0]
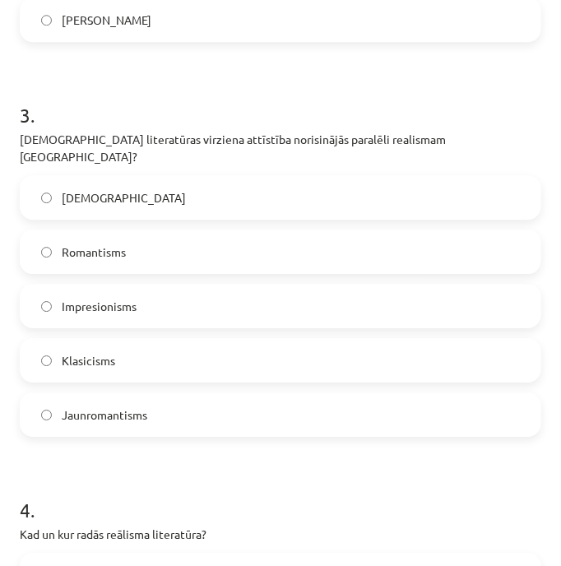
click at [335, 187] on label "[DEMOGRAPHIC_DATA]" at bounding box center [280, 197] width 518 height 41
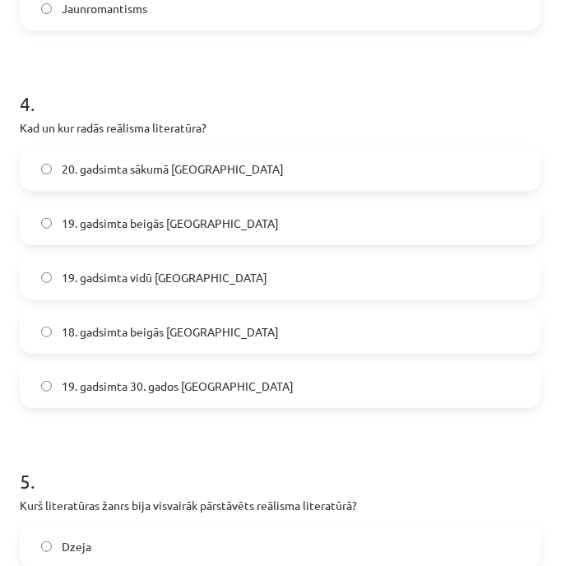
scroll to position [1440, 0]
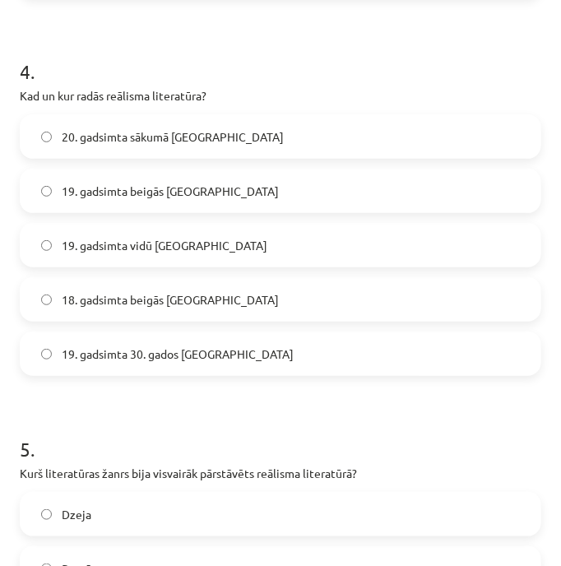
click at [378, 341] on label "19. gadsimta 30. gados [GEOGRAPHIC_DATA]" at bounding box center [280, 353] width 518 height 41
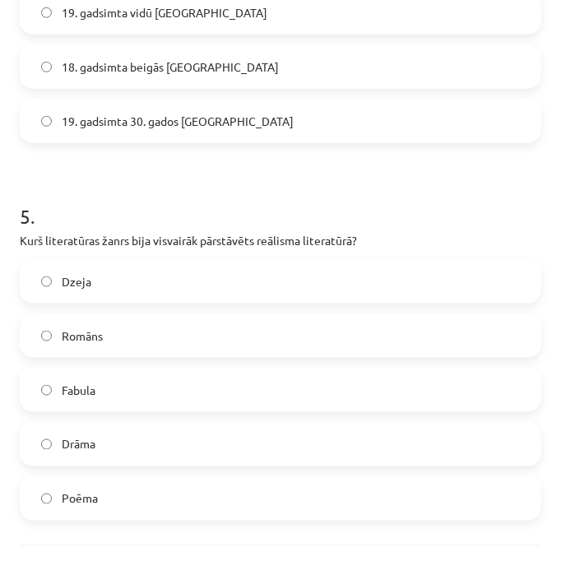
scroll to position [1769, 0]
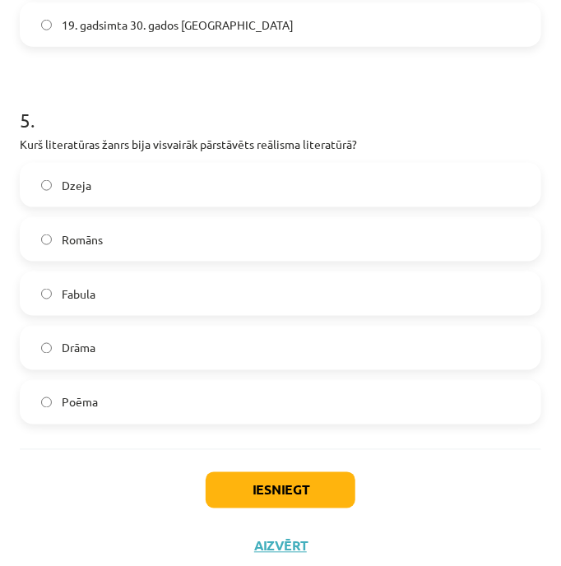
click at [312, 224] on label "Romāns" at bounding box center [280, 239] width 518 height 41
click at [324, 472] on button "Iesniegt" at bounding box center [281, 490] width 150 height 36
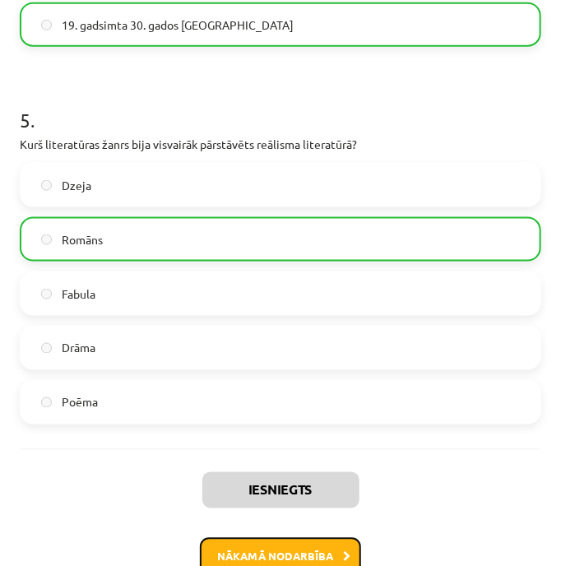
click at [297, 538] on button "Nākamā nodarbība" at bounding box center [280, 557] width 161 height 38
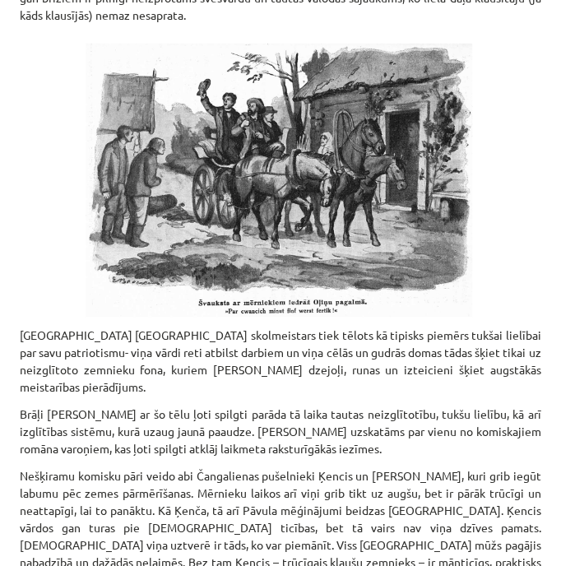
scroll to position [5514, 0]
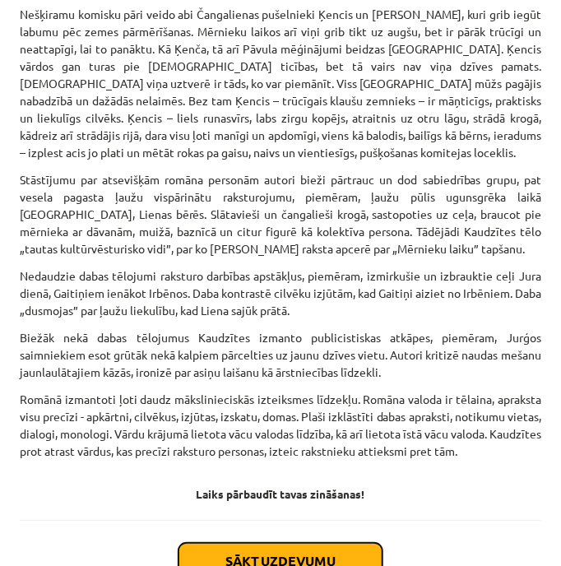
click at [324, 543] on button "Sākt uzdevumu" at bounding box center [280, 561] width 204 height 36
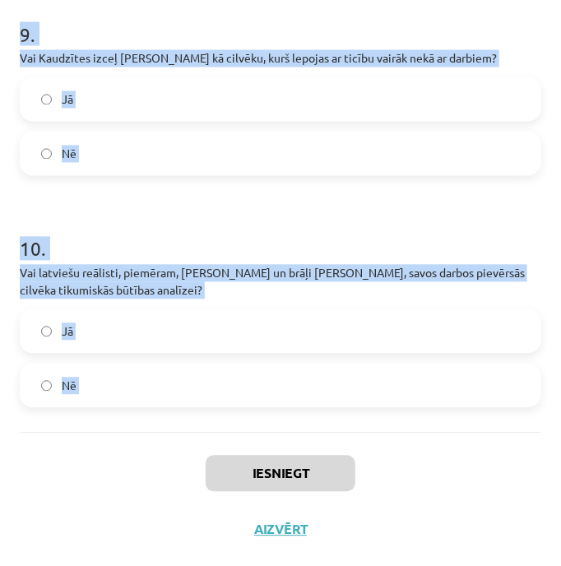
scroll to position [2063, 0]
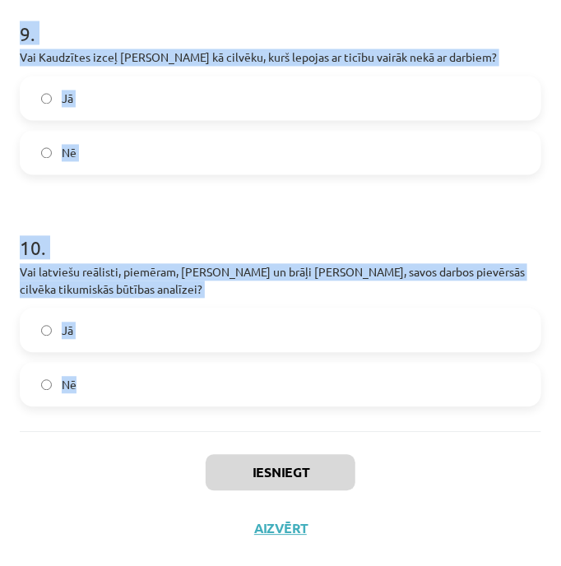
drag, startPoint x: 10, startPoint y: 368, endPoint x: 194, endPoint y: 423, distance: 192.0
copy form "Lor "Ipsumdol sitame" consectet adipiscinge seddoeiu te incid utlabore? Et Do 3…"
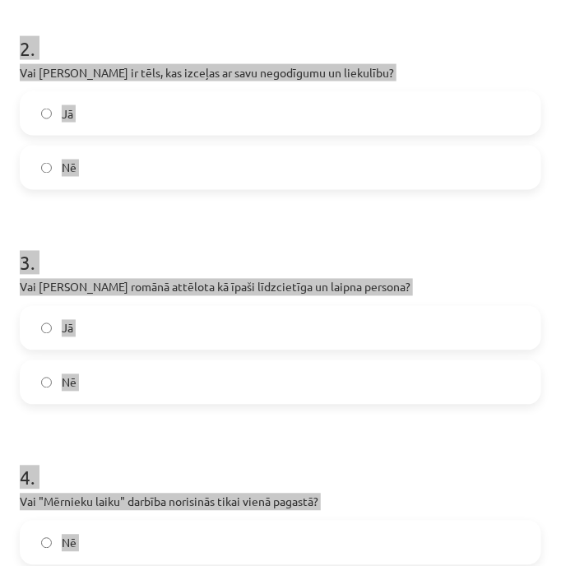
scroll to position [90, 0]
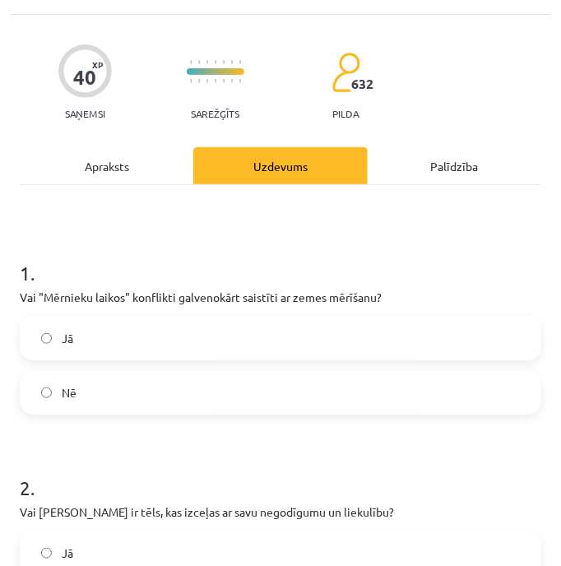
click at [494, 252] on h1 "1 ." at bounding box center [280, 258] width 521 height 51
click at [464, 325] on label "Jā" at bounding box center [280, 337] width 518 height 41
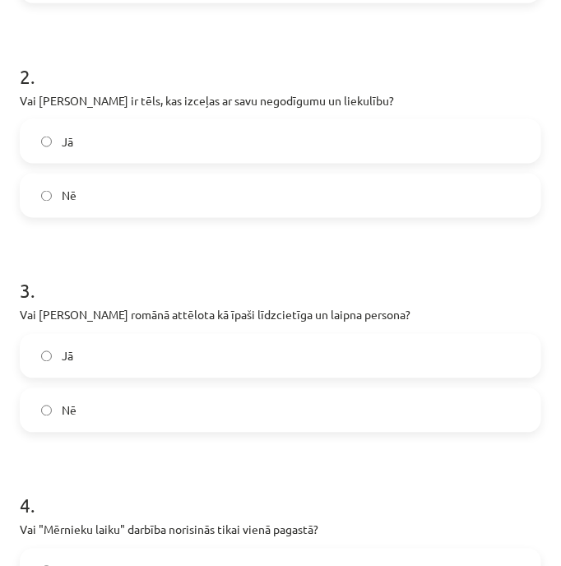
scroll to position [529, 0]
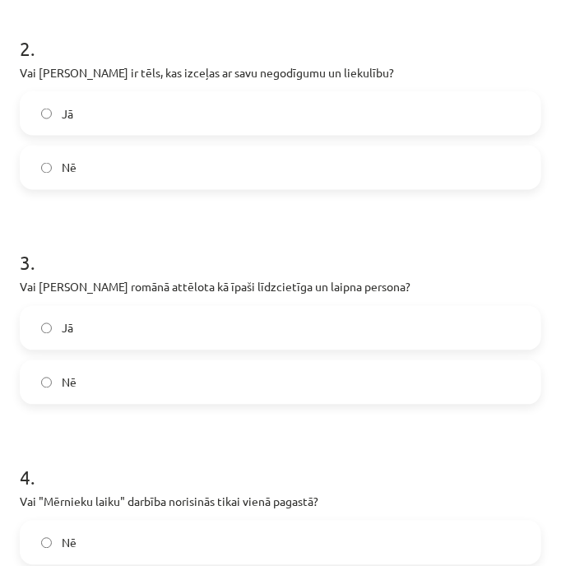
click at [400, 162] on label "Nē" at bounding box center [280, 167] width 518 height 41
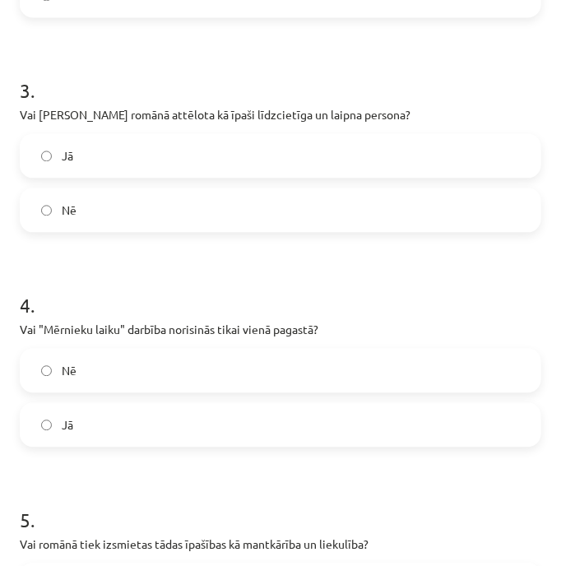
scroll to position [747, 0]
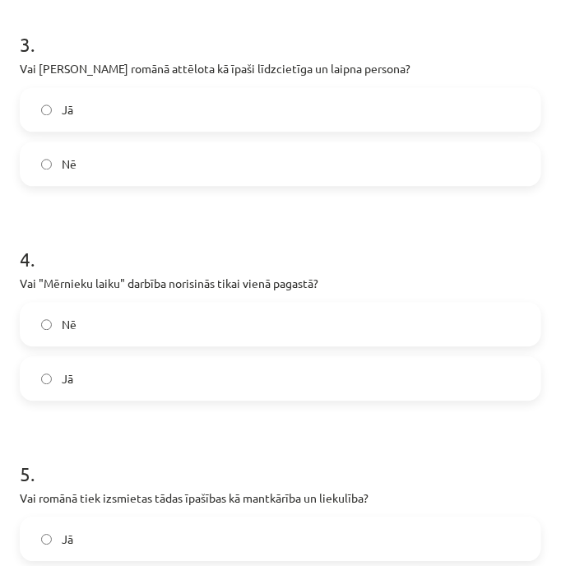
click at [388, 164] on label "Nē" at bounding box center [280, 163] width 518 height 41
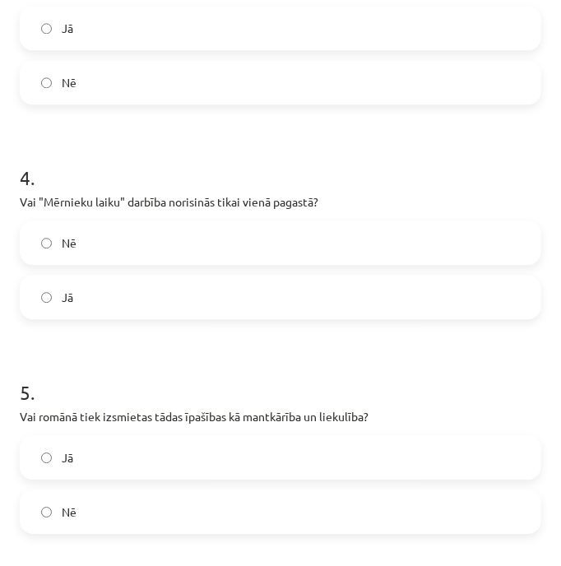
scroll to position [858, 0]
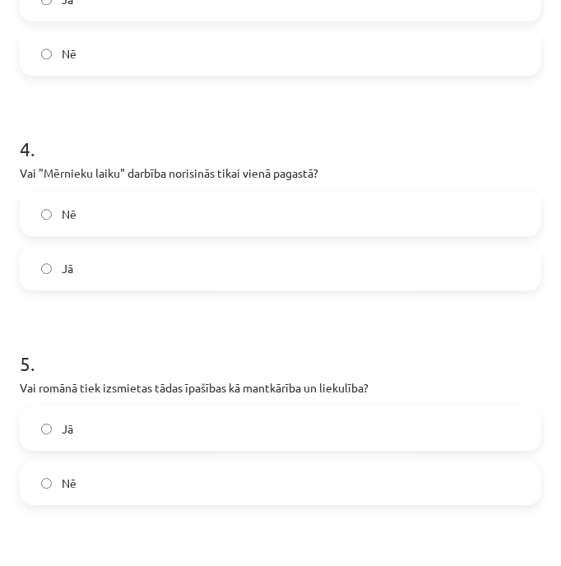
click at [391, 262] on label "Jā" at bounding box center [280, 267] width 518 height 41
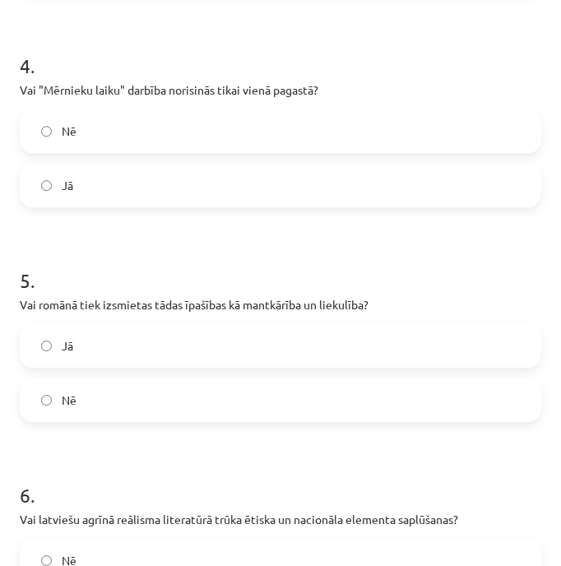
scroll to position [967, 0]
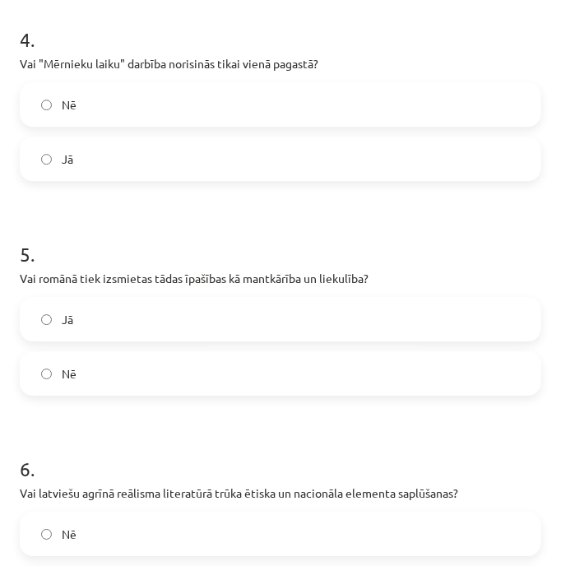
click at [421, 317] on label "Jā" at bounding box center [280, 318] width 518 height 41
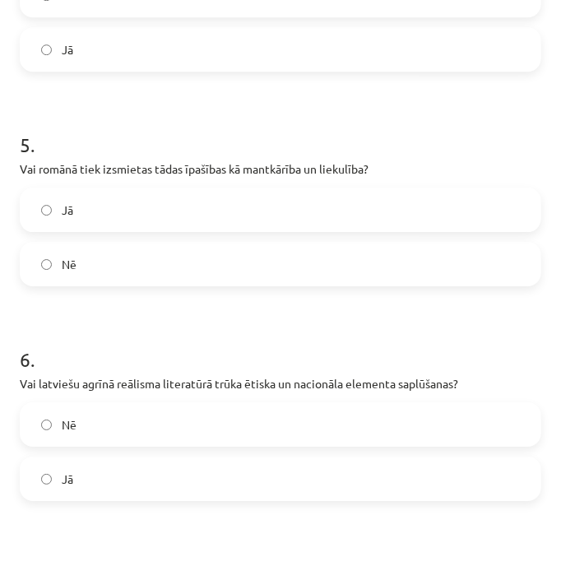
scroll to position [1186, 0]
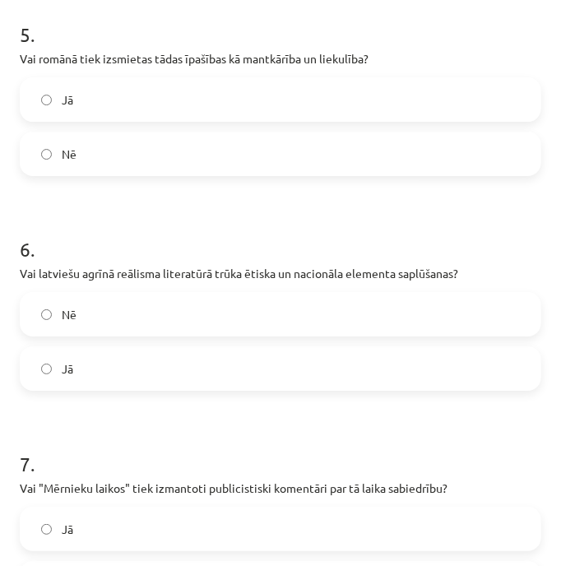
click at [413, 312] on label "Nē" at bounding box center [280, 314] width 518 height 41
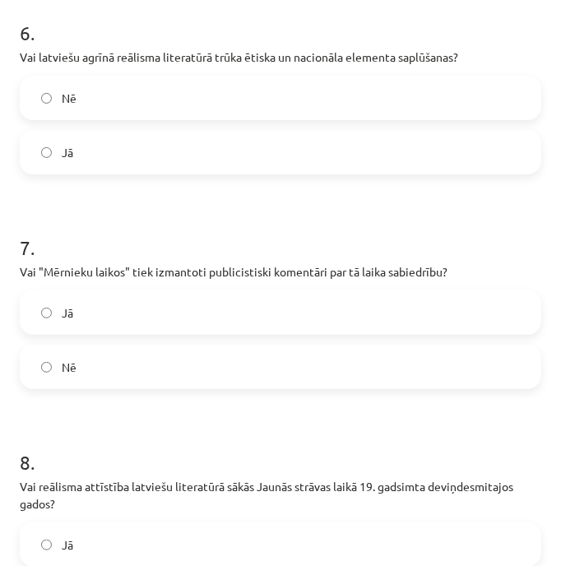
scroll to position [1405, 0]
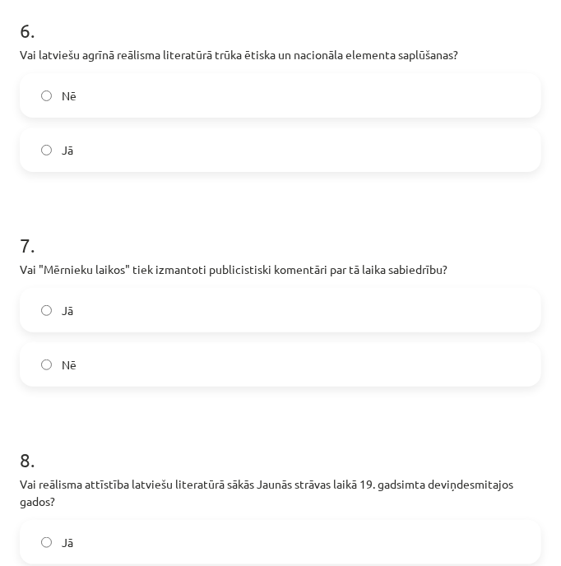
click at [404, 309] on label "Jā" at bounding box center [280, 309] width 518 height 41
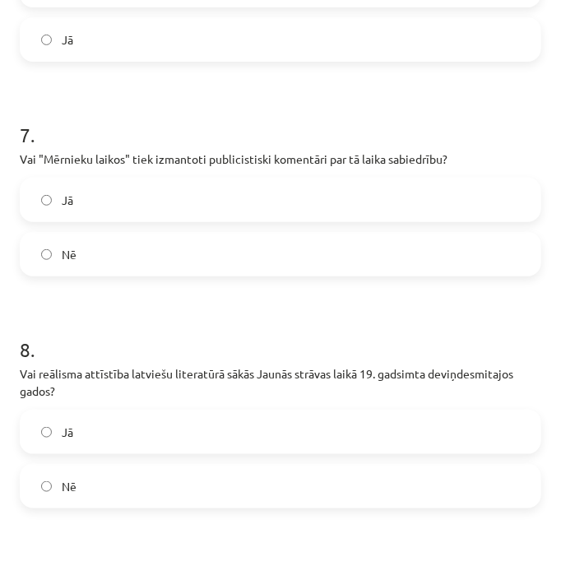
scroll to position [1625, 0]
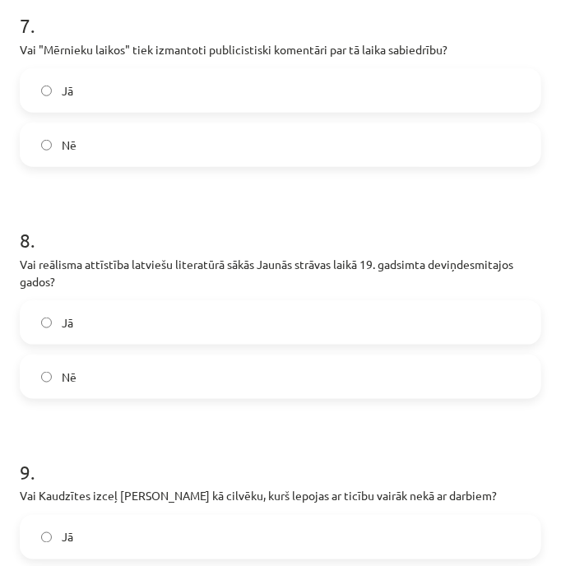
click at [454, 377] on label "Nē" at bounding box center [280, 376] width 518 height 41
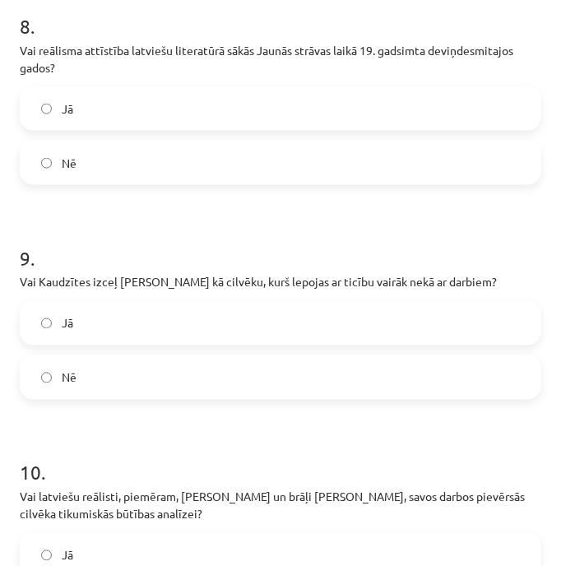
scroll to position [1844, 0]
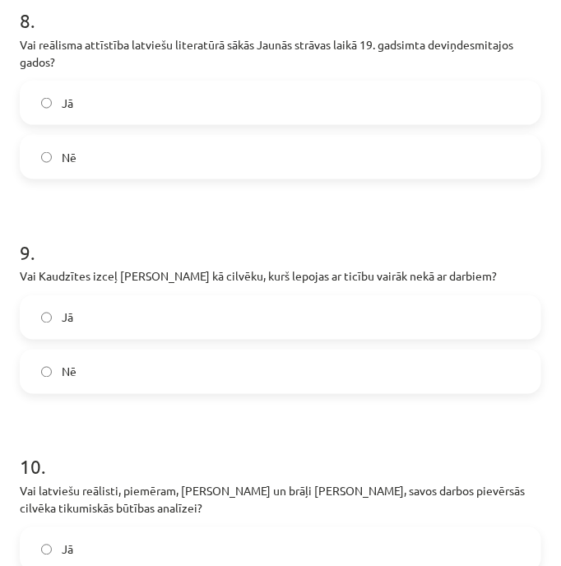
click at [413, 310] on label "Jā" at bounding box center [280, 317] width 518 height 41
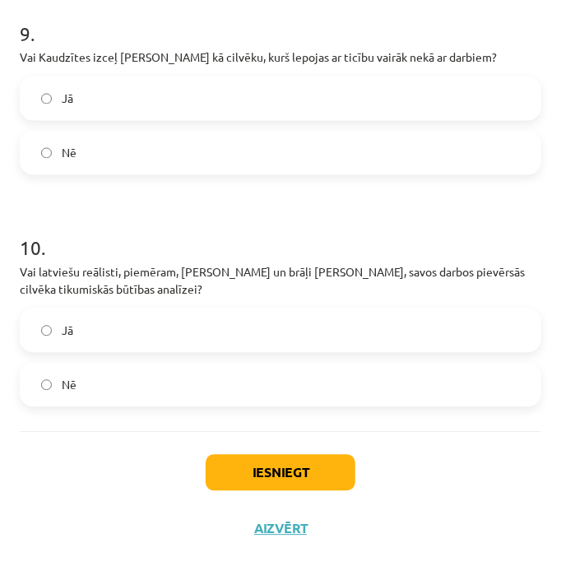
click at [429, 336] on label "Jā" at bounding box center [280, 330] width 518 height 41
click at [297, 477] on button "Iesniegt" at bounding box center [281, 473] width 150 height 36
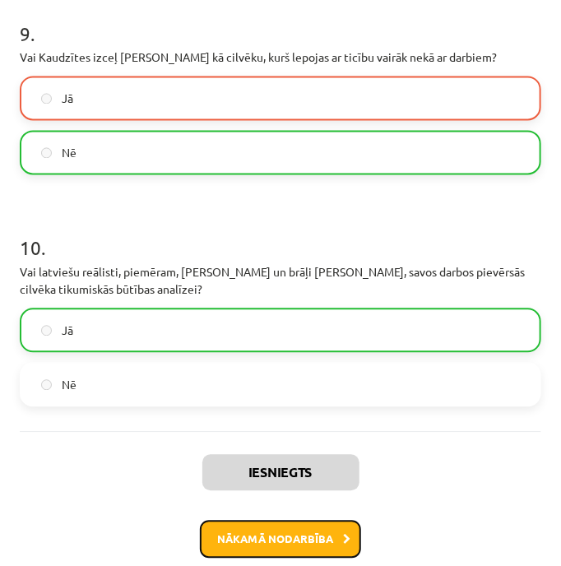
click at [305, 535] on button "Nākamā nodarbība" at bounding box center [280, 539] width 161 height 38
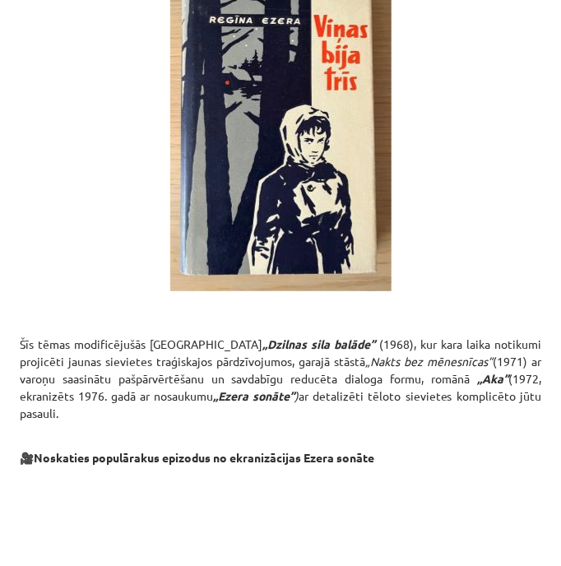
scroll to position [8904, 0]
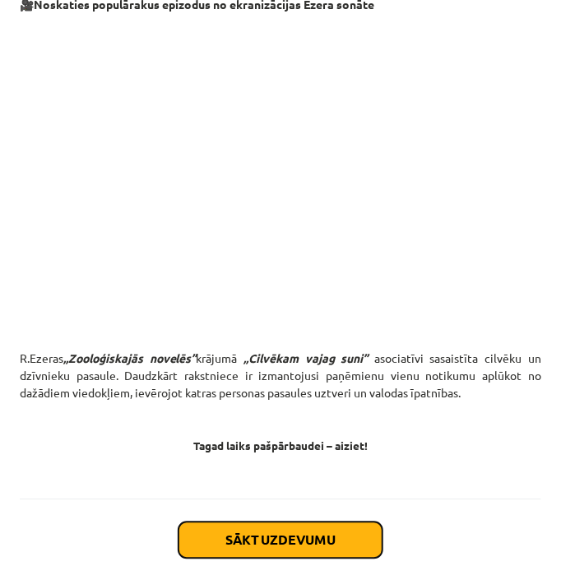
click at [332, 522] on button "Sākt uzdevumu" at bounding box center [280, 540] width 204 height 36
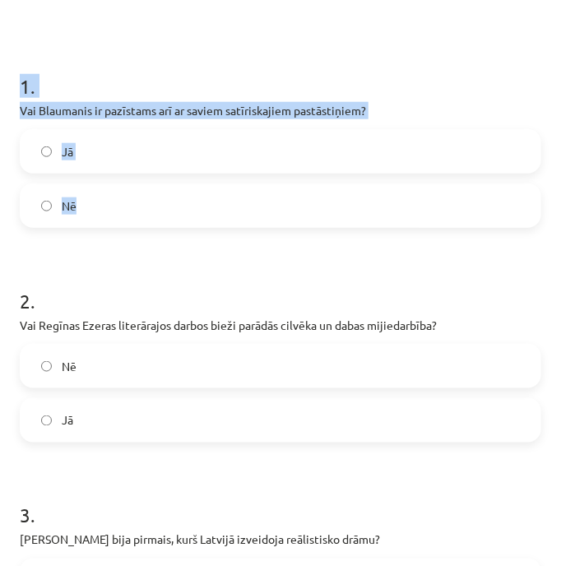
scroll to position [495, 0]
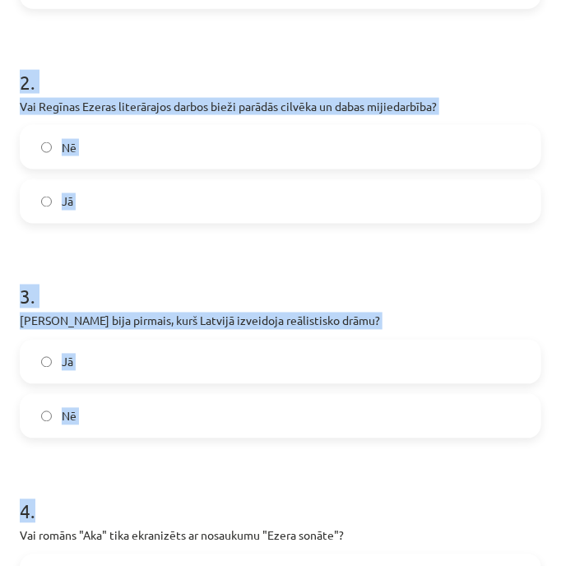
drag, startPoint x: 285, startPoint y: 555, endPoint x: 289, endPoint y: 497, distance: 58.5
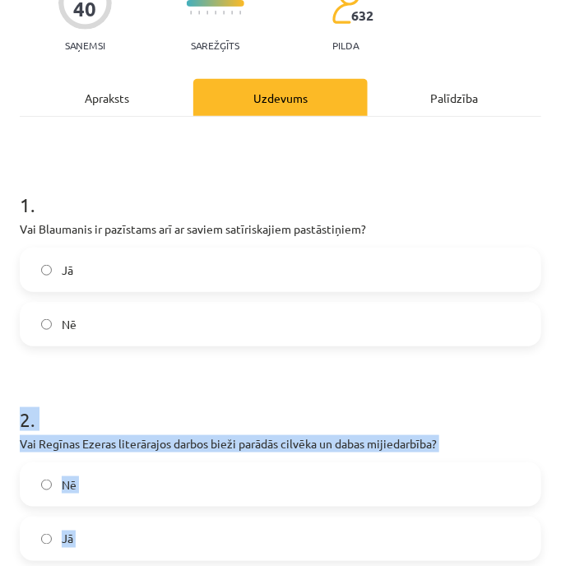
scroll to position [164, 0]
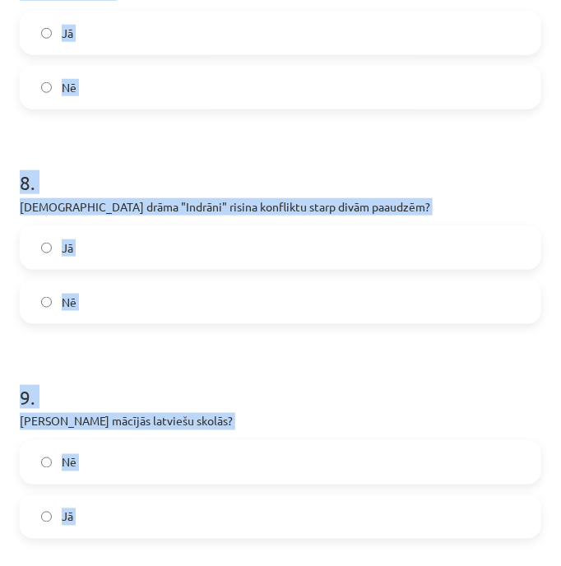
scroll to position [2028, 0]
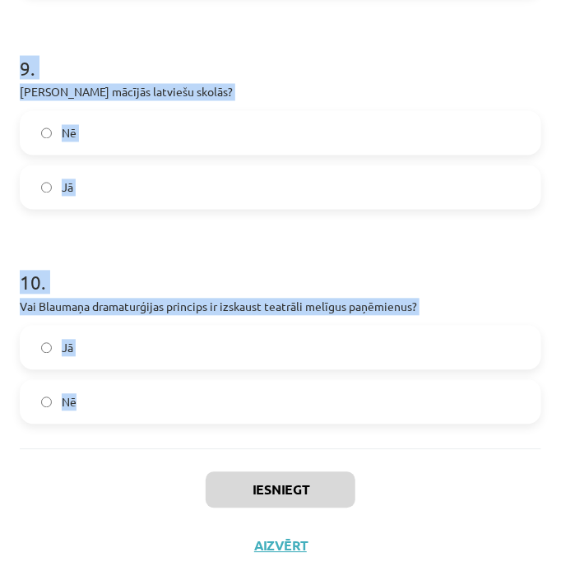
drag, startPoint x: 16, startPoint y: 220, endPoint x: 269, endPoint y: 365, distance: 292.1
copy form "Vai Blaumanis ir pazīstams arī ar saviem satīriskajiem pastāstiņiem? Jā Nē 2 . …"
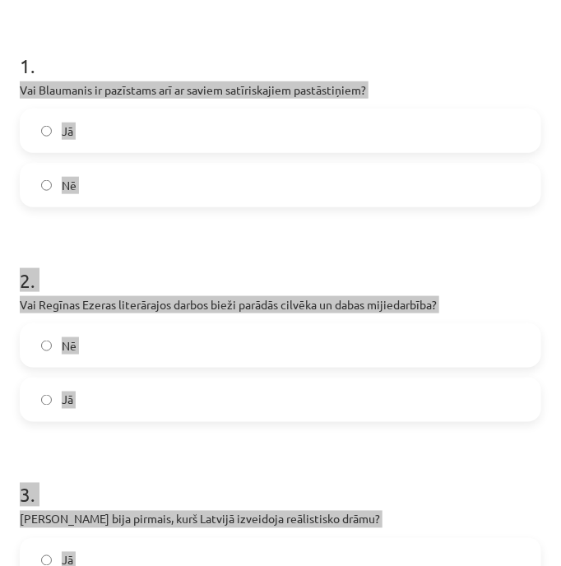
scroll to position [164, 0]
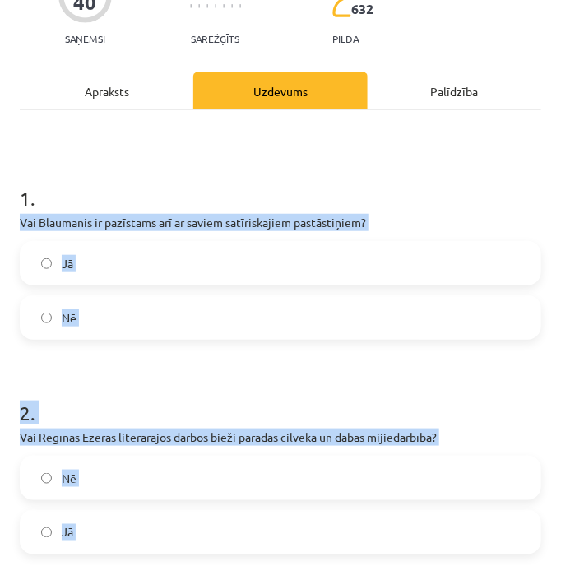
click at [391, 267] on label "Jā" at bounding box center [280, 263] width 518 height 41
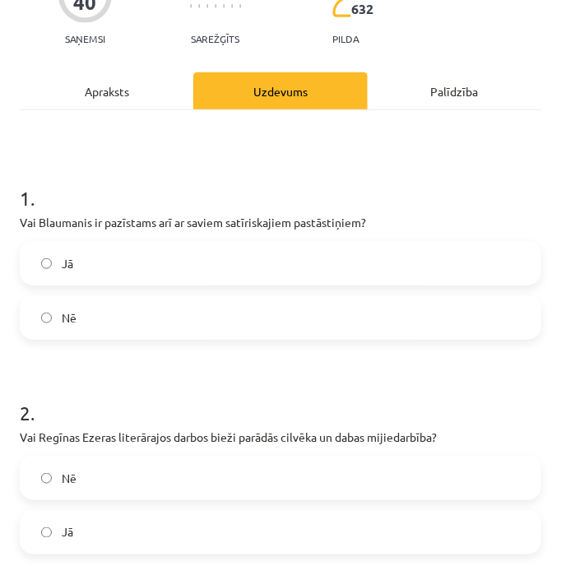
scroll to position [384, 0]
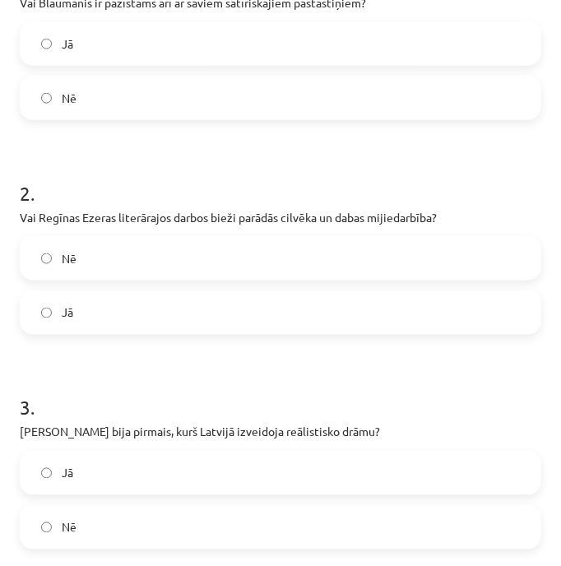
click at [392, 307] on label "Jā" at bounding box center [280, 312] width 518 height 41
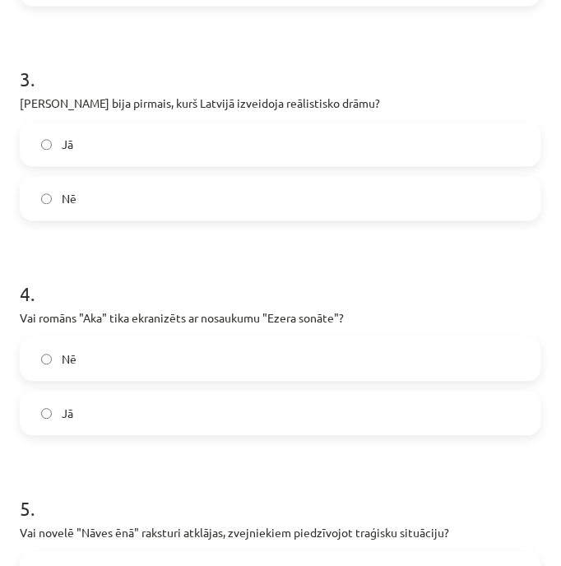
click at [420, 152] on label "Jā" at bounding box center [280, 143] width 518 height 41
click at [397, 413] on label "Jā" at bounding box center [280, 412] width 518 height 41
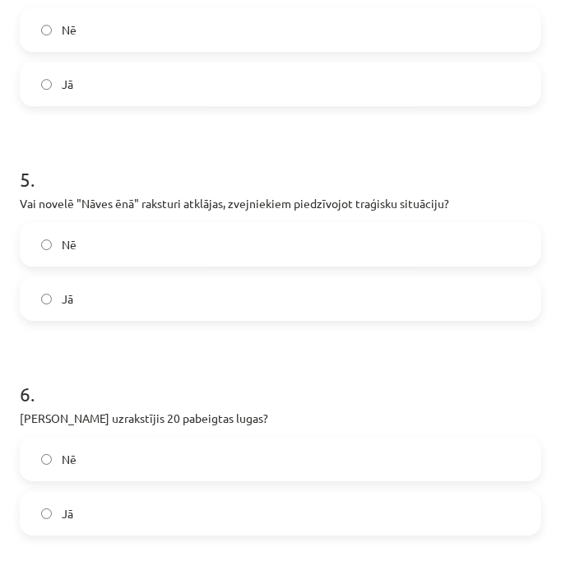
click at [352, 299] on label "Jā" at bounding box center [280, 298] width 518 height 41
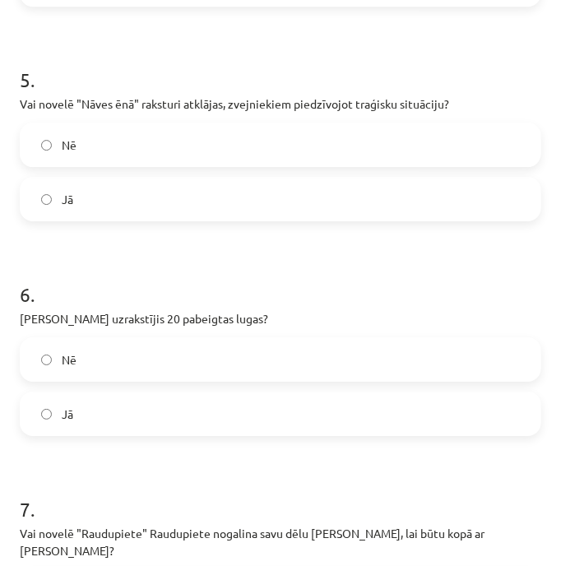
scroll to position [1260, 0]
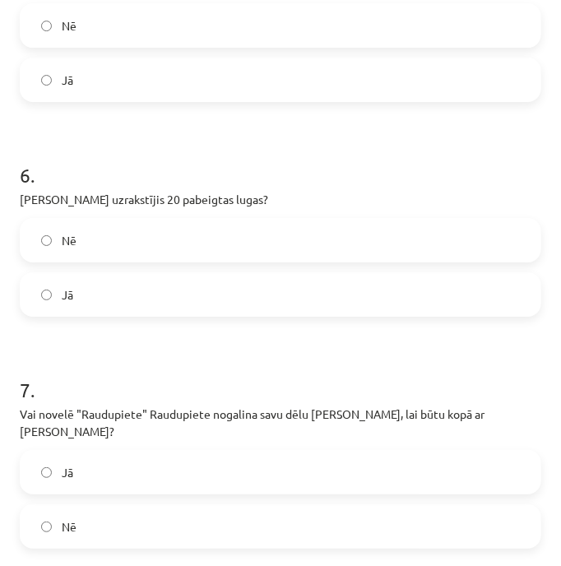
click at [360, 241] on label "Nē" at bounding box center [280, 240] width 518 height 41
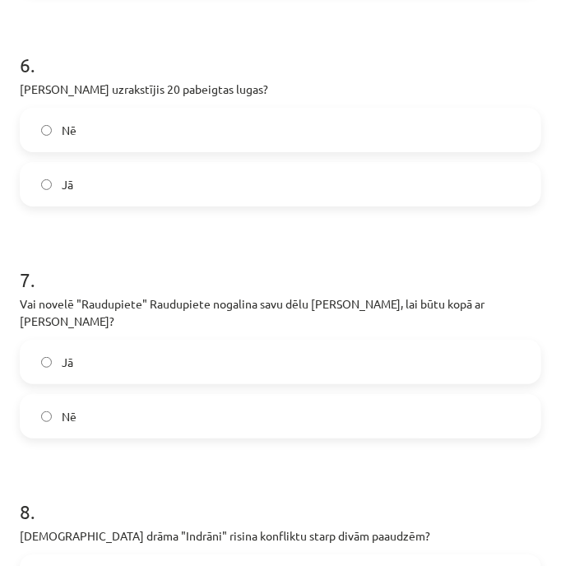
scroll to position [1480, 0]
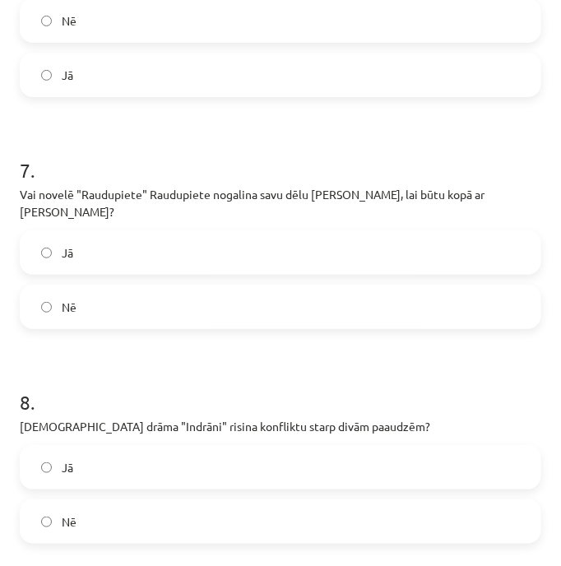
click at [382, 246] on label "Jā" at bounding box center [280, 252] width 518 height 41
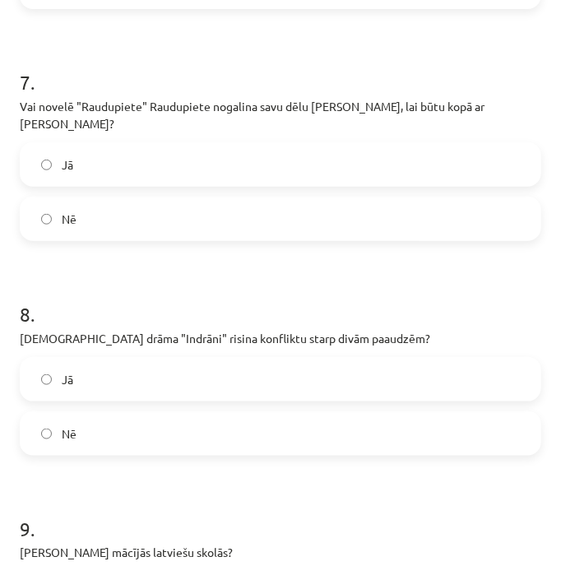
scroll to position [1809, 0]
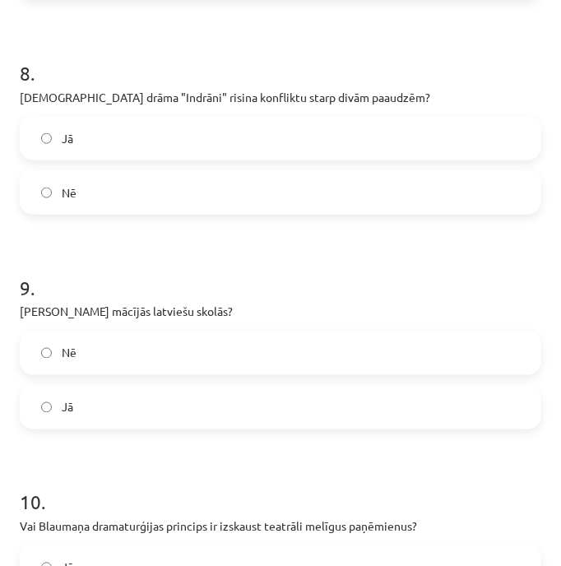
click at [417, 118] on label "Jā" at bounding box center [280, 138] width 518 height 41
click at [428, 335] on label "Nē" at bounding box center [280, 352] width 518 height 41
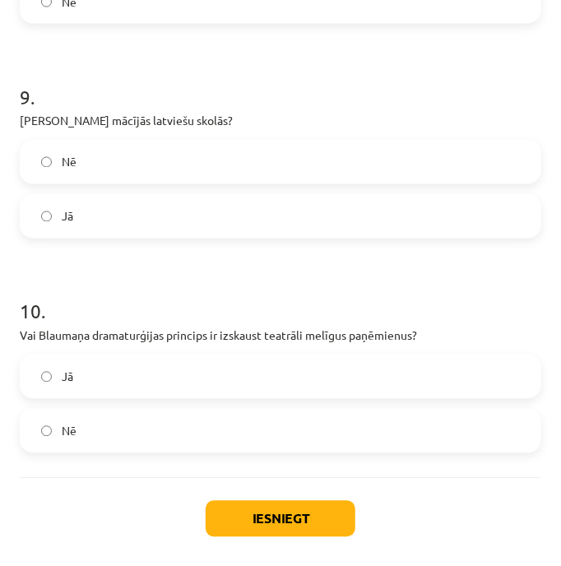
scroll to position [2028, 0]
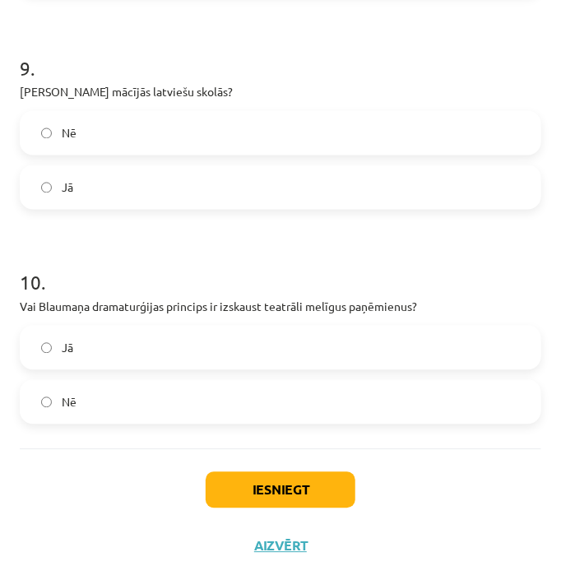
click at [423, 381] on label "Nē" at bounding box center [280, 401] width 518 height 41
click at [282, 327] on label "Jā" at bounding box center [280, 347] width 518 height 41
click at [304, 472] on button "Iesniegt" at bounding box center [281, 490] width 150 height 36
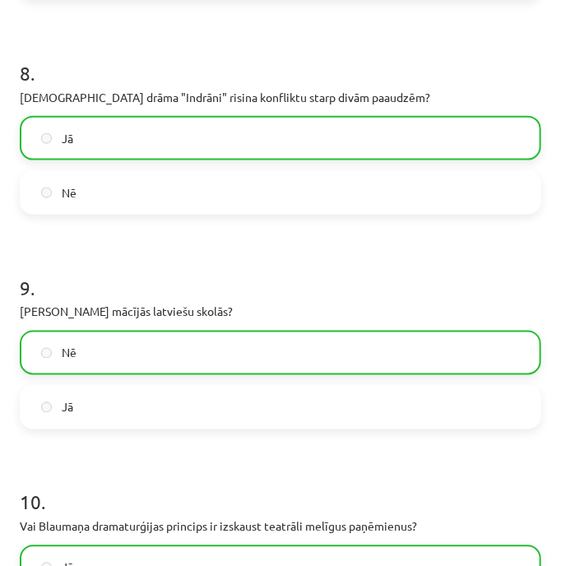
scroll to position [2080, 0]
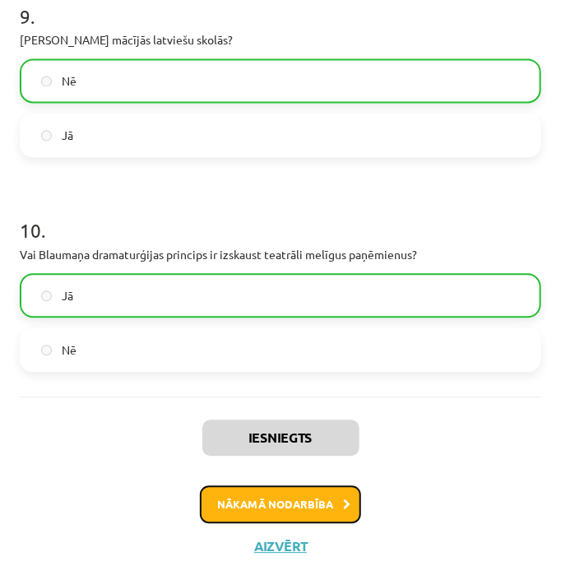
click at [315, 486] on button "Nākamā nodarbība" at bounding box center [280, 505] width 161 height 38
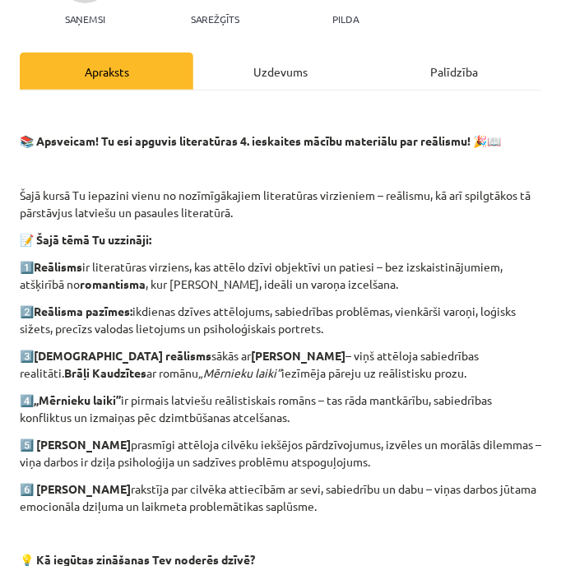
scroll to position [448, 0]
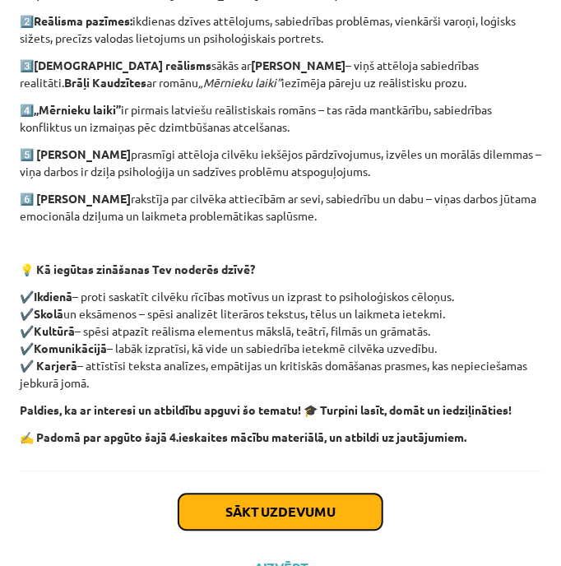
click at [346, 500] on button "Sākt uzdevumu" at bounding box center [280, 512] width 204 height 36
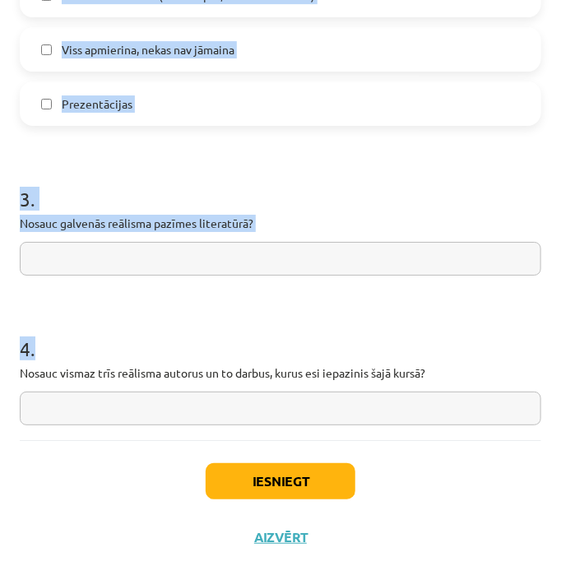
scroll to position [1243, 0]
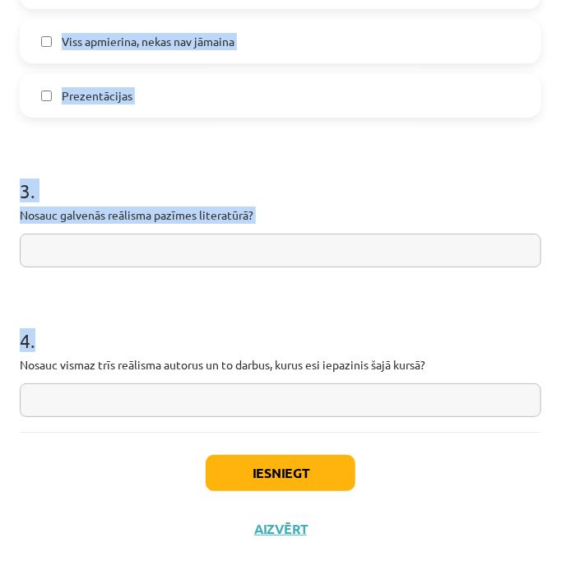
drag, startPoint x: 21, startPoint y: 331, endPoint x: 396, endPoint y: 415, distance: 385.2
copy form "1 . Kā tu apguvi šī macību materiāla tēmu? Lielāko daļu saprotu, bet vēl jāpamā…"
